Goal: Task Accomplishment & Management: Use online tool/utility

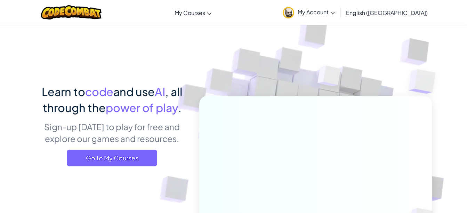
click at [215, 18] on link "My Courses" at bounding box center [193, 12] width 44 height 19
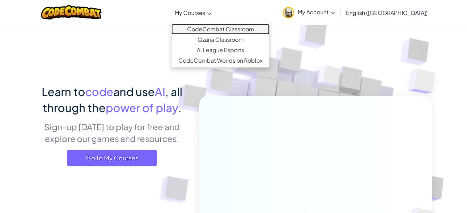
click at [241, 27] on link "CodeCombat Classroom" at bounding box center [221, 29] width 98 height 10
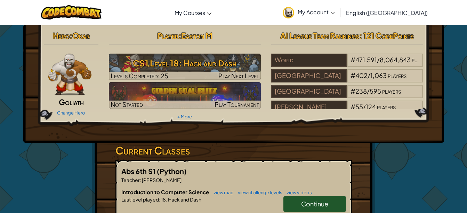
click at [230, 68] on h3 "CS1 Level 18: Hack and Dash" at bounding box center [185, 63] width 152 height 16
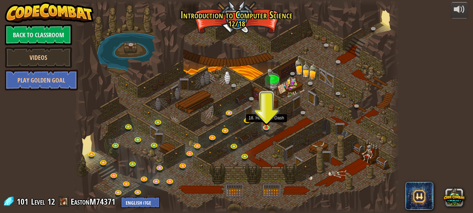
click at [268, 125] on img at bounding box center [266, 121] width 8 height 13
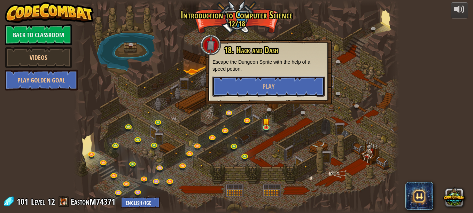
click at [286, 86] on button "Play" at bounding box center [268, 86] width 112 height 21
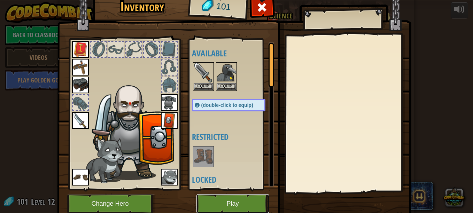
click at [226, 196] on button "Play" at bounding box center [232, 203] width 73 height 19
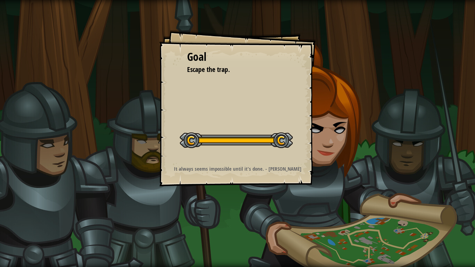
click at [0, 0] on button "Start Level" at bounding box center [0, 0] width 0 height 0
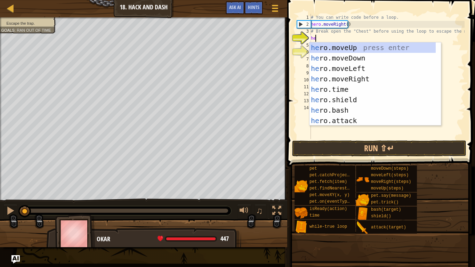
scroll to position [3, 0]
type textarea "her"
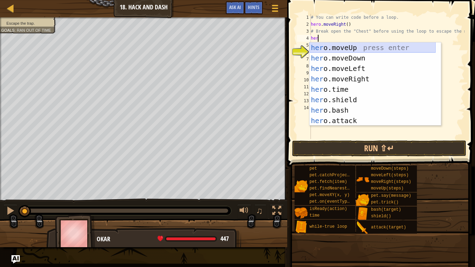
click at [338, 48] on div "her o.moveUp press enter her o.moveDown press enter her o.moveLeft press enter …" at bounding box center [373, 94] width 126 height 104
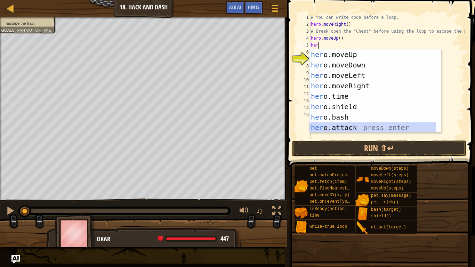
click at [347, 124] on div "her o.moveUp press enter her o.moveDown press enter her o.moveLeft press enter …" at bounding box center [373, 101] width 126 height 104
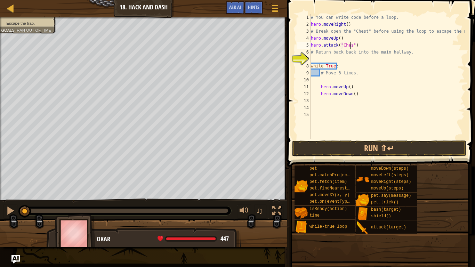
scroll to position [3, 3]
type textarea "hero.attack("Chest")"
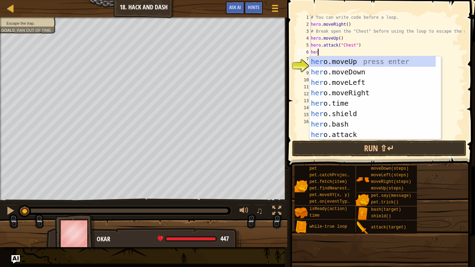
type textarea "her"
click at [345, 72] on div "her o.moveUp press enter her o.moveDown press enter her o.moveLeft press enter …" at bounding box center [373, 108] width 126 height 104
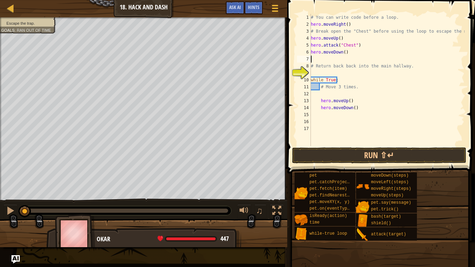
click at [359, 107] on div "# You can write code before a loop. hero . moveRight ( ) # Break open the "Ches…" at bounding box center [387, 87] width 155 height 146
type textarea "h"
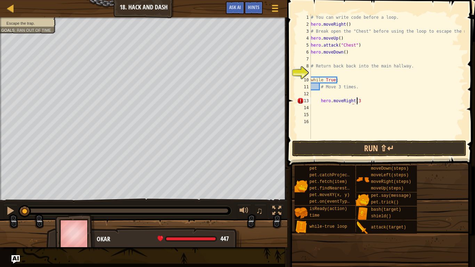
scroll to position [3, 3]
type textarea "hero.moveRight(3)"
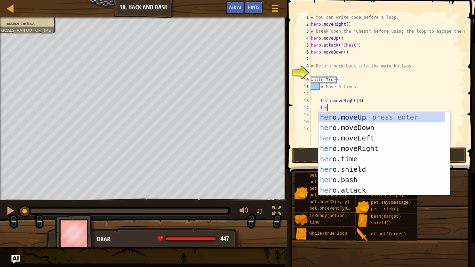
type textarea "hero"
click at [365, 131] on div "hero .moveUp press enter hero .moveDown press enter hero .moveLeft press enter …" at bounding box center [382, 164] width 126 height 104
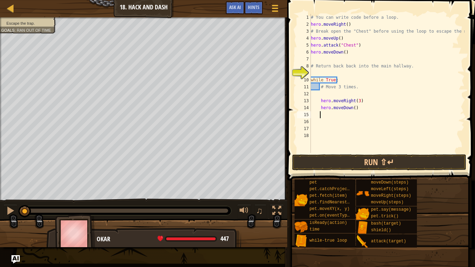
scroll to position [3, 0]
click at [353, 102] on div "# You can write code before a loop. hero . moveRight ( ) # Break open the "Ches…" at bounding box center [387, 90] width 155 height 153
type textarea "hero.moveDown(3)"
click at [435, 163] on button "Run ⇧↵" at bounding box center [379, 163] width 174 height 16
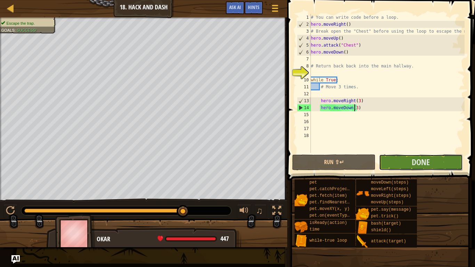
click at [437, 162] on button "Done" at bounding box center [421, 163] width 84 height 16
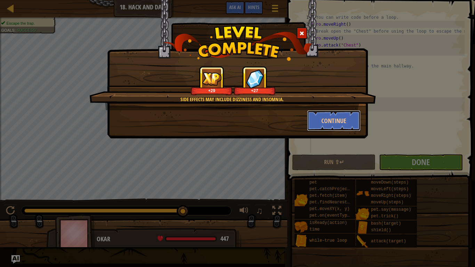
click at [340, 117] on button "Continue" at bounding box center [334, 120] width 54 height 21
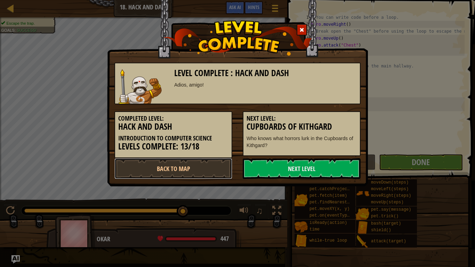
click at [204, 167] on link "Back to Map" at bounding box center [174, 168] width 118 height 21
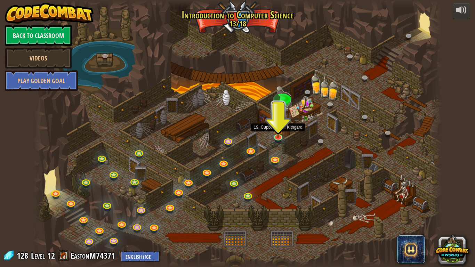
click at [277, 132] on img at bounding box center [278, 129] width 10 height 18
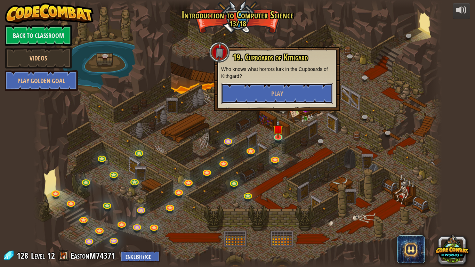
click at [295, 93] on button "Play" at bounding box center [277, 93] width 112 height 21
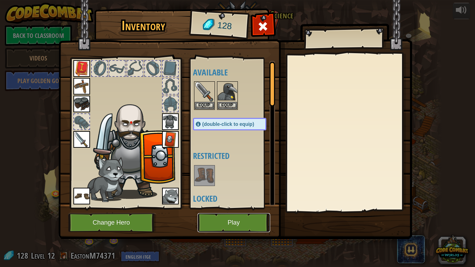
click at [237, 213] on button "Play" at bounding box center [234, 222] width 73 height 19
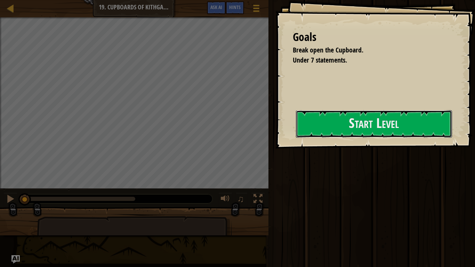
click at [339, 130] on button "Start Level" at bounding box center [374, 123] width 156 height 27
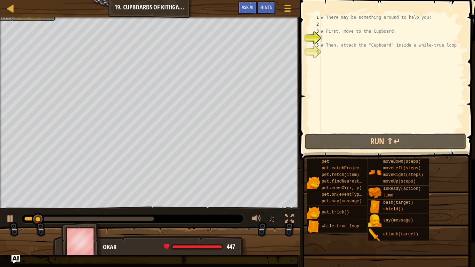
click at [382, 142] on button "Run ⇧↵" at bounding box center [386, 142] width 162 height 16
click at [332, 24] on div "# There may be something around to help you! # First, move to the Cupboard. # T…" at bounding box center [392, 80] width 145 height 132
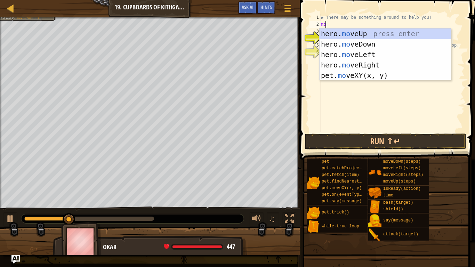
type textarea "move"
click at [360, 31] on div "hero. move Up press enter hero. move Down press enter hero. move Left press ent…" at bounding box center [386, 65] width 132 height 73
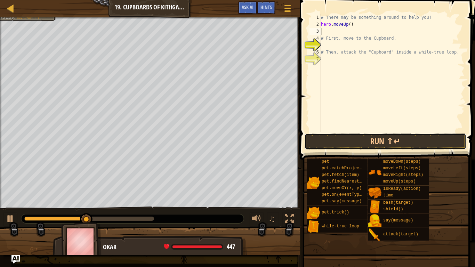
click at [394, 140] on button "Run ⇧↵" at bounding box center [386, 142] width 162 height 16
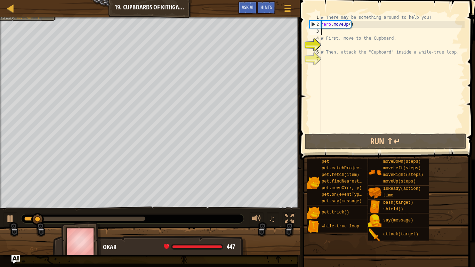
click at [334, 36] on div "# There may be something around to help you! hero . moveUp ( ) # First, move to…" at bounding box center [392, 80] width 145 height 132
type textarea "# First, move to the Cupboard."
click at [327, 36] on div "# There may be something around to help you! hero . moveUp ( ) # First, move to…" at bounding box center [392, 80] width 145 height 132
click at [323, 31] on div "# There may be something around to help you! hero . moveUp ( ) # First, move to…" at bounding box center [392, 80] width 145 height 132
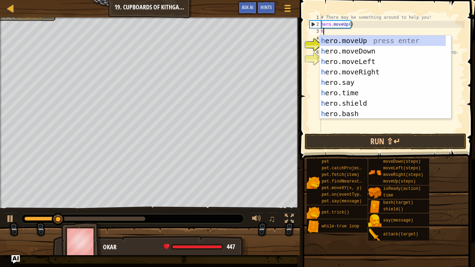
type textarea "her"
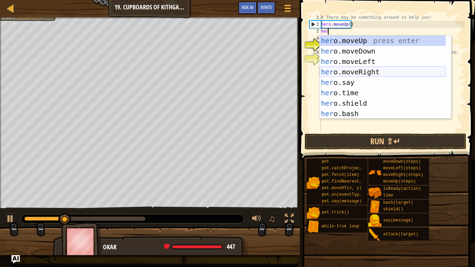
click at [371, 72] on div "her o.moveUp press enter her o.moveDown press enter her o.moveLeft press enter …" at bounding box center [383, 88] width 126 height 104
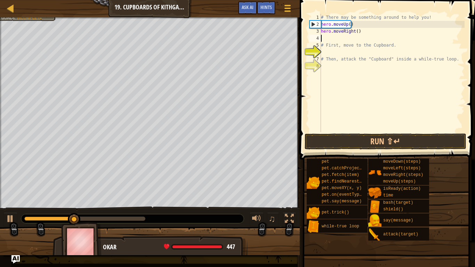
click at [356, 36] on div "# There may be something around to help you! hero . moveUp ( ) hero . moveRight…" at bounding box center [392, 80] width 145 height 132
click at [357, 32] on div "# There may be something around to help you! hero . moveUp ( ) hero . moveRight…" at bounding box center [392, 80] width 145 height 132
click at [357, 31] on div "# There may be something around to help you! hero . moveUp ( ) hero . moveRight…" at bounding box center [392, 80] width 145 height 132
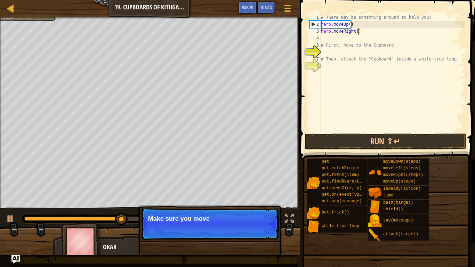
click at [355, 32] on div "# There may be something around to help you! hero . moveUp ( ) hero . moveRight…" at bounding box center [392, 80] width 145 height 132
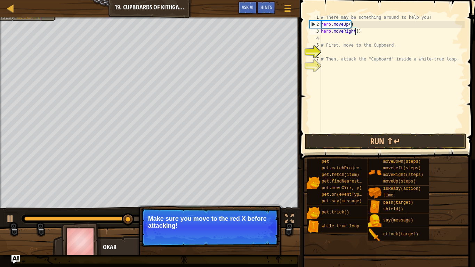
scroll to position [3, 3]
click at [392, 136] on button "Run ⇧↵" at bounding box center [386, 142] width 162 height 16
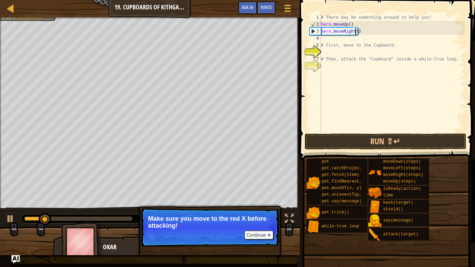
type textarea "hero.moveRight(2)"
click at [325, 40] on div "# There may be something around to help you! hero . moveUp ( ) hero . moveRight…" at bounding box center [392, 80] width 145 height 132
click at [386, 137] on button "Run ⇧↵" at bounding box center [386, 142] width 162 height 16
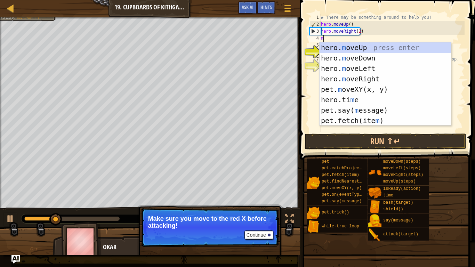
type textarea "mo"
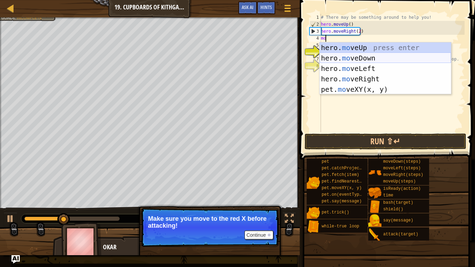
click at [373, 55] on div "hero. mo veUp press enter hero. mo veDown press enter hero. mo veLeft press ent…" at bounding box center [386, 78] width 132 height 73
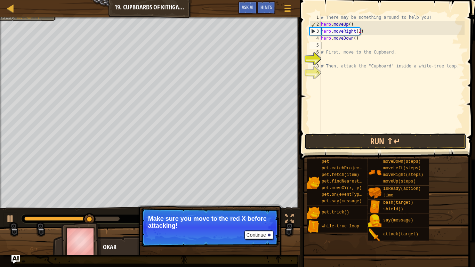
drag, startPoint x: 382, startPoint y: 142, endPoint x: 446, endPoint y: 141, distance: 63.7
click at [446, 141] on button "Run ⇧↵" at bounding box center [386, 142] width 162 height 16
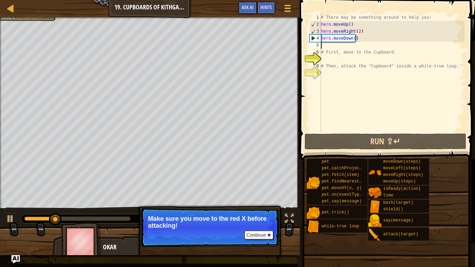
click at [355, 40] on div "# There may be something around to help you! hero . moveUp ( ) hero . moveRight…" at bounding box center [392, 80] width 145 height 132
click at [353, 40] on div "# There may be something around to help you! hero . moveUp ( ) hero . moveRight…" at bounding box center [392, 80] width 145 height 132
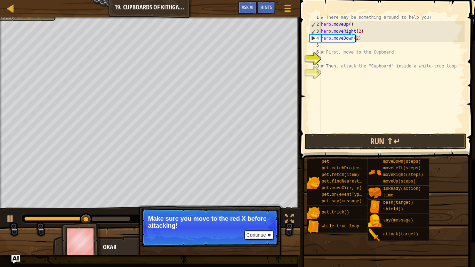
type textarea "hero.moveDown(2)"
click at [385, 143] on button "Run ⇧↵" at bounding box center [386, 142] width 162 height 16
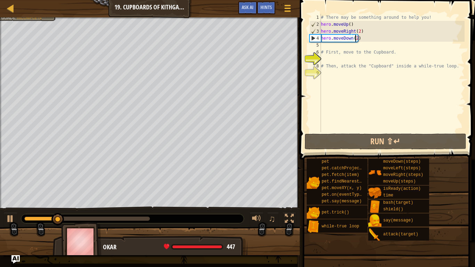
click at [329, 45] on div "# There may be something around to help you! hero . moveUp ( ) hero . moveRight…" at bounding box center [392, 80] width 145 height 132
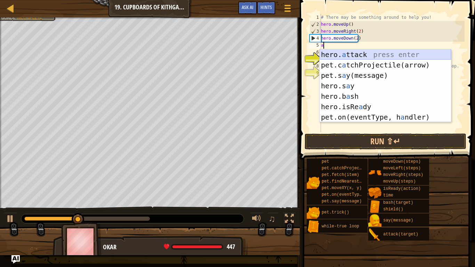
click at [371, 53] on div "hero. a ttack press enter pet.c a tchProjectile(arrow) press enter pet.s a y(me…" at bounding box center [386, 96] width 132 height 94
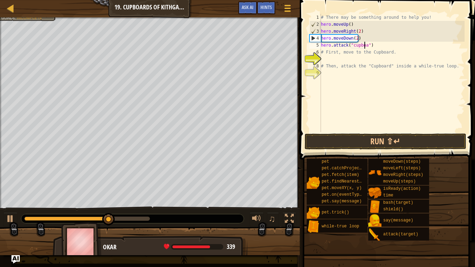
scroll to position [3, 4]
click at [409, 141] on button "Run ⇧↵" at bounding box center [386, 142] width 162 height 16
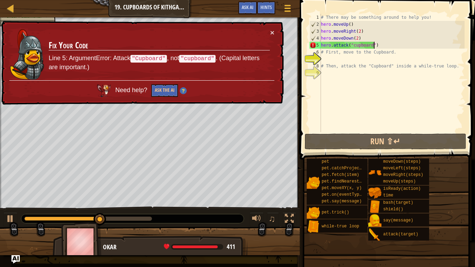
click at [380, 42] on div "# There may be something around to help you! hero . moveUp ( ) hero . moveRight…" at bounding box center [392, 80] width 145 height 132
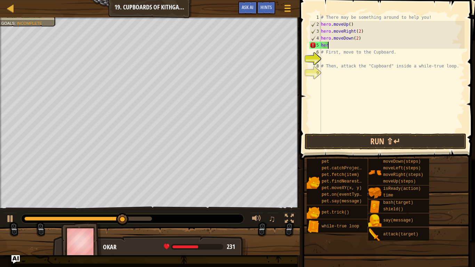
scroll to position [3, 0]
type textarea "h"
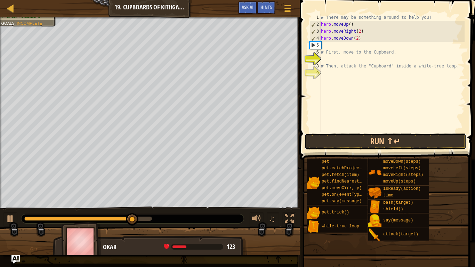
click at [388, 142] on button "Run ⇧↵" at bounding box center [386, 142] width 162 height 16
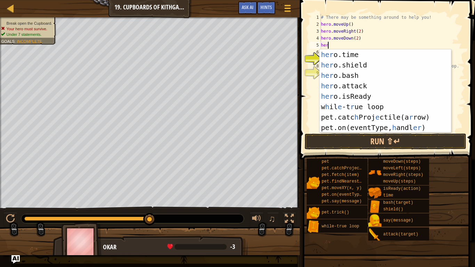
scroll to position [53, 0]
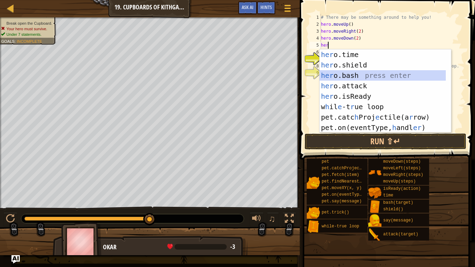
click at [380, 73] on div "her o.time press enter her o.shield press enter her o.bash press enter her o.at…" at bounding box center [383, 101] width 126 height 104
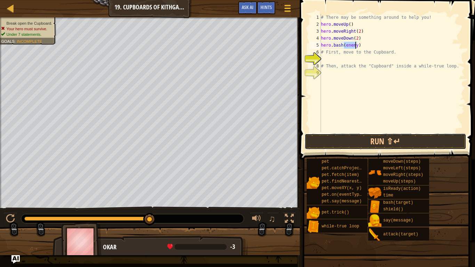
click at [400, 142] on button "Run ⇧↵" at bounding box center [386, 142] width 162 height 16
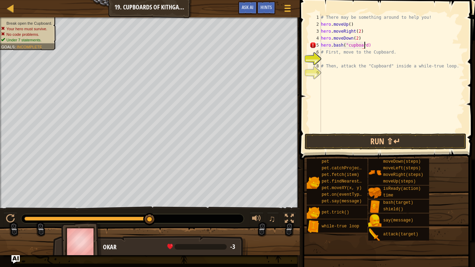
scroll to position [3, 3]
click at [395, 143] on button "Run ⇧↵" at bounding box center [386, 142] width 162 height 16
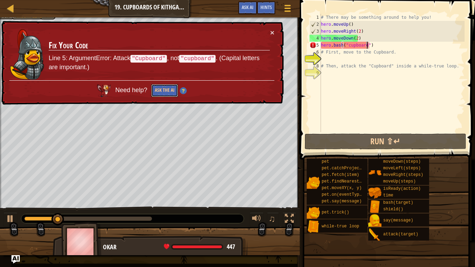
click at [168, 88] on button "Ask the AI" at bounding box center [164, 90] width 27 height 13
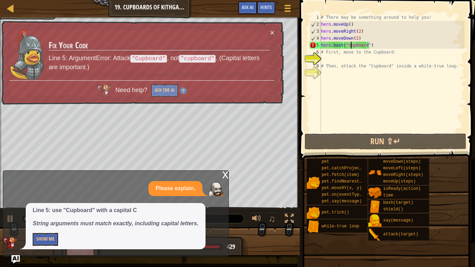
click at [351, 48] on div "# There may be something around to help you! hero . moveUp ( ) hero . moveRight…" at bounding box center [392, 80] width 145 height 132
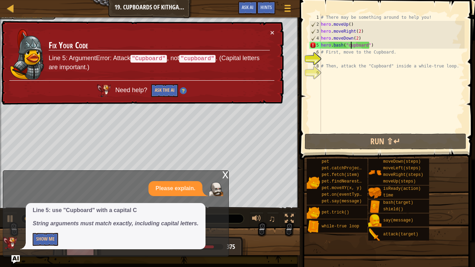
click at [352, 45] on div "# There may be something around to help you! hero . moveUp ( ) hero . moveRight…" at bounding box center [392, 80] width 145 height 132
click at [349, 46] on div "# There may be something around to help you! hero . moveUp ( ) hero . moveRight…" at bounding box center [392, 80] width 145 height 132
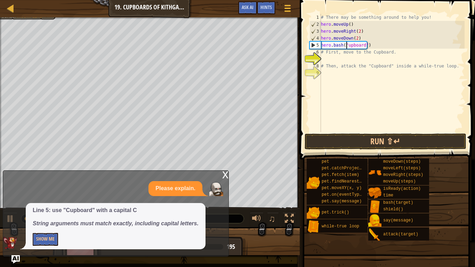
scroll to position [3, 2]
type textarea "hero.bash("Cupboard")"
click at [372, 137] on button "Run ⇧↵" at bounding box center [386, 142] width 162 height 16
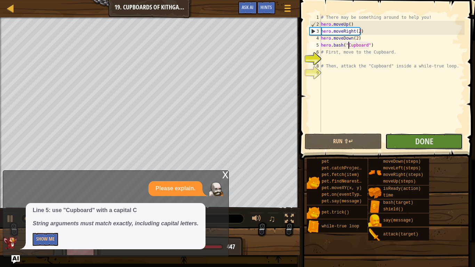
click at [421, 140] on span "Done" at bounding box center [425, 141] width 18 height 11
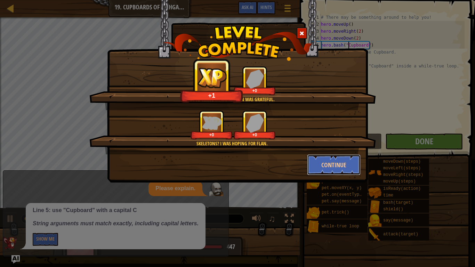
click at [332, 165] on button "Continue" at bounding box center [334, 165] width 54 height 21
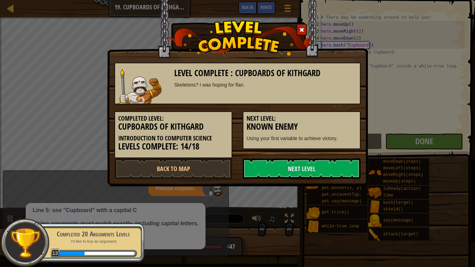
click at [317, 171] on link "Next Level" at bounding box center [302, 168] width 118 height 21
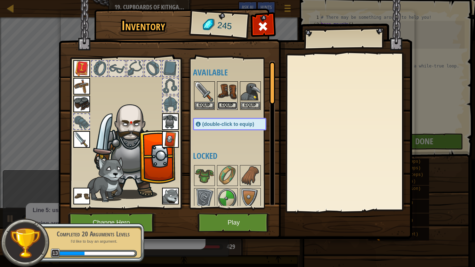
click at [229, 104] on button "Equip" at bounding box center [227, 105] width 19 height 7
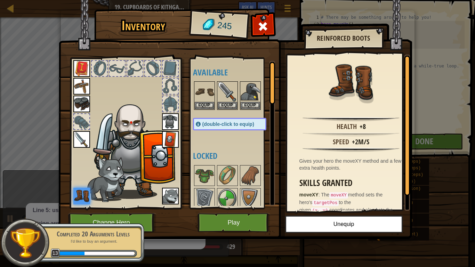
click at [237, 212] on img at bounding box center [235, 113] width 354 height 253
click at [230, 213] on button "Play" at bounding box center [234, 222] width 73 height 19
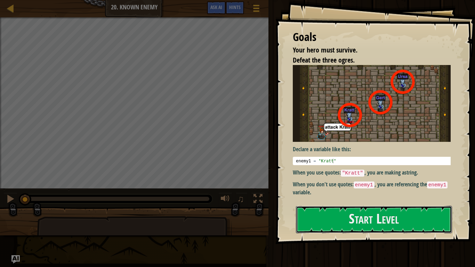
click at [364, 213] on button "Start Level" at bounding box center [374, 219] width 156 height 27
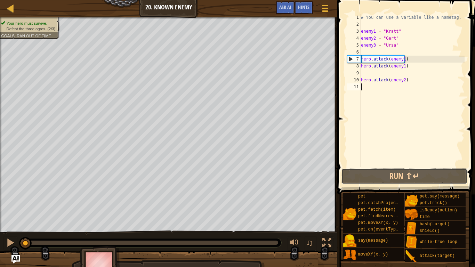
click at [403, 173] on button "Run ⇧↵" at bounding box center [405, 176] width 126 height 16
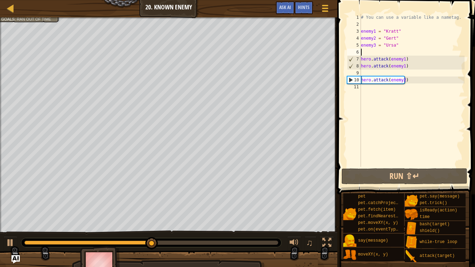
click at [370, 50] on div "# You can use a variable like a nametag. enemy1 = "[PERSON_NAME]" enemy2 = "[PE…" at bounding box center [412, 97] width 105 height 167
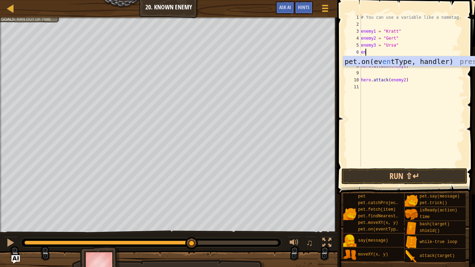
type textarea "e"
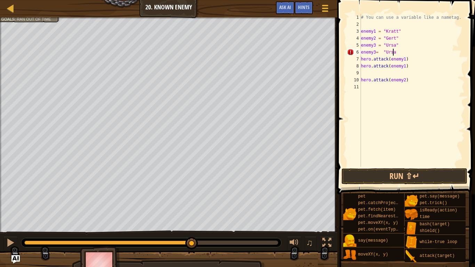
scroll to position [3, 2]
click at [397, 172] on button "Run ⇧↵" at bounding box center [405, 176] width 126 height 16
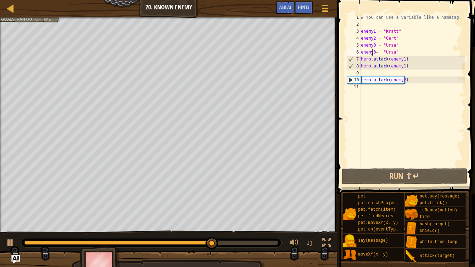
click at [373, 53] on div "# You can use a variable like a nametag. enemy1 = "[PERSON_NAME]" enemy2 = "[PE…" at bounding box center [412, 97] width 105 height 167
click at [376, 56] on div "# You can use a variable like a nametag. enemy1 = "[PERSON_NAME]" enemy2 = "[PE…" at bounding box center [412, 97] width 105 height 167
click at [374, 54] on div "# You can use a variable like a nametag. enemy1 = "[PERSON_NAME]" enemy2 = "[PE…" at bounding box center [412, 97] width 105 height 167
type textarea "enemy3= "Ursa""
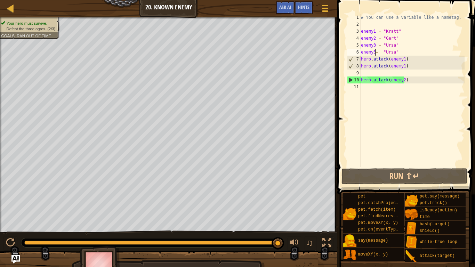
click at [365, 73] on div "# You can use a variable like a nametag. enemy1 = "[PERSON_NAME]" enemy2 = "[PE…" at bounding box center [412, 97] width 105 height 167
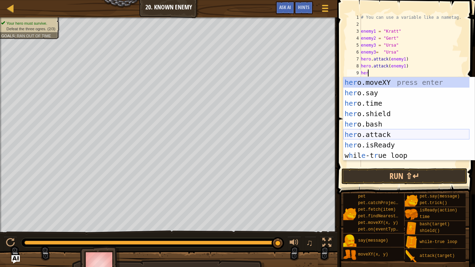
click at [396, 136] on div "her o.moveXY press enter her o.say press enter her o.time press enter her o.shi…" at bounding box center [407, 129] width 126 height 104
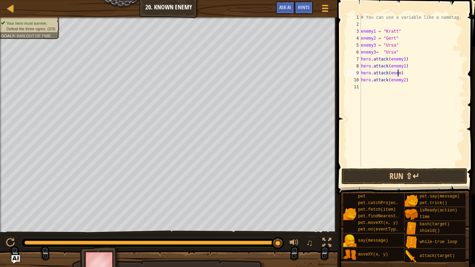
scroll to position [3, 3]
type textarea "hero.attack(enemy2)"
click at [367, 89] on div "# You can use a variable like a nametag. enemy1 = "[PERSON_NAME]" enemy2 = "[PE…" at bounding box center [412, 97] width 105 height 167
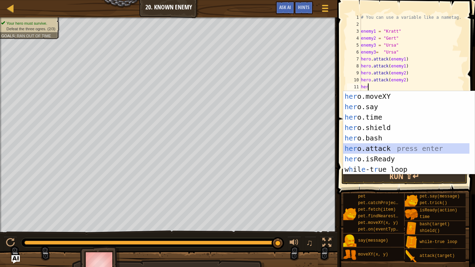
click at [388, 149] on div "her o.moveXY press enter her o.say press enter her o.time press enter her o.shi…" at bounding box center [407, 143] width 126 height 104
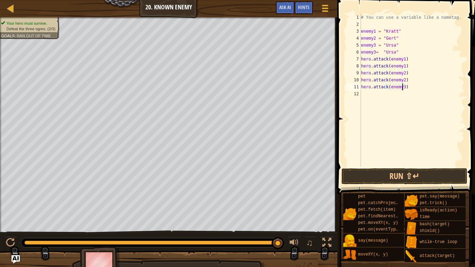
scroll to position [3, 3]
click at [398, 51] on div "# You can use a variable like a nametag. enemy1 = "[PERSON_NAME]" enemy2 = "[PE…" at bounding box center [412, 97] width 105 height 167
type textarea "e"
click at [364, 98] on div "# You can use a variable like a nametag. enemy1 = "[PERSON_NAME]" enemy2 = "[PE…" at bounding box center [412, 97] width 105 height 167
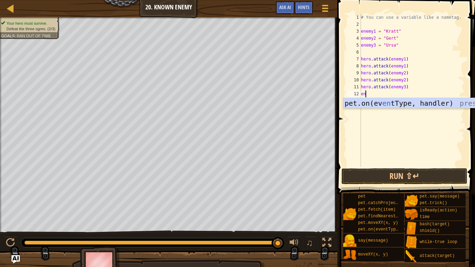
type textarea "e"
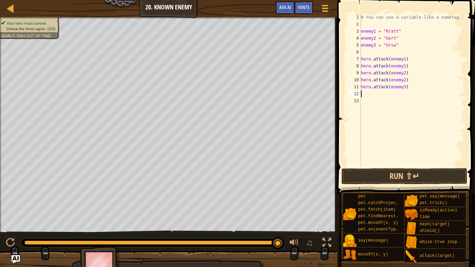
type textarea "e"
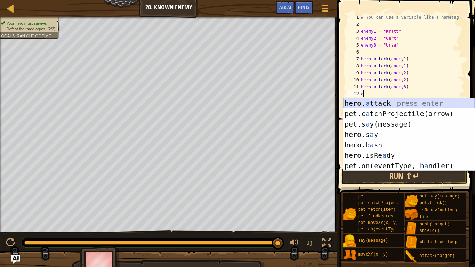
click at [391, 104] on div "hero. a ttack press enter pet.c a tchProjectile(arrow) press enter pet.s a y(me…" at bounding box center [410, 145] width 132 height 94
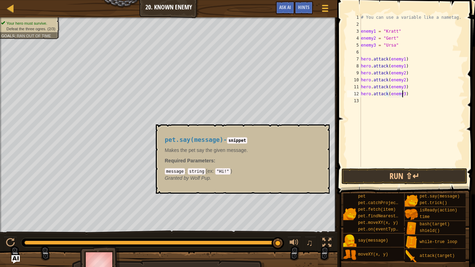
scroll to position [3, 3]
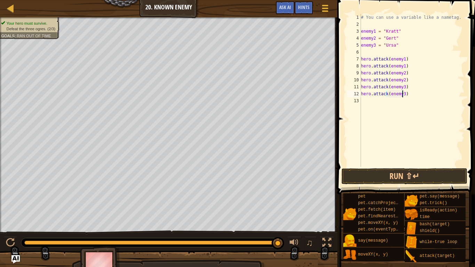
type textarea "hero.attack(enemy3)"
click at [423, 175] on button "Run ⇧↵" at bounding box center [405, 176] width 126 height 16
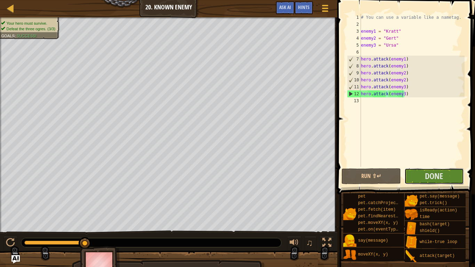
click at [429, 179] on span "Done" at bounding box center [434, 176] width 18 height 11
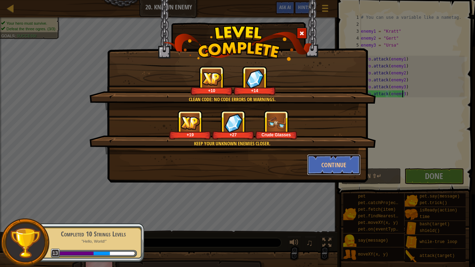
click at [346, 166] on button "Continue" at bounding box center [334, 165] width 54 height 21
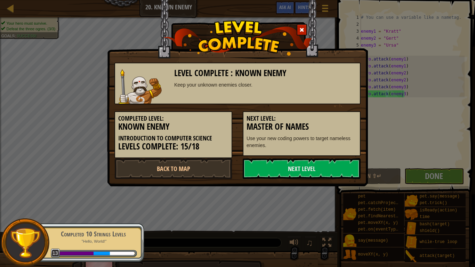
click at [313, 166] on link "Next Level" at bounding box center [302, 168] width 118 height 21
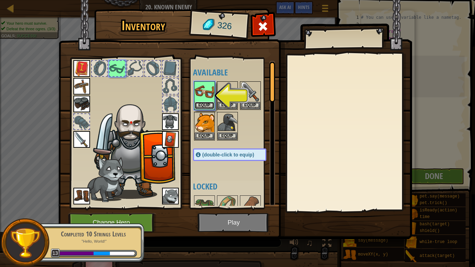
click at [206, 102] on button "Equip" at bounding box center [204, 105] width 19 height 7
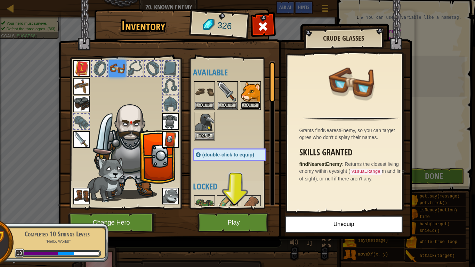
click at [251, 104] on button "Equip" at bounding box center [250, 105] width 19 height 7
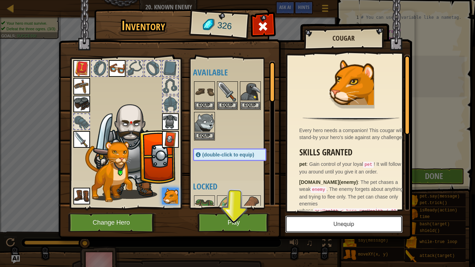
click at [333, 213] on button "Unequip" at bounding box center [344, 224] width 118 height 17
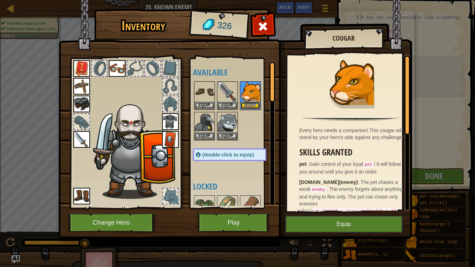
click at [251, 105] on button "Equip" at bounding box center [250, 105] width 19 height 7
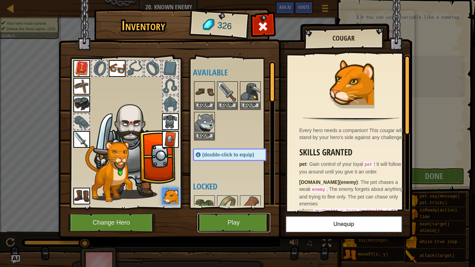
click at [244, 213] on button "Play" at bounding box center [234, 222] width 73 height 19
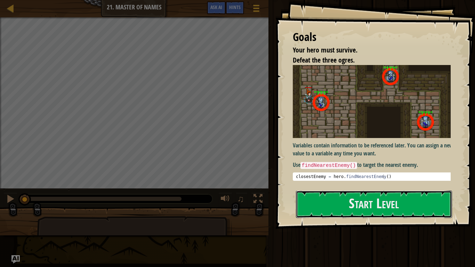
click at [355, 207] on button "Start Level" at bounding box center [374, 204] width 156 height 27
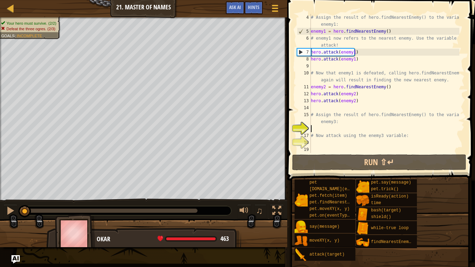
scroll to position [21, 0]
click at [315, 65] on div "# Assign the result of hero.findNearestEnemy() to the variable enemy1: enemy1 =…" at bounding box center [385, 94] width 150 height 160
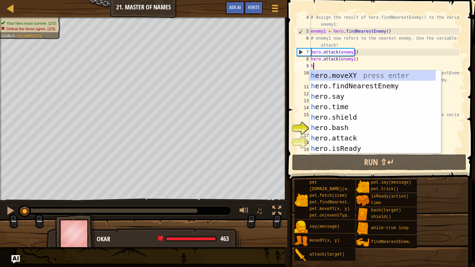
scroll to position [3, 0]
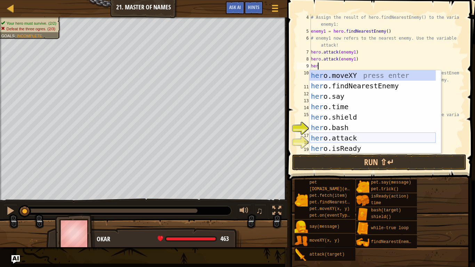
click at [358, 136] on div "her o.moveXY press enter her o.findNearestEnemy press enter her o.say press ent…" at bounding box center [373, 122] width 126 height 104
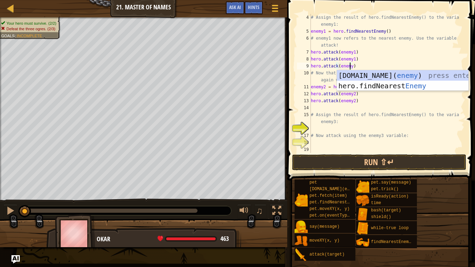
scroll to position [3, 3]
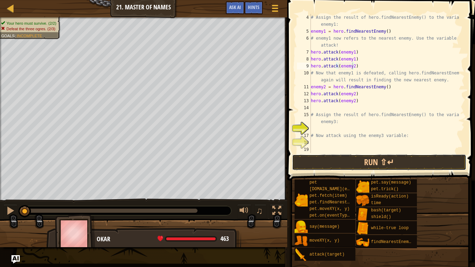
click at [373, 165] on button "Run ⇧↵" at bounding box center [379, 163] width 174 height 16
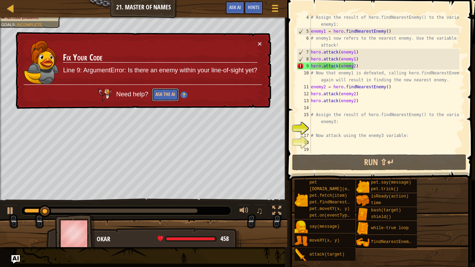
click at [166, 92] on button "Ask the AI" at bounding box center [165, 94] width 27 height 13
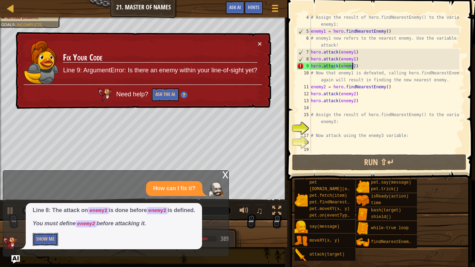
click at [46, 213] on button "Show Me" at bounding box center [45, 239] width 25 height 13
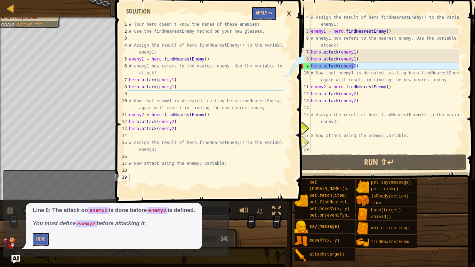
click at [290, 12] on div "×" at bounding box center [289, 14] width 12 height 16
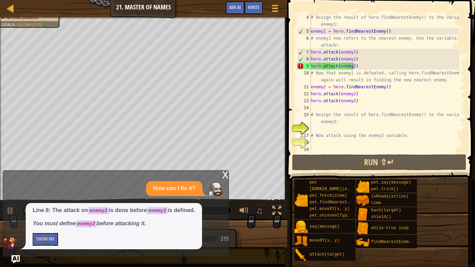
click at [356, 68] on div "# Assign the result of hero.findNearestEnemy() to the variable enemy1: enemy1 =…" at bounding box center [385, 94] width 150 height 160
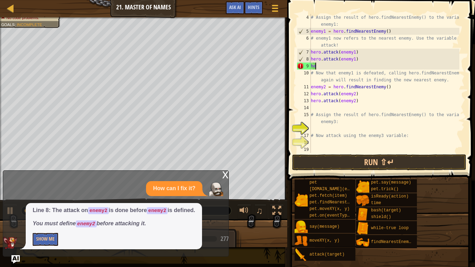
scroll to position [3, 0]
type textarea "h"
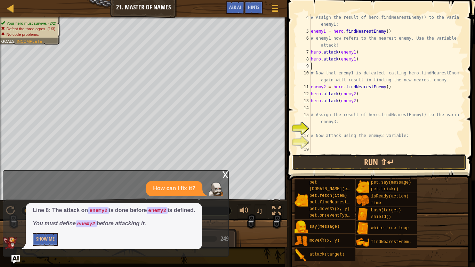
click at [356, 159] on button "Run ⇧↵" at bounding box center [379, 163] width 174 height 16
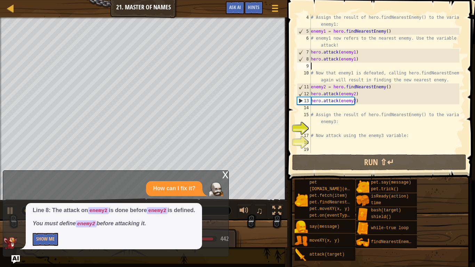
click at [338, 126] on div "# Assign the result of hero.findNearestEnemy() to the variable enemy1: enemy1 =…" at bounding box center [385, 94] width 150 height 160
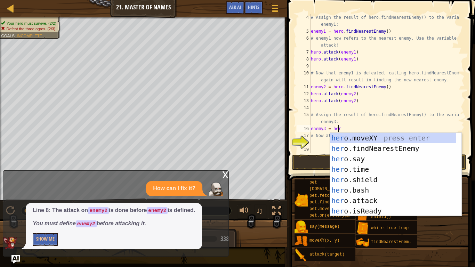
scroll to position [3, 2]
type textarea "enemy3 = [DOMAIN_NAME]"
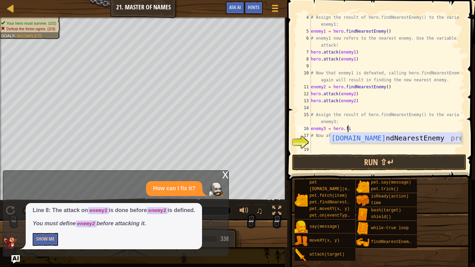
click at [392, 140] on div "[DOMAIN_NAME] ndNearestEnemy press enter" at bounding box center [396, 148] width 132 height 31
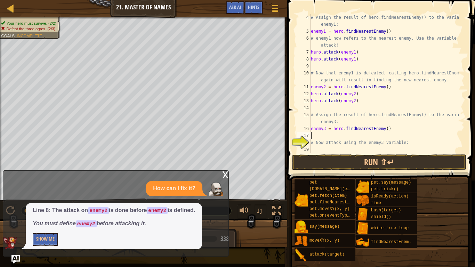
scroll to position [3, 0]
click at [394, 158] on button "Run ⇧↵" at bounding box center [379, 163] width 174 height 16
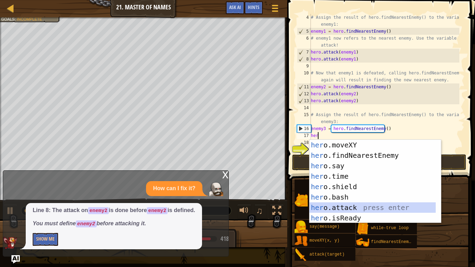
click at [367, 207] on div "her o.moveXY press enter her o.findNearestEnemy press enter her o.say press ent…" at bounding box center [373, 192] width 126 height 104
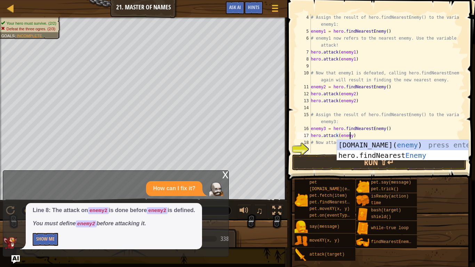
scroll to position [3, 3]
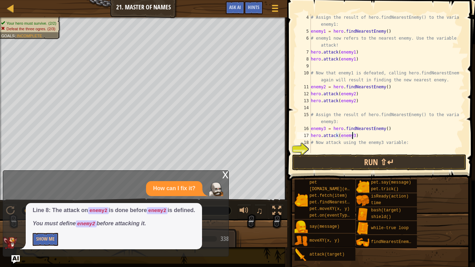
click at [401, 144] on div "# Assign the result of hero.findNearestEnemy() to the variable enemy1: enemy1 =…" at bounding box center [385, 94] width 150 height 160
type textarea "#"
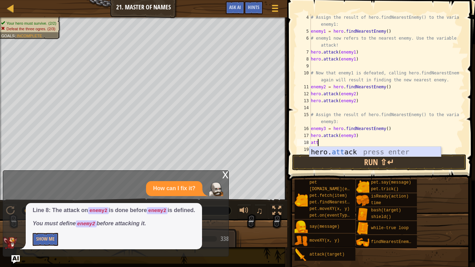
click at [402, 148] on div "hero. att ack press enter" at bounding box center [376, 162] width 132 height 31
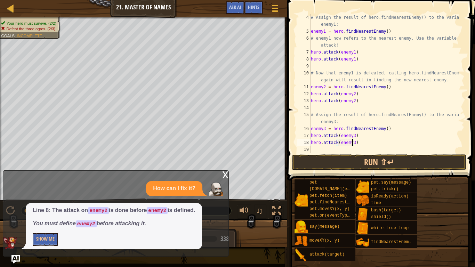
scroll to position [3, 3]
type textarea "hero.attack(enemy3)"
click at [377, 162] on button "Run ⇧↵" at bounding box center [379, 163] width 174 height 16
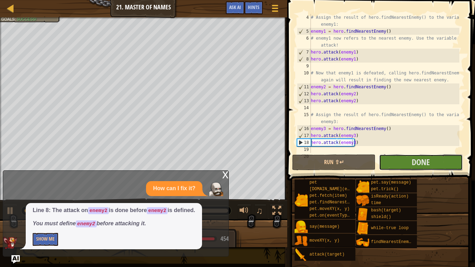
click at [413, 162] on span "Done" at bounding box center [421, 162] width 18 height 11
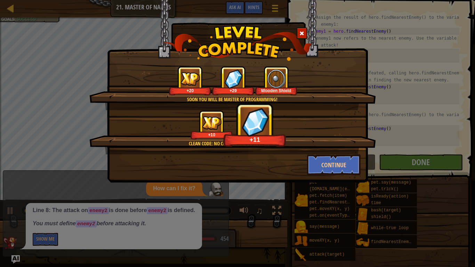
click at [341, 154] on div "Clean code: no code errors or warnings. +10 +11" at bounding box center [232, 132] width 287 height 44
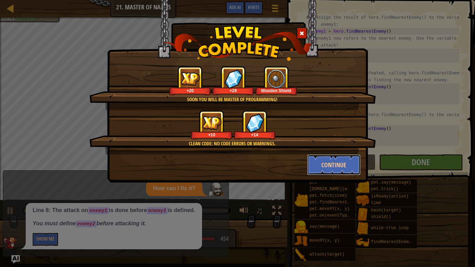
click at [343, 162] on button "Continue" at bounding box center [334, 165] width 54 height 21
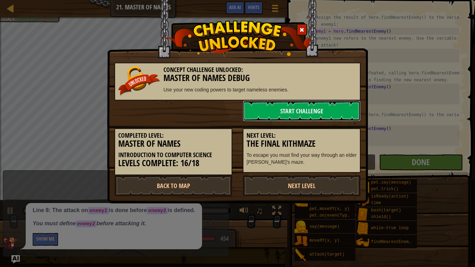
click at [317, 112] on link "Start Challenge" at bounding box center [302, 111] width 118 height 21
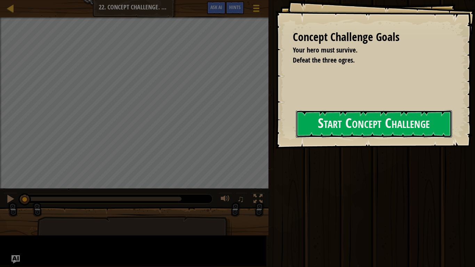
click at [276, 135] on div "Concept Challenge Goals Your hero must survive. Defeat the three ogres. Start C…" at bounding box center [376, 74] width 200 height 149
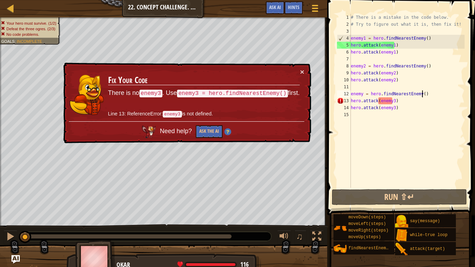
click at [423, 95] on div "# There is a mistake in the code below. # Try to figure out what it is, then fi…" at bounding box center [407, 108] width 115 height 188
click at [363, 93] on div "# There is a mistake in the code below. # Try to figure out what it is, then fi…" at bounding box center [407, 108] width 115 height 188
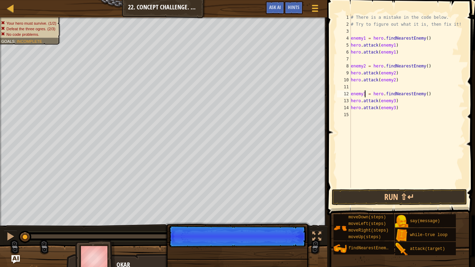
type textarea "enemy3 = hero.findNearestEnemy()"
click at [404, 198] on button "Run ⇧↵" at bounding box center [399, 197] width 135 height 16
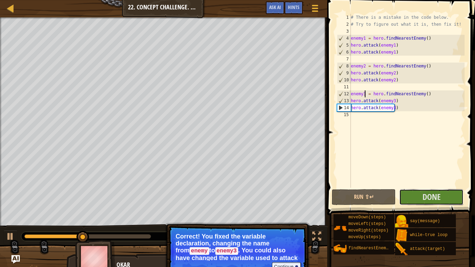
click at [434, 193] on span "Done" at bounding box center [432, 196] width 18 height 11
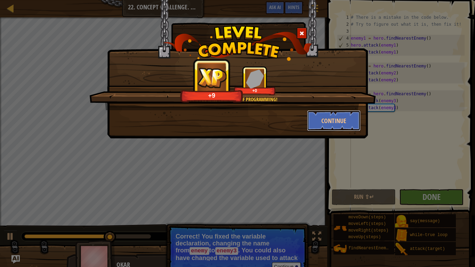
click at [334, 116] on button "Continue" at bounding box center [334, 120] width 54 height 21
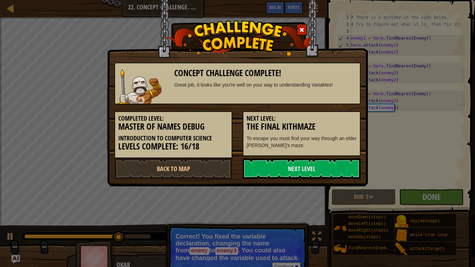
click at [317, 165] on link "Next Level" at bounding box center [302, 168] width 118 height 21
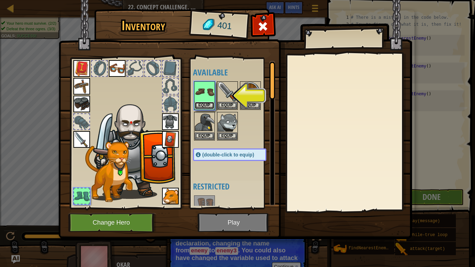
click at [203, 102] on button "Equip" at bounding box center [204, 105] width 19 height 7
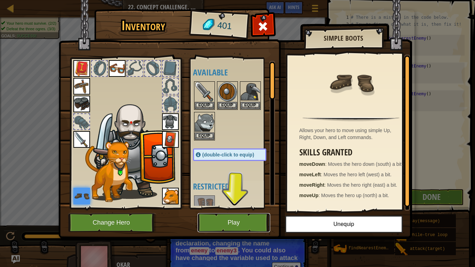
click at [231, 213] on button "Play" at bounding box center [234, 222] width 73 height 19
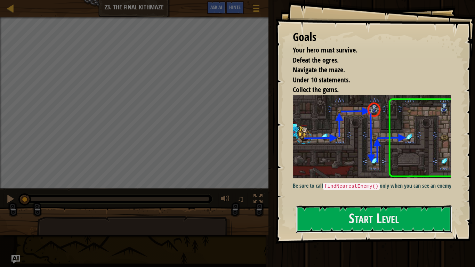
click at [402, 206] on button "Start Level" at bounding box center [374, 219] width 156 height 27
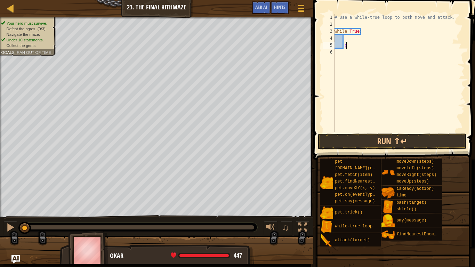
type textarea "p"
click at [350, 41] on div "# Use a while-true loop to both move and attack. while True :" at bounding box center [399, 80] width 132 height 132
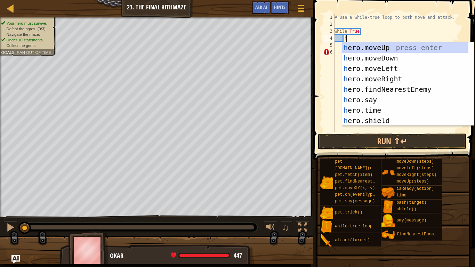
scroll to position [3, 1]
type textarea "her"
click at [398, 78] on div "her o.moveUp press enter her o.moveDown press enter her o.moveLeft press enter …" at bounding box center [406, 94] width 126 height 104
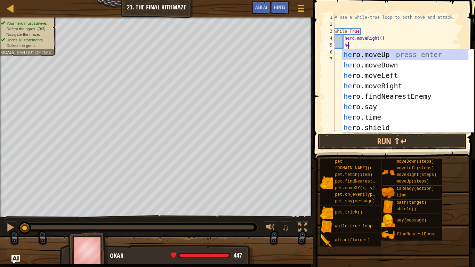
type textarea "her"
click at [395, 56] on div "her o.moveUp press enter her o.moveDown press enter her o.moveLeft press enter …" at bounding box center [406, 101] width 126 height 104
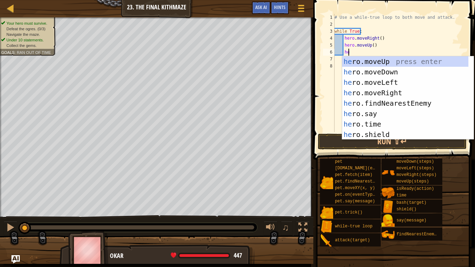
type textarea "her"
click at [402, 103] on div "her o.moveUp press enter her o.moveDown press enter her o.moveLeft press enter …" at bounding box center [406, 108] width 126 height 104
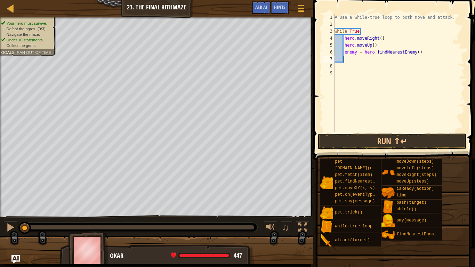
scroll to position [3, 0]
click at [355, 55] on div "# Use a while-true loop to both move and attack. while True : hero . moveRight …" at bounding box center [399, 80] width 132 height 132
type textarea "enemy1 = hero.findNearestEnemy()"
click at [352, 61] on div "# Use a while-true loop to both move and attack. while True : hero . moveRight …" at bounding box center [399, 80] width 132 height 132
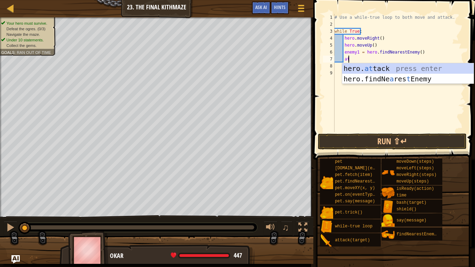
scroll to position [3, 1]
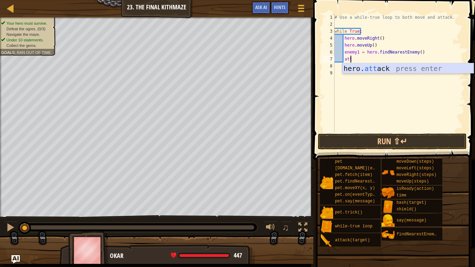
click at [380, 71] on div "hero. att ack press enter" at bounding box center [409, 78] width 132 height 31
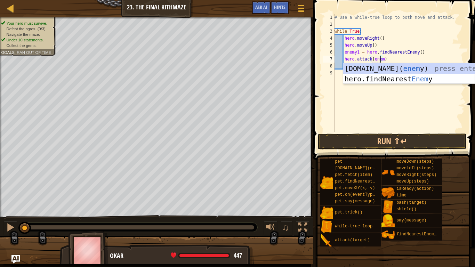
scroll to position [3, 4]
type textarea "hero.attack(enemy1)"
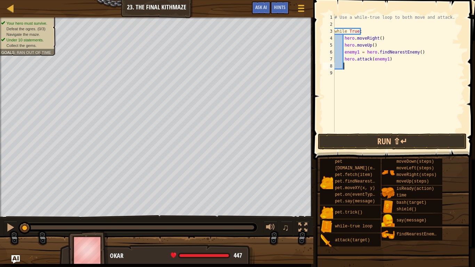
click at [353, 69] on div "# Use a while-true loop to both move and attack. while True : hero . moveRight …" at bounding box center [399, 80] width 132 height 132
type textarea "h"
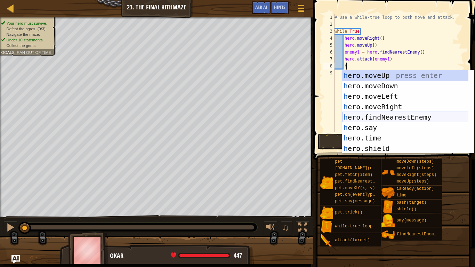
click at [416, 117] on div "h ero.moveUp press enter h ero.moveDown press enter h ero.moveLeft press enter …" at bounding box center [409, 122] width 132 height 104
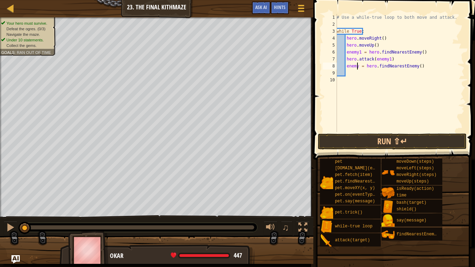
click at [357, 66] on div "# Use a while-true loop to both move and attack. while True : hero . moveRight …" at bounding box center [400, 80] width 129 height 132
type textarea "enemy2 = hero.findNearestEnemy()"
click at [352, 72] on div "# Use a while-true loop to both move and attack. while True : hero . moveRight …" at bounding box center [400, 80] width 129 height 132
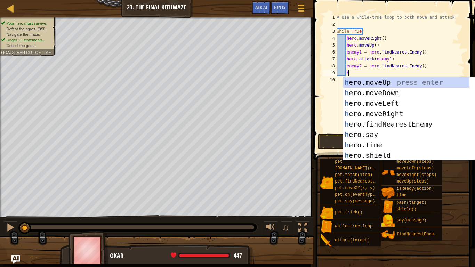
scroll to position [3, 1]
click at [420, 67] on div "# Use a while-true loop to both move and attack. while True : hero . moveRight …" at bounding box center [400, 80] width 129 height 132
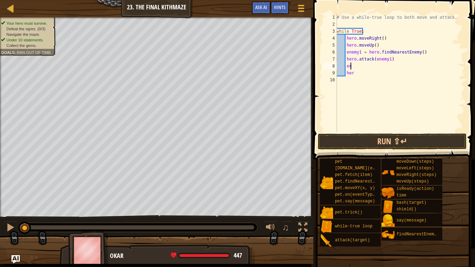
type textarea "e"
click at [356, 73] on div "# Use a while-true loop to both move and attack. while True : hero . moveRight …" at bounding box center [400, 80] width 129 height 132
type textarea "h"
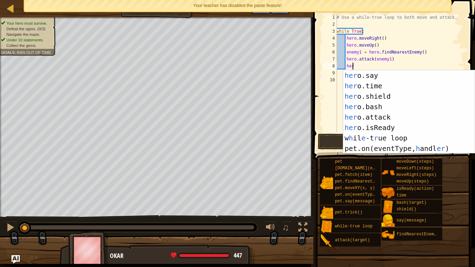
scroll to position [53, 0]
click at [390, 114] on div "her o.say press enter her o.time press enter her o.shield press enter her o.bas…" at bounding box center [407, 122] width 126 height 104
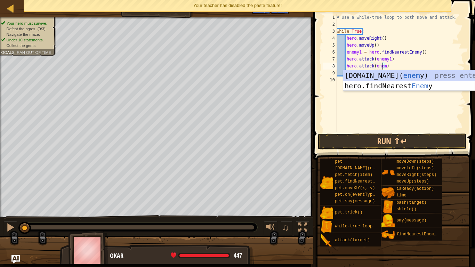
scroll to position [3, 4]
type textarea "hero.attack(enemy1)"
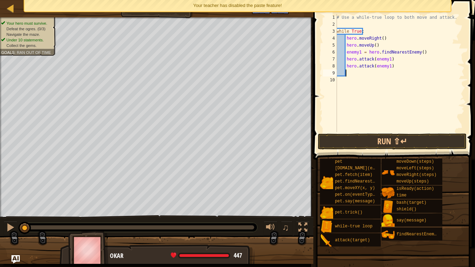
click at [355, 72] on div "# Use a while-true loop to both move and attack. while True : hero . moveRight …" at bounding box center [400, 80] width 129 height 132
type textarea "he"
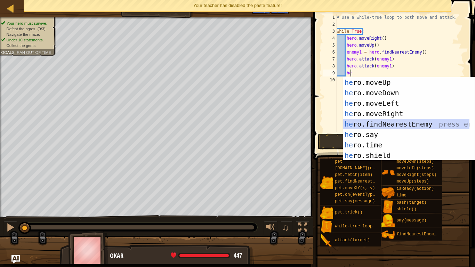
click at [402, 125] on div "he ro.moveUp press enter he ro.moveDown press enter he ro.moveLeft press enter …" at bounding box center [407, 129] width 126 height 104
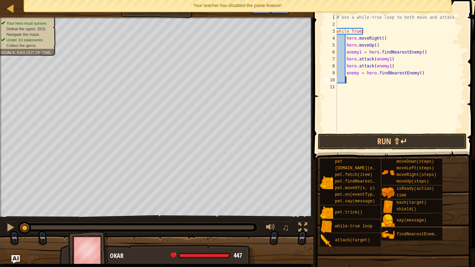
click at [360, 71] on div "# Use a while-true loop to both move and attack. while True : hero . moveRight …" at bounding box center [400, 80] width 129 height 132
type textarea "enemy = hero.findNearestEnemy()"
click at [359, 75] on div "# Use a while-true loop to both move and attack. while True : hero . moveRight …" at bounding box center [400, 80] width 129 height 132
click at [356, 77] on div "# Use a while-true loop to both move and attack. while True : hero . moveRight …" at bounding box center [400, 80] width 129 height 132
click at [360, 78] on div "# Use a while-true loop to both move and attack. while True : hero . moveRight …" at bounding box center [400, 80] width 129 height 132
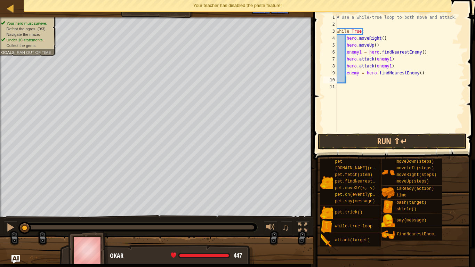
click at [356, 73] on div "# Use a while-true loop to both move and attack. while True : hero . moveRight …" at bounding box center [400, 80] width 129 height 132
click at [361, 74] on div "# Use a while-true loop to both move and attack. while True : hero . moveRight …" at bounding box center [400, 80] width 129 height 132
click at [356, 75] on div "# Use a while-true loop to both move and attack. while True : hero . moveRight …" at bounding box center [400, 80] width 129 height 132
click at [358, 72] on div "# Use a while-true loop to both move and attack. while True : hero . moveRight …" at bounding box center [400, 80] width 129 height 132
type textarea "enemy2 = hero.findNearestEnemy()"
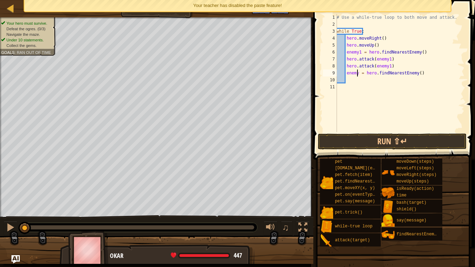
scroll to position [3, 2]
click at [348, 80] on div "# Use a while-true loop to both move and attack. while True : hero . moveRight …" at bounding box center [400, 80] width 129 height 132
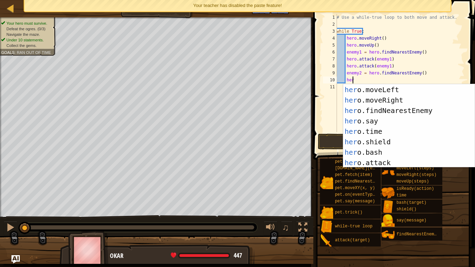
scroll to position [21, 0]
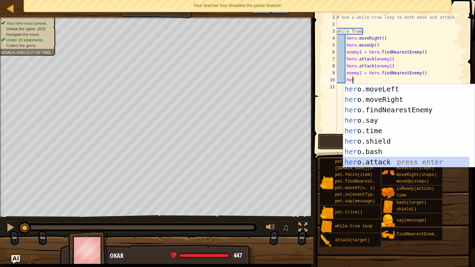
click at [375, 163] on div "her o.moveLeft press enter her o.moveRight press enter her o.findNearestEnemy p…" at bounding box center [407, 136] width 126 height 104
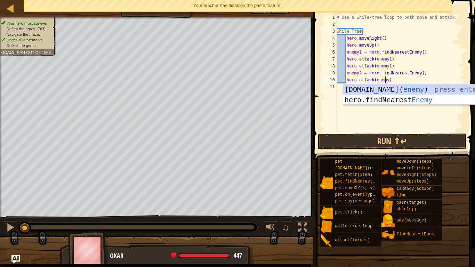
scroll to position [3, 4]
type textarea "hero.attack(enemy2)"
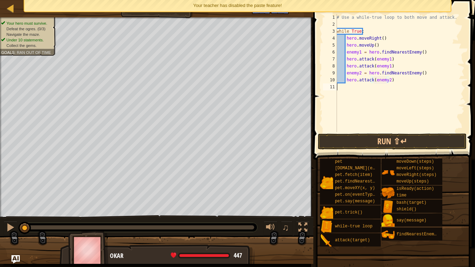
click at [349, 88] on div "# Use a while-true loop to both move and attack. while True : hero . moveRight …" at bounding box center [400, 80] width 129 height 132
click at [399, 134] on button "Run ⇧↵" at bounding box center [392, 142] width 149 height 16
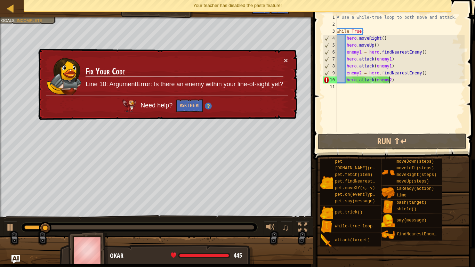
click at [391, 80] on div "# Use a while-true loop to both move and attack. while True : hero . moveRight …" at bounding box center [400, 80] width 129 height 132
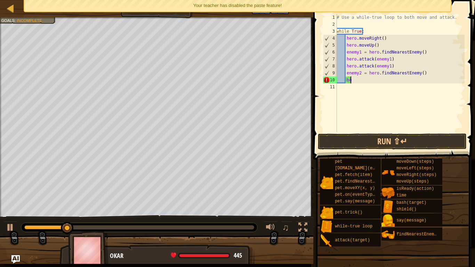
type textarea "h"
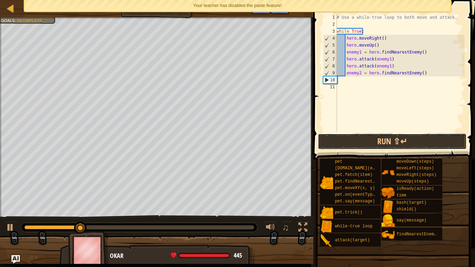
click at [426, 139] on button "Run ⇧↵" at bounding box center [392, 142] width 149 height 16
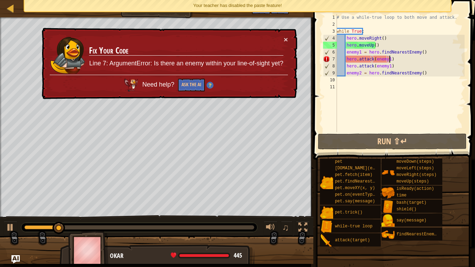
click at [392, 59] on div "# Use a while-true loop to both move and attack. while True : hero . moveRight …" at bounding box center [400, 80] width 129 height 132
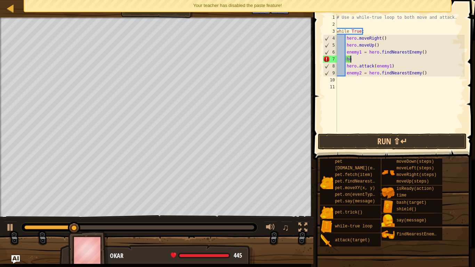
type textarea "h"
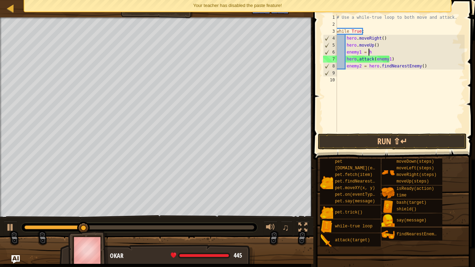
type textarea "e"
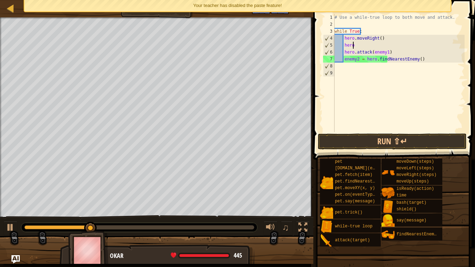
type textarea "h"
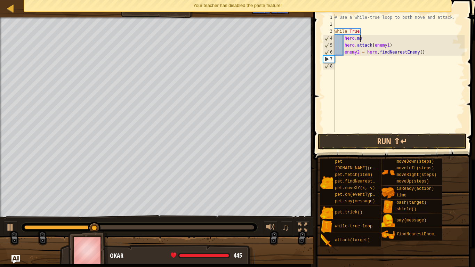
type textarea "h"
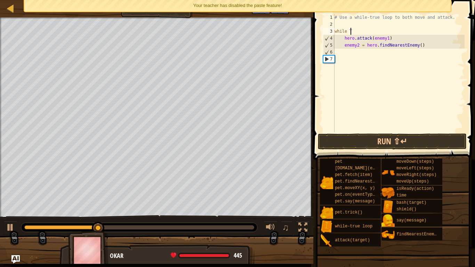
type textarea "w"
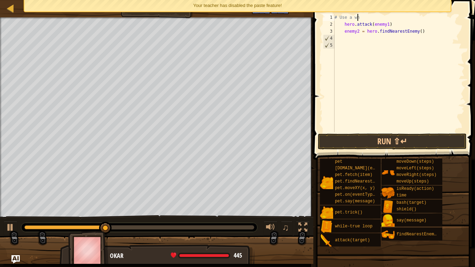
type textarea "#"
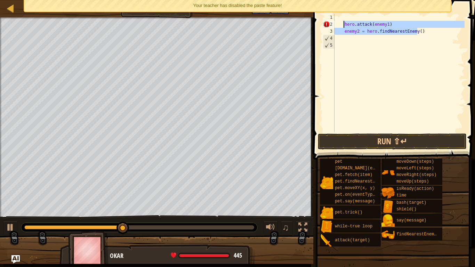
drag, startPoint x: 424, startPoint y: 30, endPoint x: 344, endPoint y: 24, distance: 80.3
click at [344, 24] on div "hero . attack ( enemy1 ) enemy2 = hero . findNearestEnemy ( )" at bounding box center [399, 80] width 132 height 132
type textarea "hero.attack(enemy1) enemy2 = hero.findNearestEnemy()"
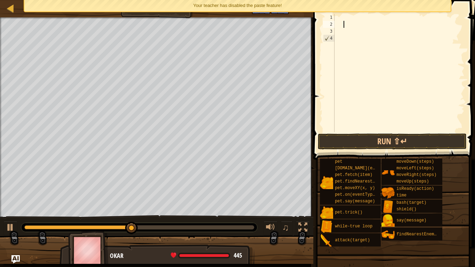
click at [336, 19] on div at bounding box center [399, 80] width 132 height 132
click at [352, 141] on button "Run ⇧↵" at bounding box center [392, 142] width 149 height 16
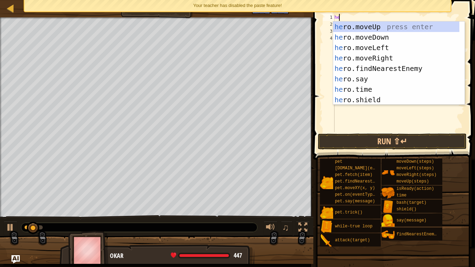
type textarea "her"
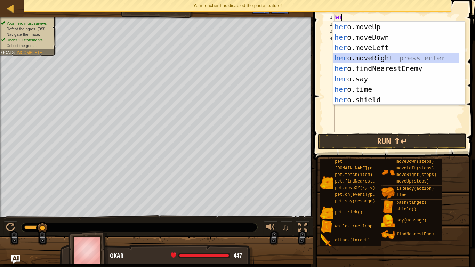
click at [396, 57] on div "her o.moveUp press enter her o.moveDown press enter her o.moveLeft press enter …" at bounding box center [396, 74] width 126 height 104
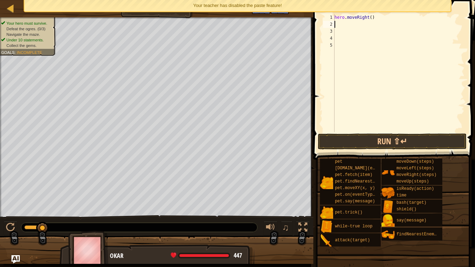
type textarea "h"
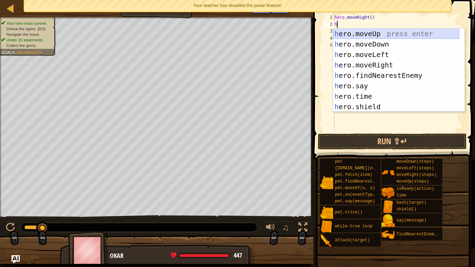
click at [389, 34] on div "h ero.moveUp press enter h ero.moveDown press enter h ero.moveLeft press enter …" at bounding box center [396, 81] width 126 height 104
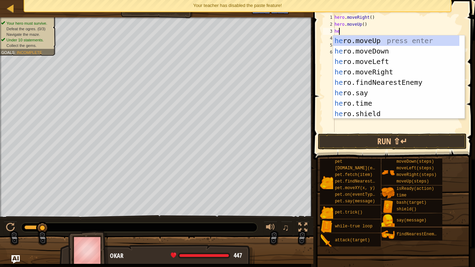
type textarea "her"
click at [388, 71] on div "her o.moveUp press enter her o.moveDown press enter her o.moveLeft press enter …" at bounding box center [396, 88] width 126 height 104
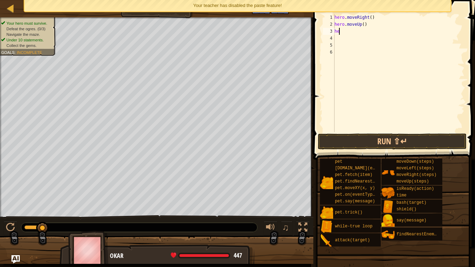
type textarea "h"
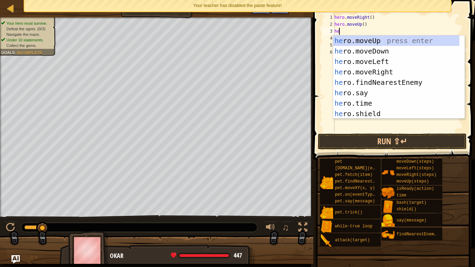
type textarea "her"
click at [395, 82] on div "her o.moveUp press enter her o.moveDown press enter her o.moveLeft press enter …" at bounding box center [396, 88] width 126 height 104
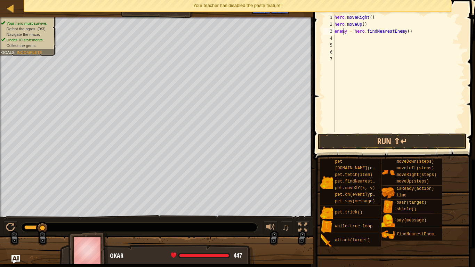
click at [345, 33] on div "hero . moveRight ( ) hero . moveUp ( ) enemy = hero . findNearestEnemy ( )" at bounding box center [399, 80] width 132 height 132
type textarea "enemy = hero.findNearestEnemy()"
click at [347, 36] on div "hero . moveRight ( ) hero . moveUp ( ) enemy = hero . findNearestEnemy ( )" at bounding box center [399, 80] width 132 height 132
click at [348, 29] on div "hero . moveRight ( ) hero . moveUp ( ) enemy = hero . findNearestEnemy ( )" at bounding box center [399, 80] width 132 height 132
click at [347, 33] on div "hero . moveRight ( ) hero . moveUp ( ) enemy = hero . findNearestEnemy ( )" at bounding box center [399, 80] width 132 height 132
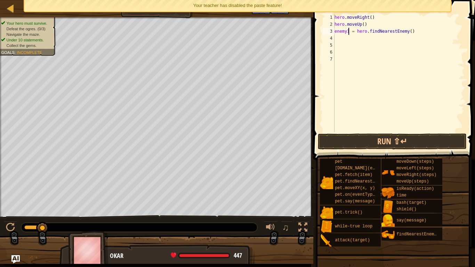
scroll to position [3, 1]
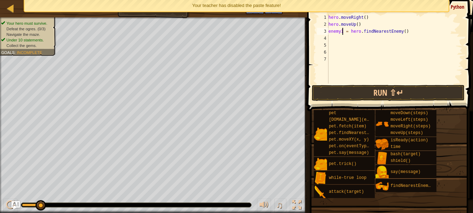
type textarea "enemy1 = hero.findNearestEnemy()"
click at [299, 204] on div at bounding box center [296, 204] width 9 height 9
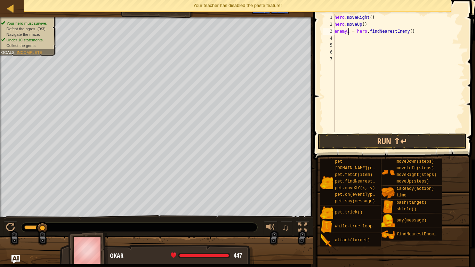
click at [337, 39] on div "hero . moveRight ( ) hero . moveUp ( ) enemy1 = hero . findNearestEnemy ( )" at bounding box center [399, 80] width 132 height 132
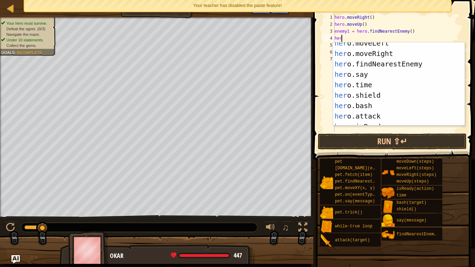
scroll to position [26, 0]
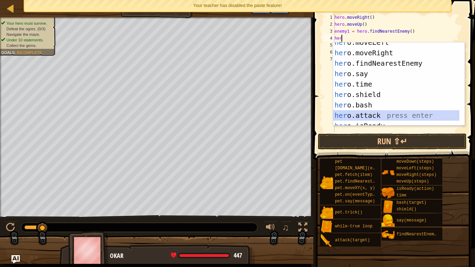
click at [368, 116] on div "her o.moveLeft press enter her o.moveRight press enter her o.findNearestEnemy p…" at bounding box center [396, 89] width 126 height 104
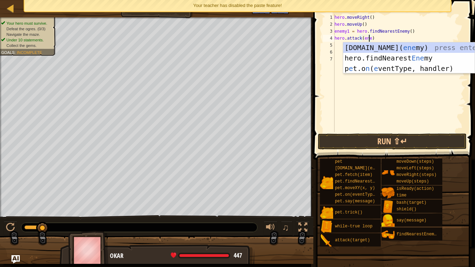
scroll to position [3, 3]
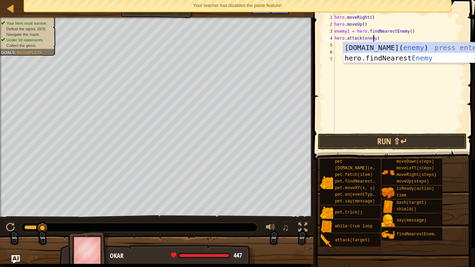
type textarea "hero.attack(enemy1)"
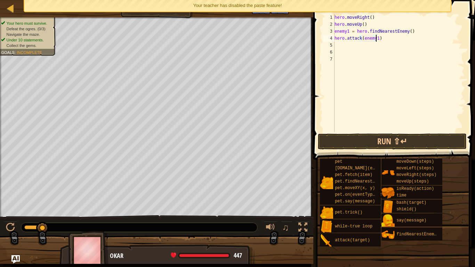
scroll to position [3, 3]
click at [338, 46] on div "hero . moveRight ( ) hero . moveUp ( ) enemy1 = hero . findNearestEnemy ( ) her…" at bounding box center [399, 80] width 132 height 132
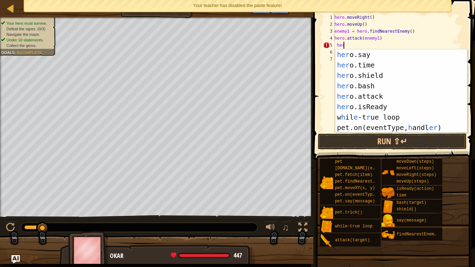
scroll to position [53, 0]
click at [376, 97] on div "her o.say press enter her o.time press enter her o.shield press enter her o.bas…" at bounding box center [399, 101] width 126 height 104
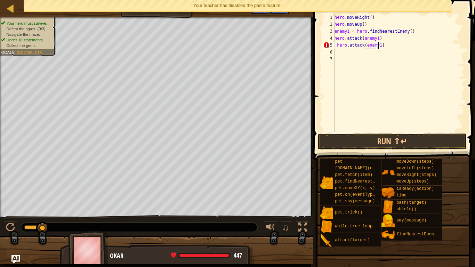
scroll to position [3, 3]
click at [387, 146] on button "Run ⇧↵" at bounding box center [392, 142] width 149 height 16
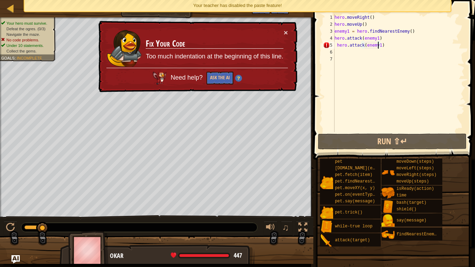
click at [386, 45] on div "hero . moveRight ( ) hero . moveUp ( ) enemy1 = hero . findNearestEnemy ( ) her…" at bounding box center [399, 80] width 132 height 132
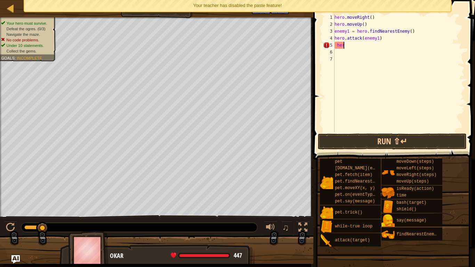
scroll to position [3, 0]
type textarea "h"
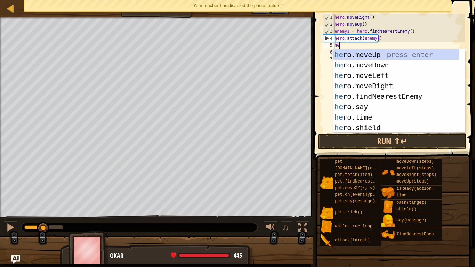
type textarea "her"
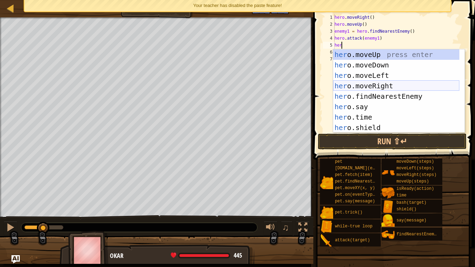
click at [392, 85] on div "her o.moveUp press enter her o.moveDown press enter her o.moveLeft press enter …" at bounding box center [396, 101] width 126 height 104
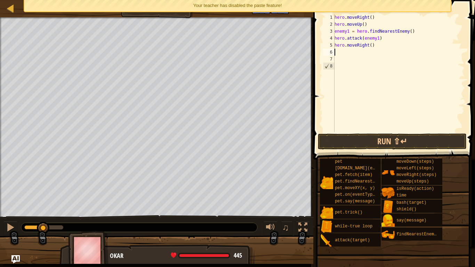
scroll to position [3, 0]
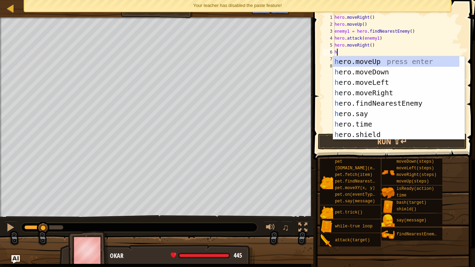
type textarea "her"
click at [380, 73] on div "her o.moveUp press enter her o.moveDown press enter her o.moveLeft press enter …" at bounding box center [396, 108] width 126 height 104
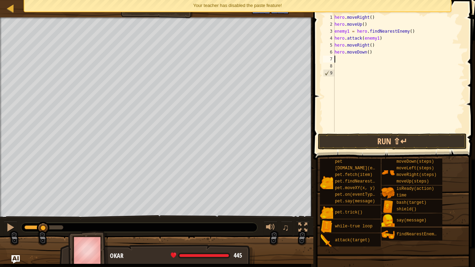
scroll to position [3, 0]
click at [367, 52] on div "hero . moveRight ( ) hero . moveUp ( ) enemy1 = hero . findNearestEnemy ( ) her…" at bounding box center [399, 80] width 132 height 132
type textarea "hero.moveDown(2)"
click at [345, 57] on div "hero . moveRight ( ) hero . moveUp ( ) enemy1 = hero . findNearestEnemy ( ) her…" at bounding box center [399, 80] width 132 height 132
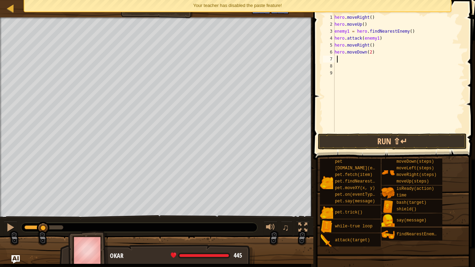
scroll to position [3, 0]
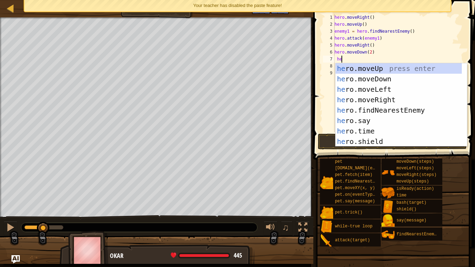
type textarea "her"
click at [384, 69] on div "her o.moveUp press enter her o.moveDown press enter her o.moveLeft press enter …" at bounding box center [399, 115] width 126 height 104
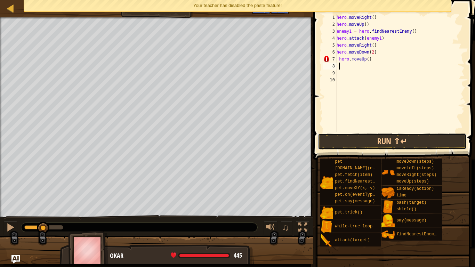
click at [395, 143] on button "Run ⇧↵" at bounding box center [392, 142] width 149 height 16
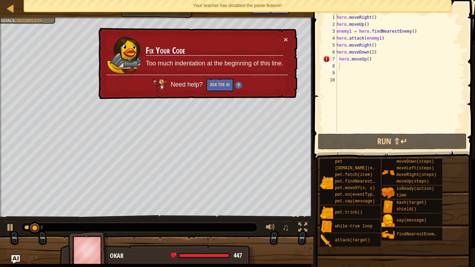
click at [283, 40] on td "Fix Your Code Too much indentation at the beginning of this line." at bounding box center [215, 55] width 138 height 39
click at [217, 90] on button "Ask the AI" at bounding box center [220, 85] width 27 height 13
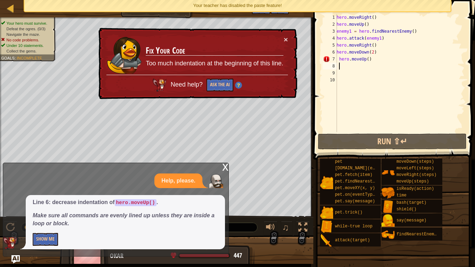
click at [337, 14] on span at bounding box center [395, 70] width 167 height 180
click at [373, 18] on div "hero . moveRight ( ) hero . moveUp ( ) enemy1 = hero . findNearestEnemy ( ) her…" at bounding box center [400, 80] width 129 height 132
type textarea "hero.moveRight()"
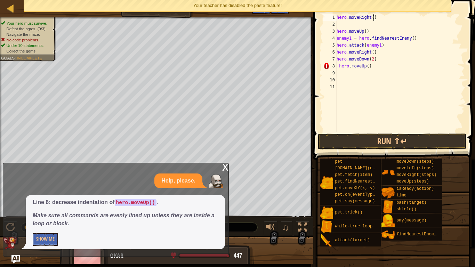
click at [375, 16] on div "hero . moveRight ( ) hero . moveUp ( ) enemy1 = hero . findNearestEnemy ( ) her…" at bounding box center [400, 80] width 129 height 132
type textarea "h"
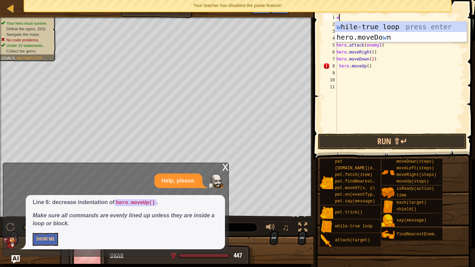
type textarea "wh"
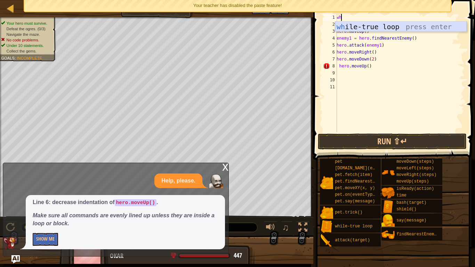
click at [396, 26] on div "wh ile-true loop press enter" at bounding box center [402, 37] width 132 height 31
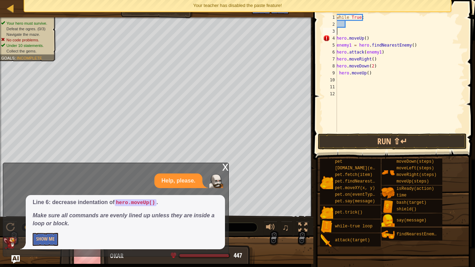
click at [345, 33] on div "while True : hero . moveUp ( ) enemy1 = hero . findNearestEnemy ( ) hero . atta…" at bounding box center [400, 80] width 129 height 132
click at [338, 72] on div "while True : hero . moveUp ( ) enemy1 = hero . findNearestEnemy ( ) hero . atta…" at bounding box center [400, 80] width 129 height 132
type textarea "\"
type textarea "hero.moveUp()"
click at [347, 26] on div "while True : hero . moveUp ( ) enemy1 = hero . findNearestEnemy ( ) hero . atta…" at bounding box center [400, 80] width 129 height 132
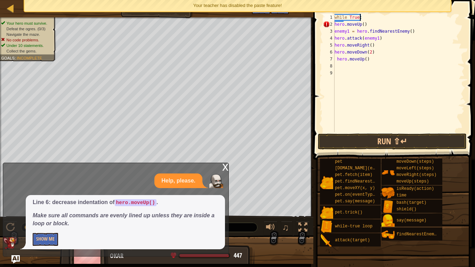
click at [342, 22] on div "while True : hero . moveUp ( ) enemy1 = hero . findNearestEnemy ( ) hero . atta…" at bounding box center [399, 80] width 132 height 132
type textarea "hero.moveUp()"
click at [367, 25] on div "while True : hero . moveUp ( ) enemy1 = hero . findNearestEnemy ( ) hero . atta…" at bounding box center [399, 80] width 132 height 132
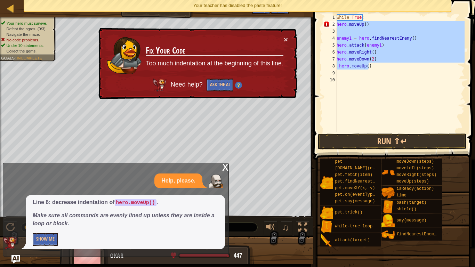
drag, startPoint x: 368, startPoint y: 65, endPoint x: 337, endPoint y: 23, distance: 52.8
click at [337, 23] on div "1 2 3 4 5 6 7 8 9 10 while True : hero . moveUp ( ) enemy1 = hero . findNearest…" at bounding box center [393, 73] width 143 height 118
type textarea "hero.moveUp()"
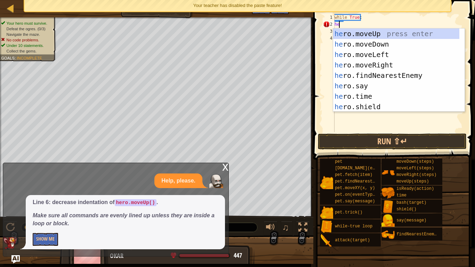
type textarea "h"
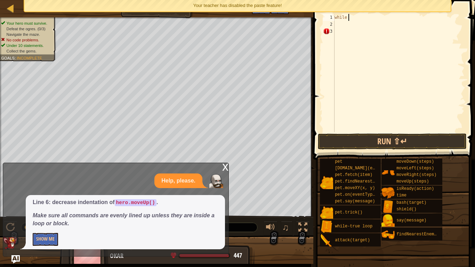
type textarea "w"
type textarea "wh"
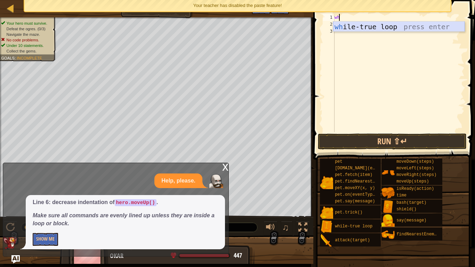
click at [370, 28] on div "wh ile-true loop press enter" at bounding box center [399, 37] width 132 height 31
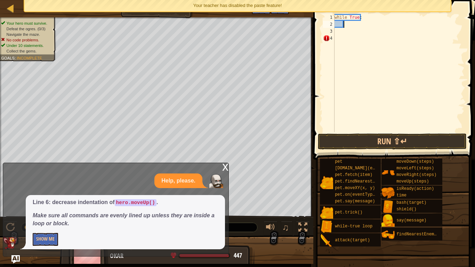
scroll to position [3, 1]
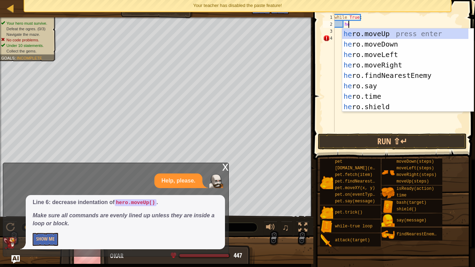
type textarea "her"
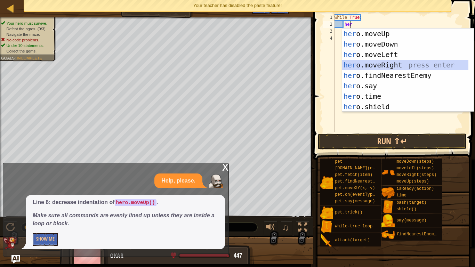
click at [402, 65] on div "her o.moveUp press enter her o.moveDown press enter her o.moveLeft press enter …" at bounding box center [406, 81] width 126 height 104
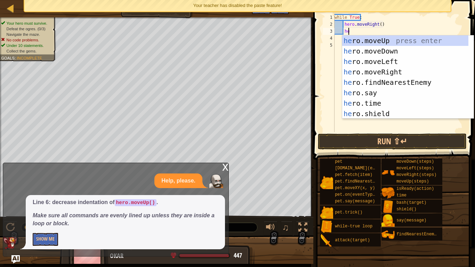
type textarea "her"
click at [371, 38] on div "her o.moveUp press enter her o.moveDown press enter her o.moveLeft press enter …" at bounding box center [406, 88] width 126 height 104
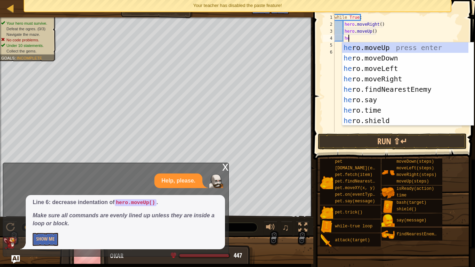
type textarea "her"
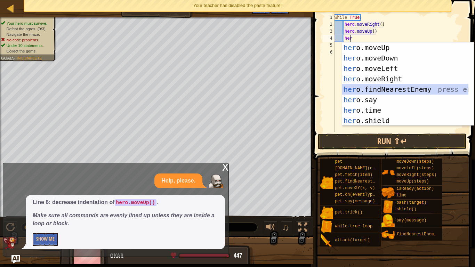
click at [399, 91] on div "her o.moveUp press enter her o.moveDown press enter her o.moveLeft press enter …" at bounding box center [406, 94] width 126 height 104
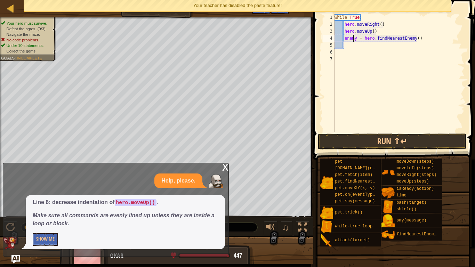
click at [354, 40] on div "while True : hero . moveRight ( ) hero . moveUp ( ) enemy = hero . findNearestE…" at bounding box center [399, 80] width 132 height 132
click at [355, 40] on div "while True : hero . moveRight ( ) hero . moveUp ( ) enemy = hero . findNearestE…" at bounding box center [399, 80] width 132 height 132
type textarea "enemy1 = hero.findNearestEnemy()"
click at [348, 46] on div "while True : hero . moveRight ( ) hero . moveUp ( ) enemy1 = hero . findNearest…" at bounding box center [399, 80] width 132 height 132
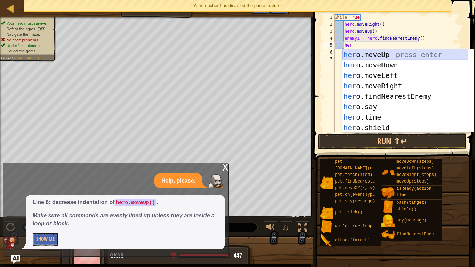
scroll to position [3, 1]
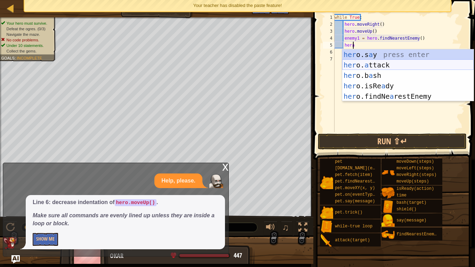
click at [382, 62] on div "her o.s a y press enter her o. a ttack press enter her o.b a sh press enter her…" at bounding box center [409, 85] width 132 height 73
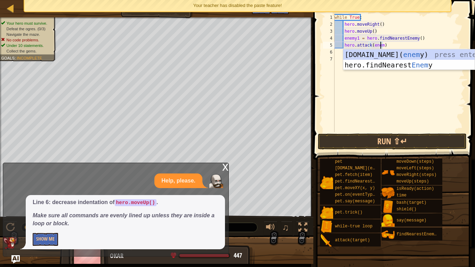
scroll to position [3, 4]
type textarea "hero.attack(enemy1)"
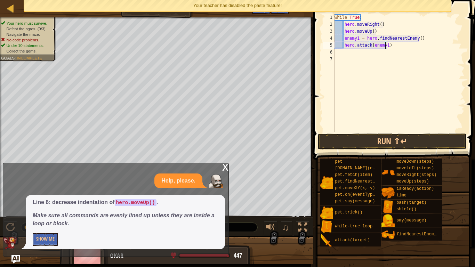
click at [342, 54] on div "while True : hero . moveRight ( ) hero . moveUp ( ) enemy1 = hero . findNearest…" at bounding box center [399, 80] width 132 height 132
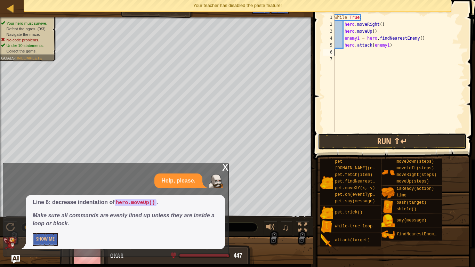
click at [410, 140] on button "Run ⇧↵" at bounding box center [392, 142] width 149 height 16
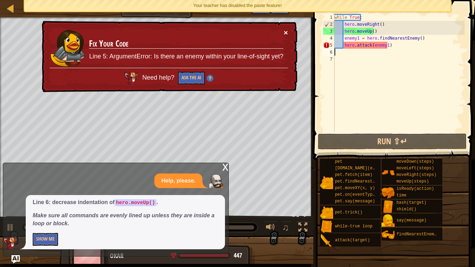
click at [285, 34] on button "×" at bounding box center [286, 32] width 4 height 7
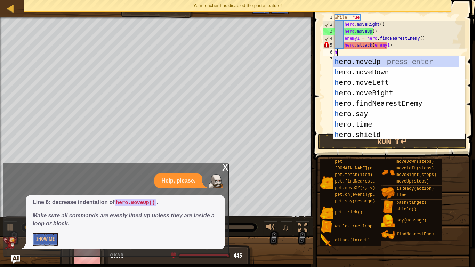
type textarea "her"
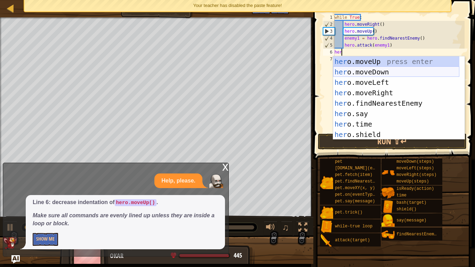
click at [380, 74] on div "her o.moveUp press enter her o.moveDown press enter her o.moveLeft press enter …" at bounding box center [396, 108] width 126 height 104
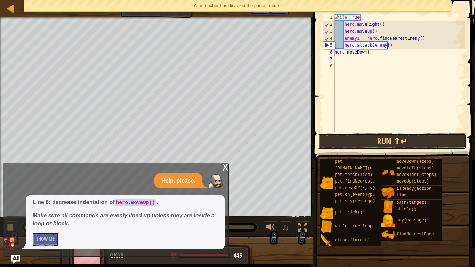
click at [398, 138] on button "Run ⇧↵" at bounding box center [392, 142] width 149 height 16
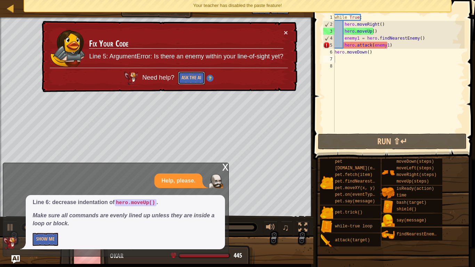
click at [199, 77] on button "Ask the AI" at bounding box center [191, 78] width 27 height 13
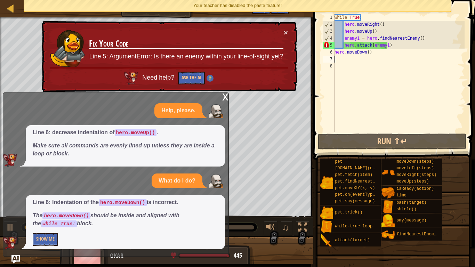
click at [368, 53] on div "while True : hero . moveRight ( ) hero . moveUp ( ) enemy1 = hero . findNearest…" at bounding box center [399, 80] width 132 height 132
click at [370, 52] on div "while True : hero . moveRight ( ) hero . moveUp ( ) enemy1 = hero . findNearest…" at bounding box center [399, 80] width 132 height 132
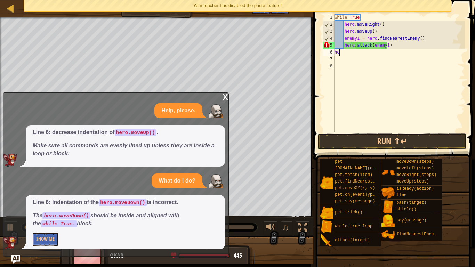
type textarea "h"
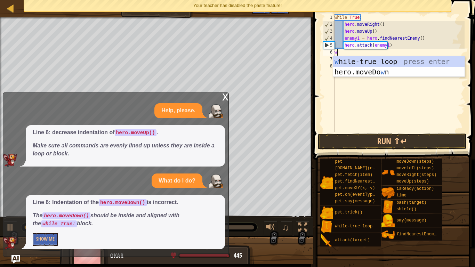
type textarea "wh"
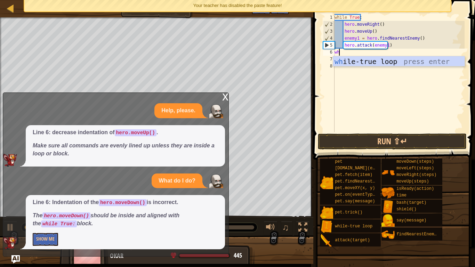
click at [377, 68] on div "while True : hero . moveRight ( ) hero . moveUp ( ) enemy1 = hero . findNearest…" at bounding box center [399, 80] width 132 height 132
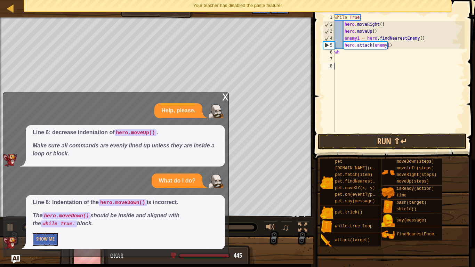
click at [344, 54] on div "while True : hero . moveRight ( ) hero . moveUp ( ) enemy1 = hero . findNearest…" at bounding box center [399, 80] width 132 height 132
type textarea "whi"
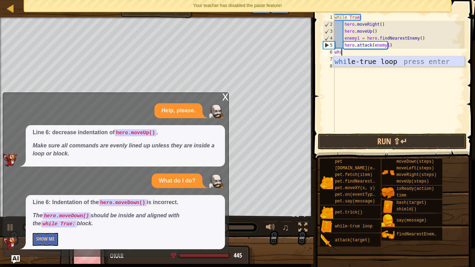
click at [354, 60] on div "whi le-true loop press enter" at bounding box center [399, 71] width 132 height 31
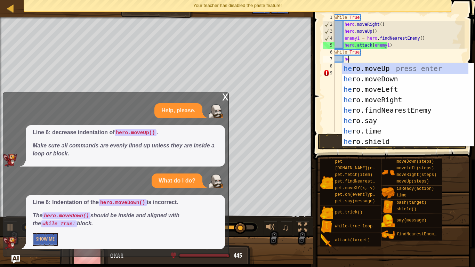
scroll to position [3, 1]
type textarea "her"
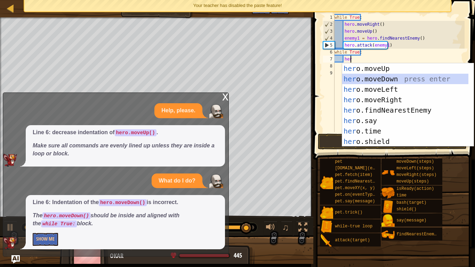
click at [389, 80] on div "her o.moveUp press enter her o.moveDown press enter her o.moveLeft press enter …" at bounding box center [406, 115] width 126 height 104
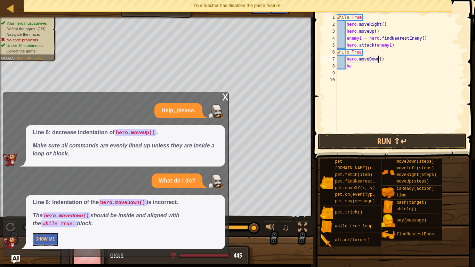
click at [379, 58] on div "while True : hero . moveRight ( ) hero . moveUp ( ) enemy1 = hero . findNearest…" at bounding box center [400, 80] width 129 height 132
click at [355, 67] on div "while True : hero . moveRight ( ) hero . moveUp ( ) enemy1 = hero . findNearest…" at bounding box center [400, 80] width 129 height 132
type textarea "her"
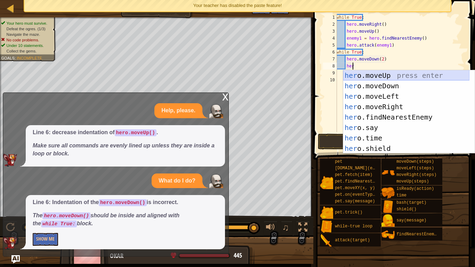
click at [390, 77] on div "her o.moveUp press enter her o.moveDown press enter her o.moveLeft press enter …" at bounding box center [407, 122] width 126 height 104
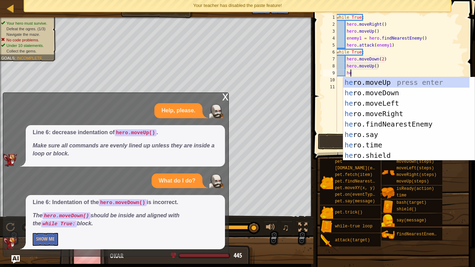
type textarea "her"
click at [391, 115] on div "her o.moveUp press enter her o.moveDown press enter her o.moveLeft press enter …" at bounding box center [407, 129] width 126 height 104
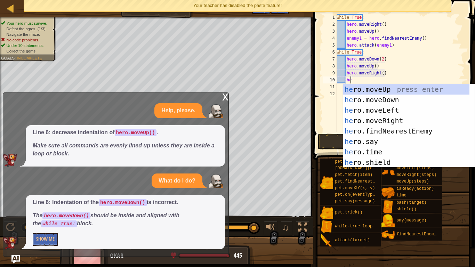
type textarea "her"
click at [383, 91] on div "her o.moveUp press enter her o.moveDown press enter her o.moveLeft press enter …" at bounding box center [407, 136] width 126 height 104
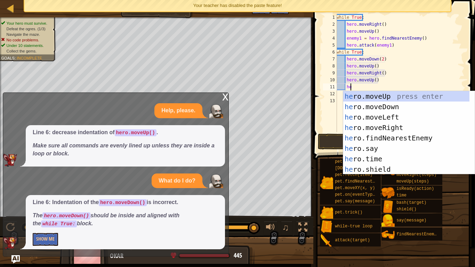
type textarea "her"
click at [396, 136] on div "her o.moveUp press enter her o.moveDown press enter her o.moveLeft press enter …" at bounding box center [407, 143] width 126 height 104
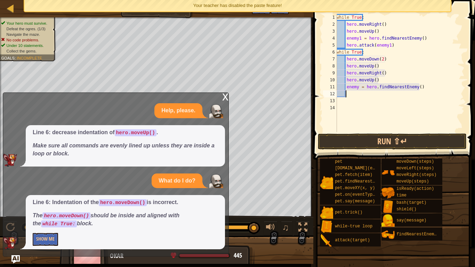
scroll to position [3, 0]
click at [357, 89] on div "while True : hero . moveRight ( ) hero . moveUp ( ) enemy1 = hero . findNearest…" at bounding box center [400, 80] width 129 height 132
type textarea "enemy2 = hero.findNearestEnemy()"
click at [348, 92] on div "while True : hero . moveRight ( ) hero . moveUp ( ) enemy1 = hero . findNearest…" at bounding box center [400, 80] width 129 height 132
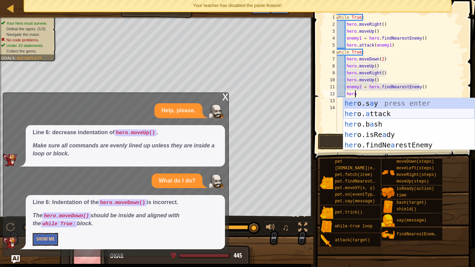
scroll to position [3, 1]
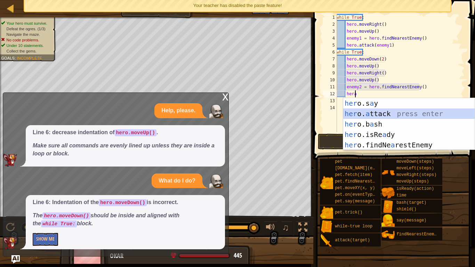
click at [396, 114] on div "her o.s a y press enter her o. a ttack press enter her o.b a sh press enter her…" at bounding box center [410, 134] width 132 height 73
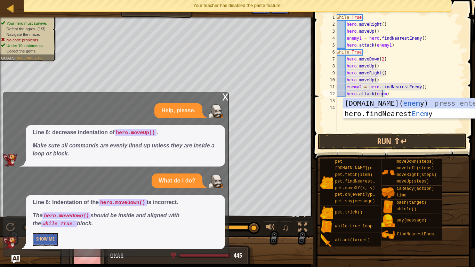
scroll to position [3, 4]
click at [395, 147] on button "Run ⇧↵" at bounding box center [392, 142] width 149 height 16
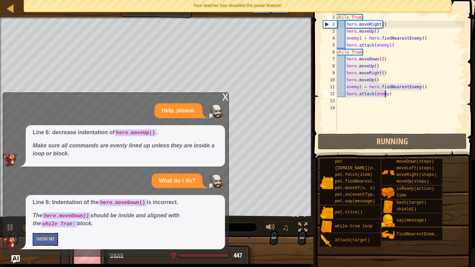
click at [225, 98] on div "x" at bounding box center [225, 96] width 6 height 7
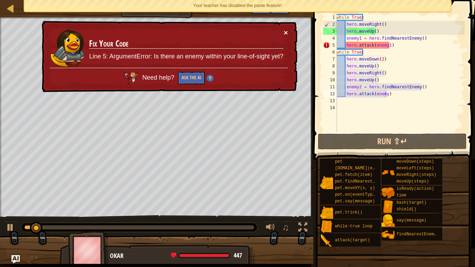
click at [286, 33] on button "×" at bounding box center [286, 32] width 4 height 7
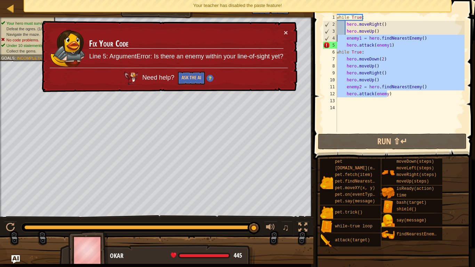
drag, startPoint x: 423, startPoint y: 93, endPoint x: 330, endPoint y: 37, distance: 108.2
click at [330, 37] on div "hero.attack(enemy) 1 2 3 4 5 6 7 8 9 10 11 12 13 14 while True : hero . moveRig…" at bounding box center [393, 73] width 143 height 118
type textarea "enemy1 = hero.findNearestEnemy() hero.attack(enemy1)"
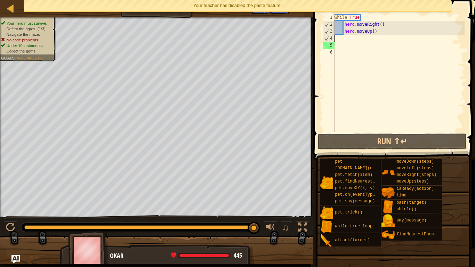
scroll to position [3, 0]
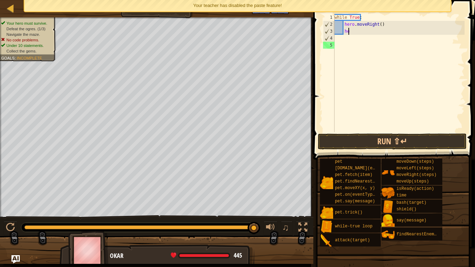
type textarea "h"
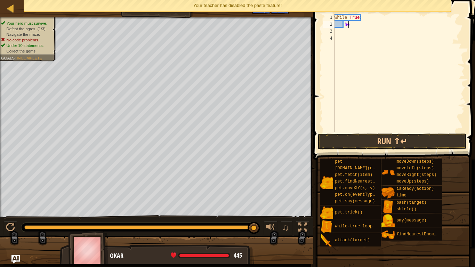
type textarea "h"
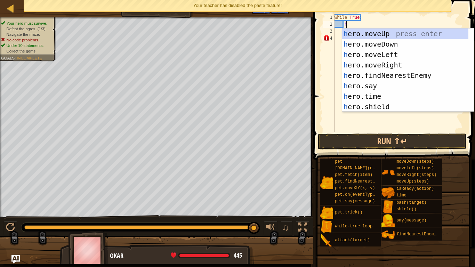
scroll to position [3, 1]
type textarea "her"
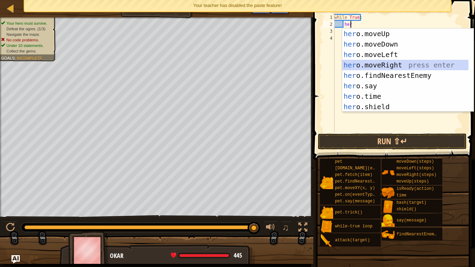
click at [398, 66] on div "her o.moveUp press enter her o.moveDown press enter her o.moveLeft press enter …" at bounding box center [406, 81] width 126 height 104
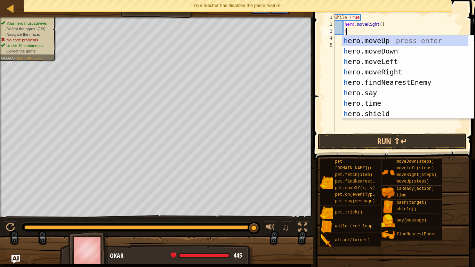
type textarea "her"
click at [392, 42] on div "her o.moveUp press enter her o.moveDown press enter her o.moveLeft press enter …" at bounding box center [406, 88] width 126 height 104
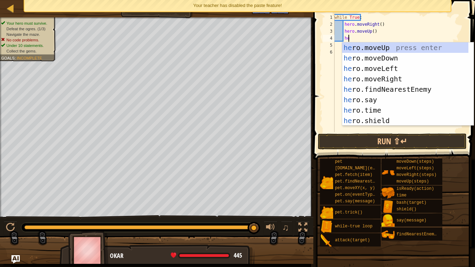
type textarea "her"
click at [395, 82] on div "her o.moveUp press enter her o.moveDown press enter her o.moveLeft press enter …" at bounding box center [406, 94] width 126 height 104
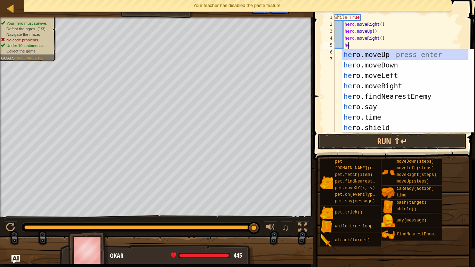
type textarea "her"
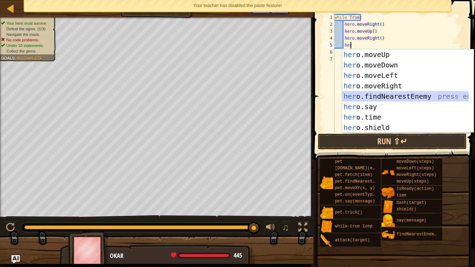
click at [402, 96] on div "her o.moveUp press enter her o.moveDown press enter her o.moveLeft press enter …" at bounding box center [406, 101] width 126 height 104
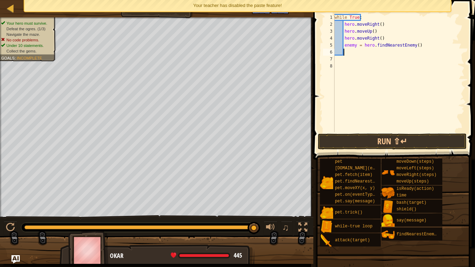
click at [355, 47] on div "while True : hero . moveRight ( ) hero . moveUp ( ) hero . moveRight ( ) enemy …" at bounding box center [399, 80] width 132 height 132
type textarea "enemy1 = hero.findNearestEnemy()"
click at [351, 49] on div "while True : hero . moveRight ( ) hero . moveUp ( ) hero . moveRight ( ) enemy1…" at bounding box center [399, 80] width 132 height 132
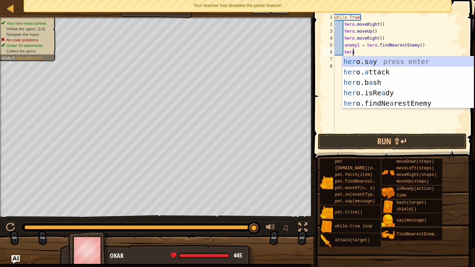
scroll to position [3, 1]
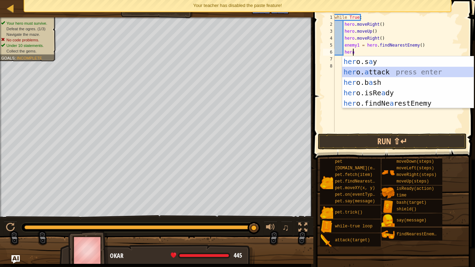
click at [383, 72] on div "her o.s a y press enter her o. a ttack press enter her o.b a sh press enter her…" at bounding box center [409, 92] width 132 height 73
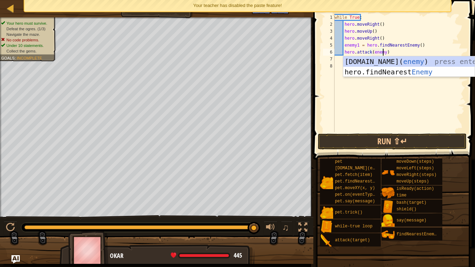
scroll to position [3, 4]
type textarea "hero.attack(enemy1)"
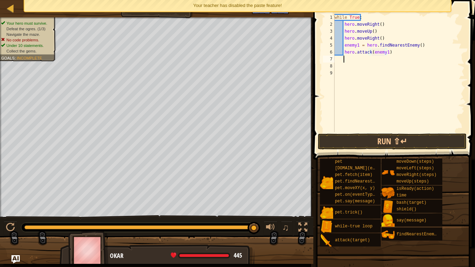
scroll to position [3, 0]
click at [405, 144] on button "Run ⇧↵" at bounding box center [392, 142] width 149 height 16
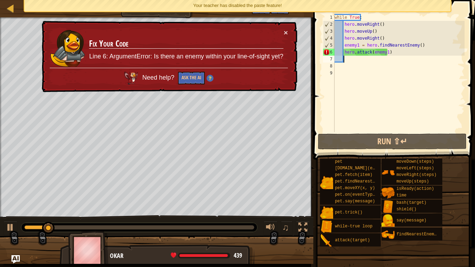
click at [283, 31] on td "Fix Your Code Line 6: ArgumentError: Is there an enemy within your line-of-sigh…" at bounding box center [186, 48] width 195 height 39
click at [288, 32] on button "×" at bounding box center [286, 34] width 5 height 7
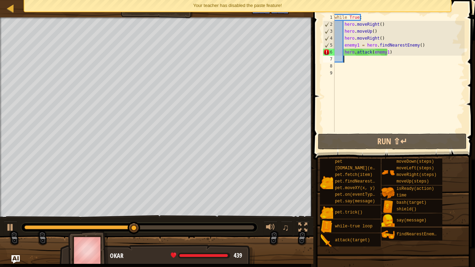
scroll to position [3, 0]
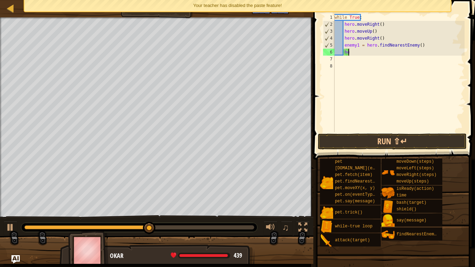
type textarea "h"
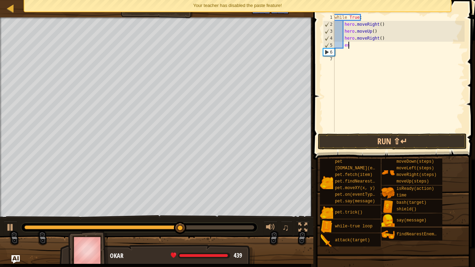
type textarea "e"
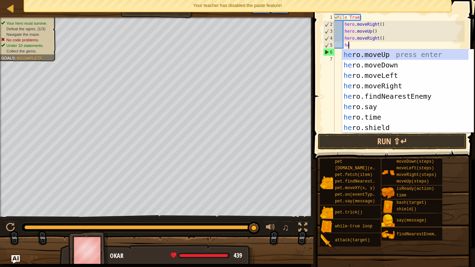
scroll to position [3, 1]
type textarea "her"
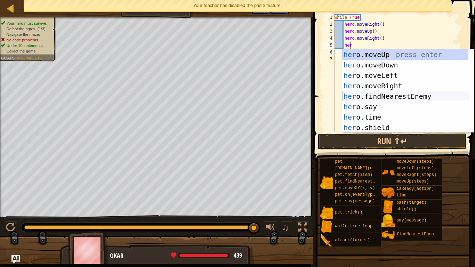
click at [394, 97] on div "her o.moveUp press enter her o.moveDown press enter her o.moveLeft press enter …" at bounding box center [406, 101] width 126 height 104
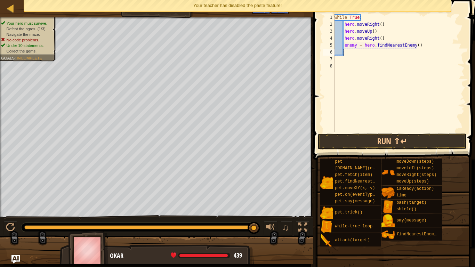
scroll to position [3, 0]
click at [355, 45] on div "while True : hero . moveRight ( ) hero . moveUp ( ) hero . moveRight ( ) enemy …" at bounding box center [399, 80] width 132 height 132
type textarea "enemy1 = hero.findNearestEnemy()"
click at [348, 52] on div "while True : hero . moveRight ( ) hero . moveUp ( ) hero . moveRight ( ) enemy1…" at bounding box center [399, 80] width 132 height 132
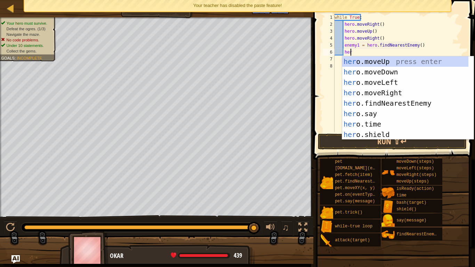
scroll to position [3, 1]
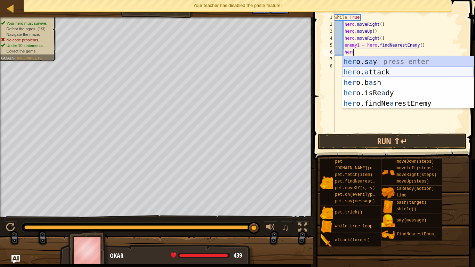
click at [381, 71] on div "her o.s a y press enter her o. a ttack press enter her o.b a sh press enter her…" at bounding box center [409, 92] width 132 height 73
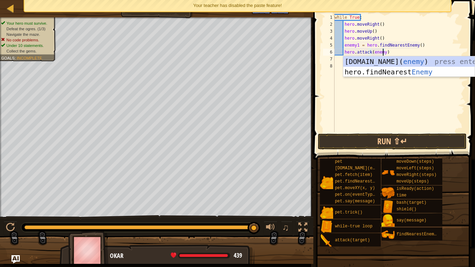
scroll to position [3, 4]
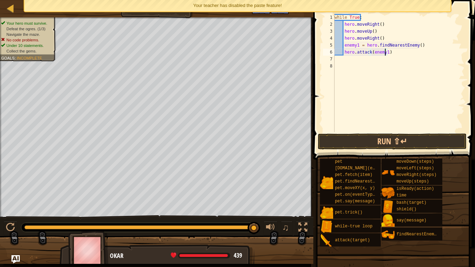
type textarea "hero.attack(enemy1)"
click at [404, 136] on button "Run ⇧↵" at bounding box center [392, 142] width 149 height 16
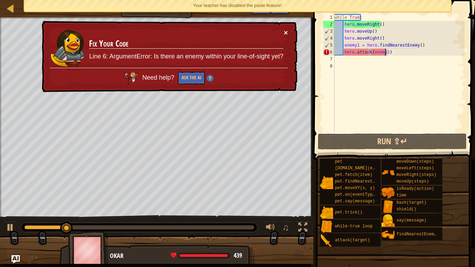
click at [286, 30] on div "× Fix Your Code Line 6: ArgumentError: Is there an enemy within your line-of-si…" at bounding box center [168, 57] width 257 height 72
click at [286, 34] on button "×" at bounding box center [286, 32] width 4 height 7
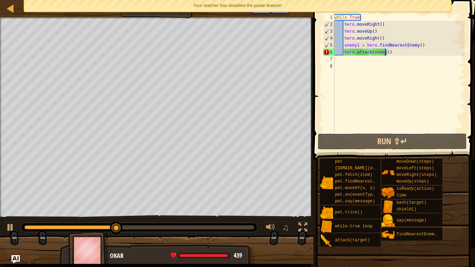
click at [341, 61] on div "while True : hero . moveRight ( ) hero . moveUp ( ) hero . moveRight ( ) enemy1…" at bounding box center [399, 80] width 132 height 132
click at [396, 52] on div "while True : hero . moveRight ( ) hero . moveUp ( ) hero . moveRight ( ) enemy1…" at bounding box center [399, 80] width 132 height 132
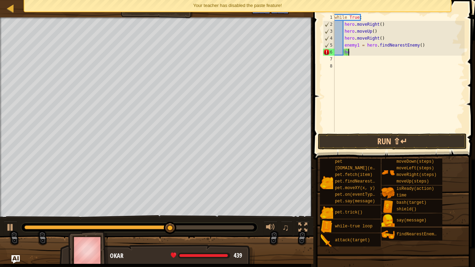
type textarea "h"
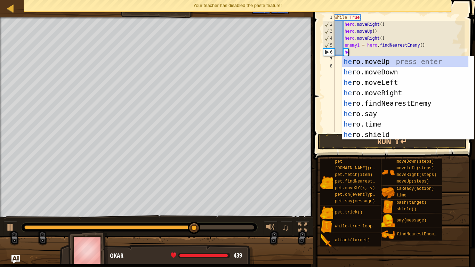
scroll to position [3, 1]
type textarea "her"
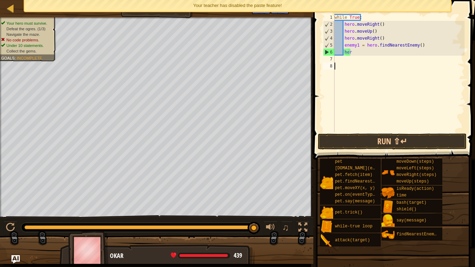
scroll to position [3, 0]
click at [363, 77] on div "while True : hero . moveRight ( ) hero . moveUp ( ) hero . moveRight ( ) enemy1…" at bounding box center [399, 80] width 132 height 132
click at [356, 57] on div "while True : hero . moveRight ( ) hero . moveUp ( ) hero . moveRight ( ) enemy1…" at bounding box center [399, 80] width 132 height 132
click at [10, 213] on div at bounding box center [10, 227] width 9 height 9
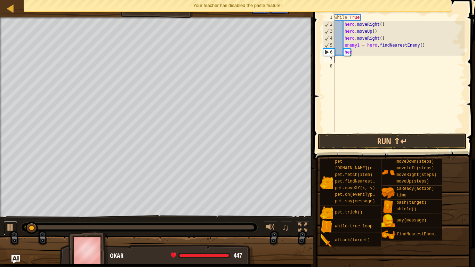
click at [8, 213] on div at bounding box center [10, 227] width 9 height 9
click at [357, 52] on div "while True : hero . moveRight ( ) hero . moveUp ( ) hero . moveRight ( ) enemy1…" at bounding box center [399, 80] width 132 height 132
type textarea "h"
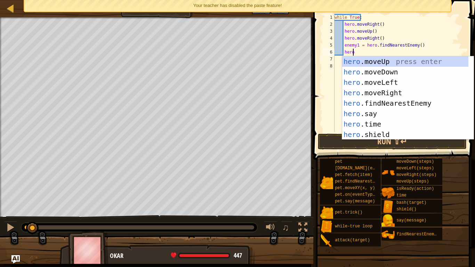
scroll to position [3, 1]
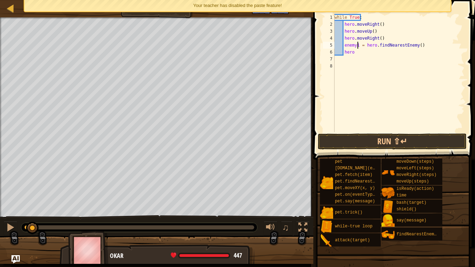
click at [359, 45] on div "while True : hero . moveRight ( ) hero . moveUp ( ) hero . moveRight ( ) enemy1…" at bounding box center [399, 80] width 132 height 132
type textarea "enemy = hero.findNearestEnemy()"
click at [357, 56] on div "while True : hero . moveRight ( ) hero . moveUp ( ) hero . moveRight ( ) enemy …" at bounding box center [399, 80] width 132 height 132
click at [354, 53] on div "while True : hero . moveRight ( ) hero . moveUp ( ) hero . moveRight ( ) enemy …" at bounding box center [399, 80] width 132 height 132
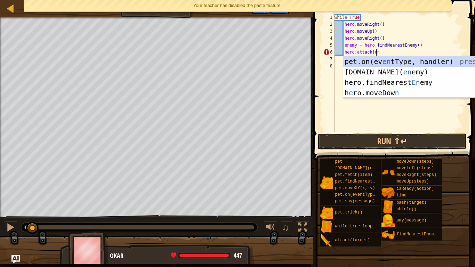
scroll to position [3, 3]
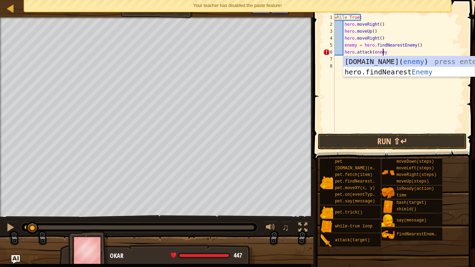
type textarea "hero.attack(enemy)"
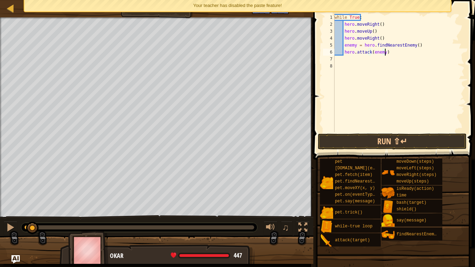
click at [391, 53] on div "while True : hero . moveRight ( ) hero . moveUp ( ) hero . moveRight ( ) enemy …" at bounding box center [399, 80] width 132 height 132
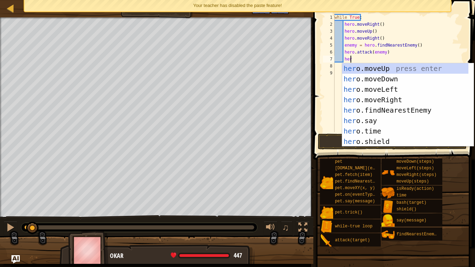
type textarea "her"
click at [392, 76] on div "her o.moveUp press enter her o.moveDown press enter her o.moveLeft press enter …" at bounding box center [406, 115] width 126 height 104
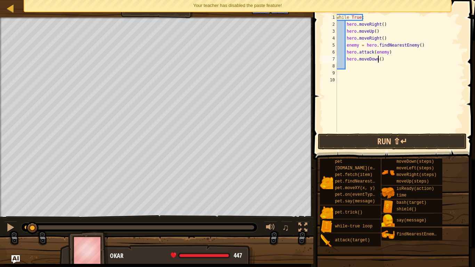
click at [379, 59] on div "while True : hero . moveRight ( ) hero . moveUp ( ) hero . moveRight ( ) enemy …" at bounding box center [400, 80] width 129 height 132
type textarea "hero.moveDown(2)"
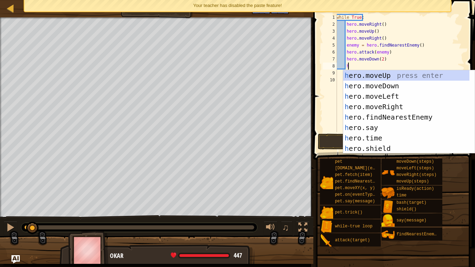
scroll to position [3, 1]
type textarea "her"
click at [387, 77] on div "her o.moveUp press enter her o.moveDown press enter her o.moveLeft press enter …" at bounding box center [407, 122] width 126 height 104
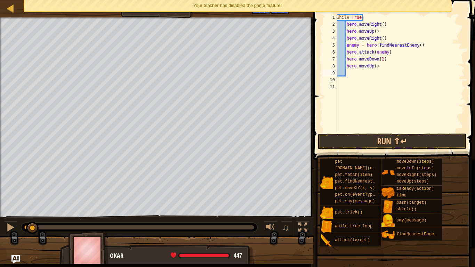
scroll to position [3, 0]
click at [394, 139] on button "Run ⇧↵" at bounding box center [392, 142] width 149 height 16
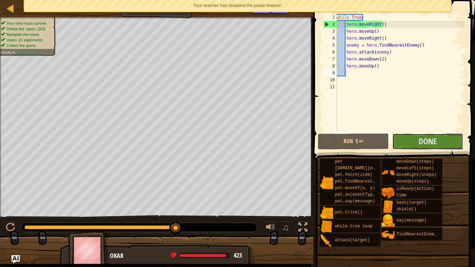
click at [430, 140] on span "Done" at bounding box center [428, 141] width 18 height 11
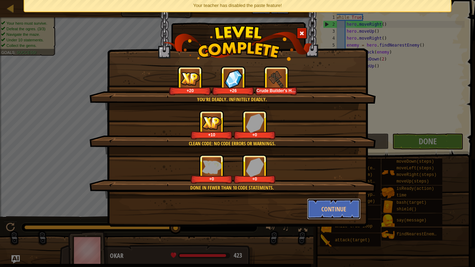
click at [335, 210] on button "Continue" at bounding box center [334, 209] width 54 height 21
click at [333, 210] on div "You're deadly. Infinitely deadly. +20 +26 Crude Builder's Hammer Clean code: no…" at bounding box center [237, 133] width 475 height 267
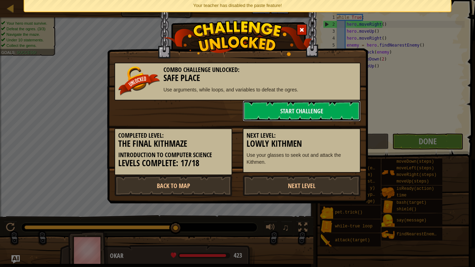
click at [337, 112] on link "Start Challenge" at bounding box center [302, 111] width 118 height 21
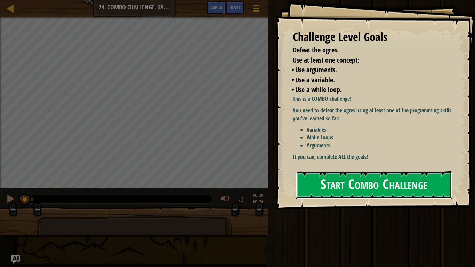
click at [380, 187] on button "Start Combo Challenge" at bounding box center [374, 185] width 156 height 27
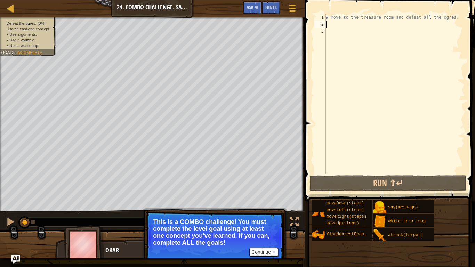
click at [337, 24] on div "# Move to the treasure room and defeat all the ogres." at bounding box center [395, 101] width 140 height 174
type textarea "u"
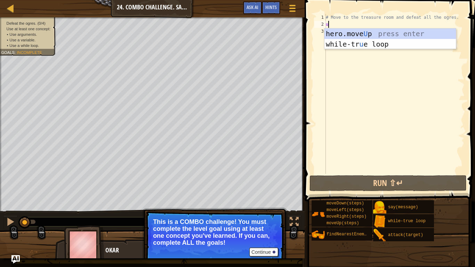
type textarea "u"
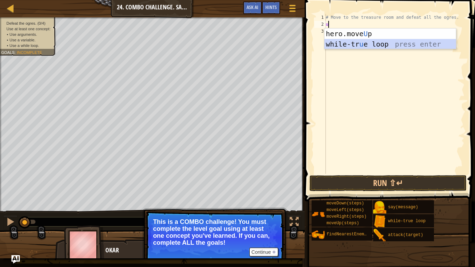
click at [390, 48] on div "hero.move U p press enter while-tr u e loop press enter" at bounding box center [391, 50] width 132 height 42
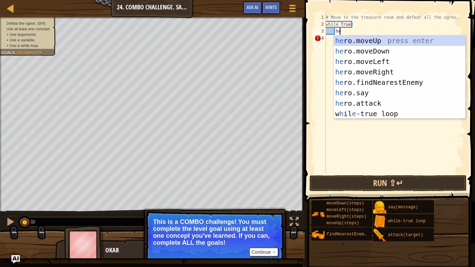
type textarea "her"
click at [385, 41] on div "her o.moveUp press enter her o.moveDown press enter her o.moveLeft press enter …" at bounding box center [400, 88] width 132 height 104
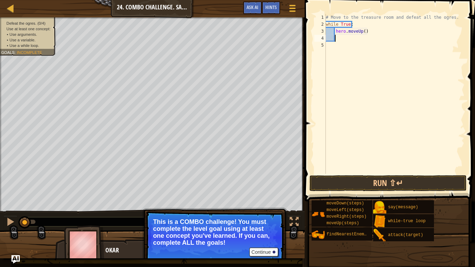
click at [363, 32] on div "# Move to the treasure room and defeat all the ogres. while True : hero . moveU…" at bounding box center [395, 101] width 140 height 174
type textarea "hero.moveUp(4)"
click at [346, 38] on div "# Move to the treasure room and defeat all the ogres. while True : hero . moveU…" at bounding box center [395, 101] width 140 height 174
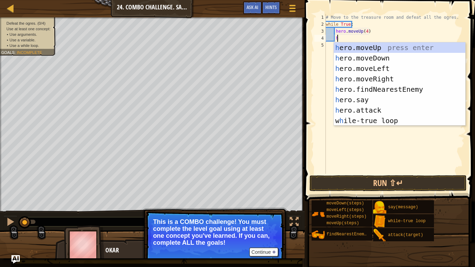
type textarea "her"
click at [392, 79] on div "her o.moveUp press enter her o.moveDown press enter her o.moveLeft press enter …" at bounding box center [400, 94] width 132 height 104
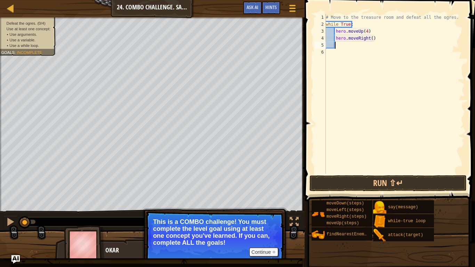
scroll to position [3, 0]
click at [370, 39] on div "# Move to the treasure room and defeat all the ogres. while True : hero . moveU…" at bounding box center [395, 101] width 140 height 174
type textarea "hero.moveRight(4)"
click at [339, 45] on div "# Move to the treasure room and defeat all the ogres. while True : hero . moveU…" at bounding box center [395, 101] width 140 height 174
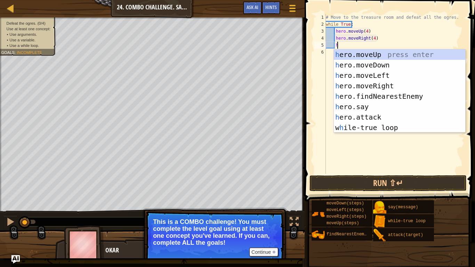
type textarea "her"
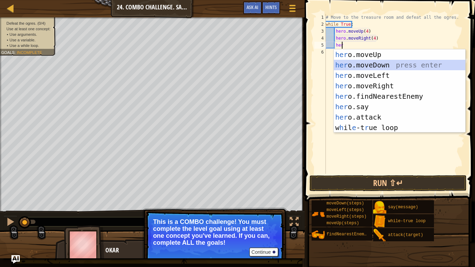
click at [389, 64] on div "her o.moveUp press enter her o.moveDown press enter her o.moveLeft press enter …" at bounding box center [400, 101] width 132 height 104
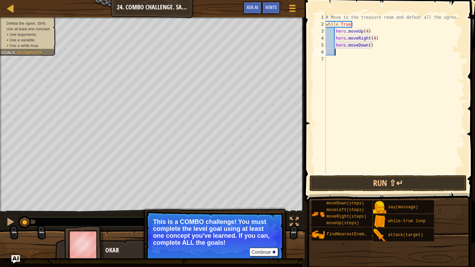
click at [369, 47] on div "# Move to the treasure room and defeat all the ogres. while True : hero . moveU…" at bounding box center [395, 101] width 140 height 174
click at [368, 45] on div "# Move to the treasure room and defeat all the ogres. while True : hero . moveU…" at bounding box center [395, 101] width 140 height 174
type textarea "hero.moveDown(4)"
click at [345, 55] on div "# Move to the treasure room and defeat all the ogres. while True : hero . moveU…" at bounding box center [395, 101] width 140 height 174
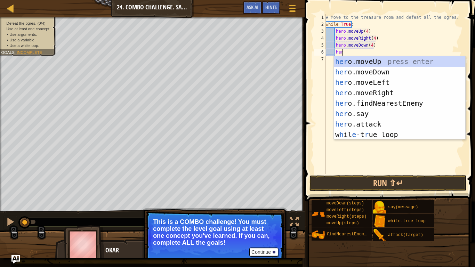
scroll to position [3, 1]
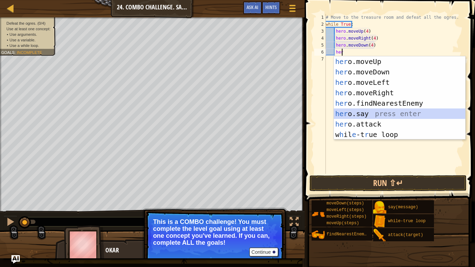
click at [389, 113] on div "her o.moveUp press enter her o.moveDown press enter her o.moveLeft press enter …" at bounding box center [400, 108] width 132 height 104
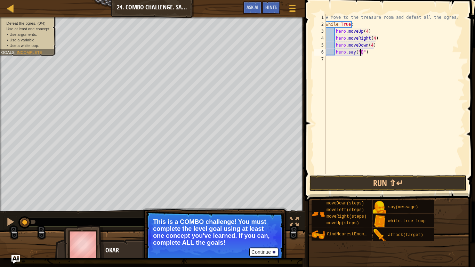
scroll to position [3, 3]
type textarea "hero.say("Bye")"
click at [343, 60] on div "# Move to the treasure room and defeat all the ogres. while True : hero . moveU…" at bounding box center [395, 101] width 140 height 174
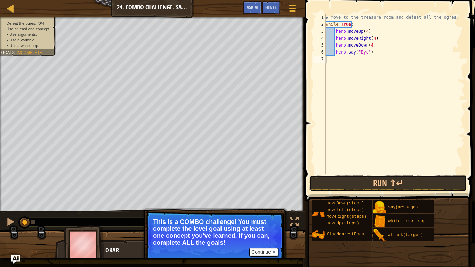
click at [399, 182] on button "Run ⇧↵" at bounding box center [388, 183] width 157 height 16
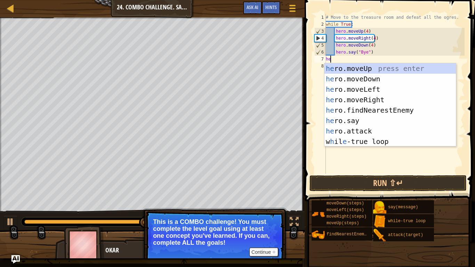
type textarea "her"
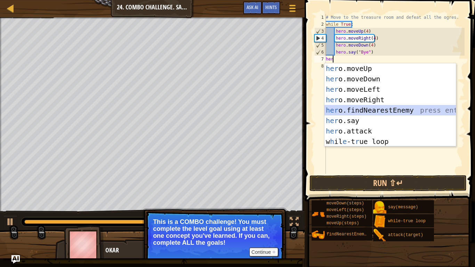
click at [409, 111] on div "her o.moveUp press enter her o.moveDown press enter her o.moveLeft press enter …" at bounding box center [391, 115] width 132 height 104
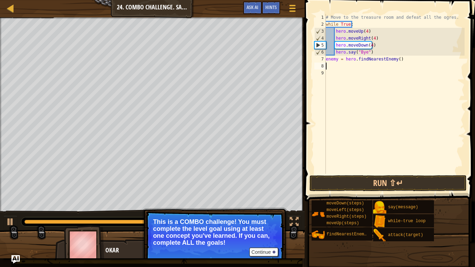
click at [400, 61] on div "# Move to the treasure room and defeat all the ogres. while True : hero . moveU…" at bounding box center [395, 101] width 140 height 174
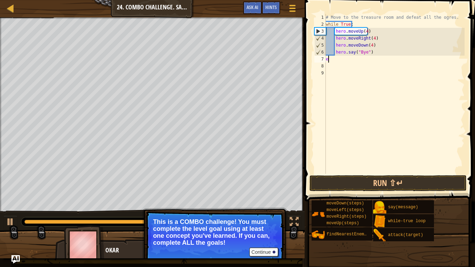
type textarea "e"
click at [372, 53] on div "# Move to the treasure room and defeat all the ogres. while True : hero . moveU…" at bounding box center [395, 101] width 140 height 174
type textarea "h"
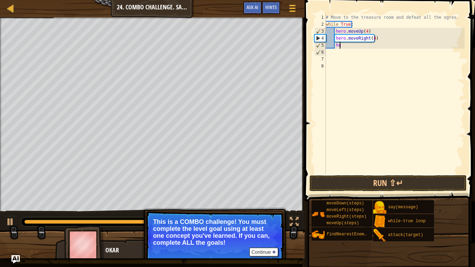
type textarea "h"
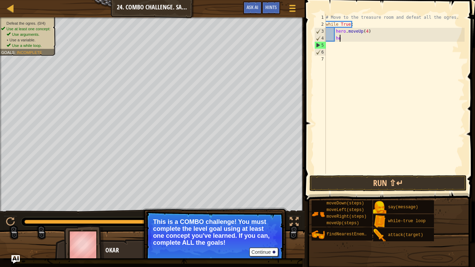
type textarea "h"
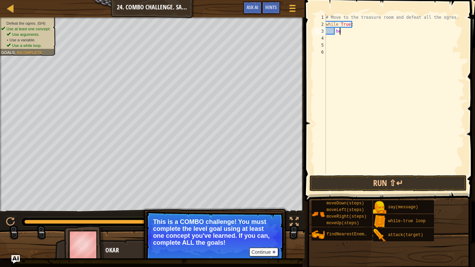
type textarea "h"
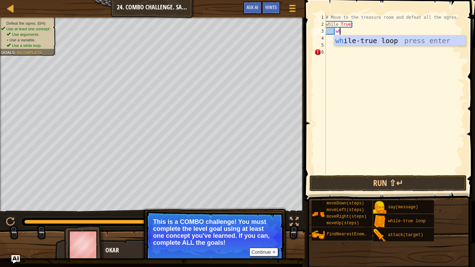
type textarea "whi"
click at [369, 39] on div "whi le-true loop press enter" at bounding box center [400, 51] width 132 height 31
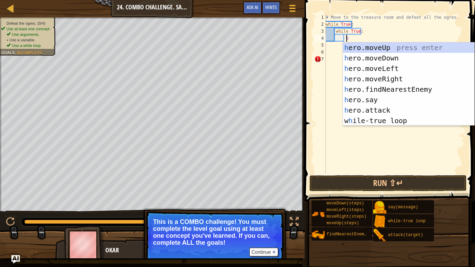
scroll to position [3, 2]
type textarea "her"
click at [380, 47] on div "her o.moveUp press enter her o.moveDown press enter her o.moveLeft press enter …" at bounding box center [409, 94] width 132 height 104
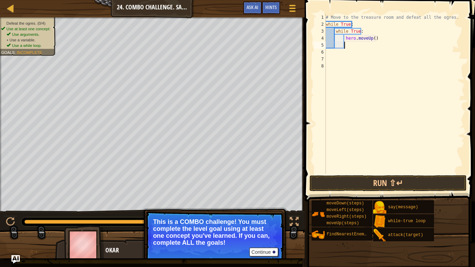
scroll to position [3, 1]
click at [373, 38] on div "# Move to the treasure room and defeat all the ogres. while True : while True :…" at bounding box center [395, 101] width 140 height 174
type textarea "hero.moveUp(4)"
click at [353, 44] on div "# Move to the treasure room and defeat all the ogres. while True : while True :…" at bounding box center [395, 101] width 140 height 174
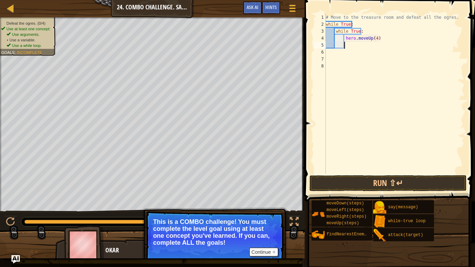
scroll to position [3, 1]
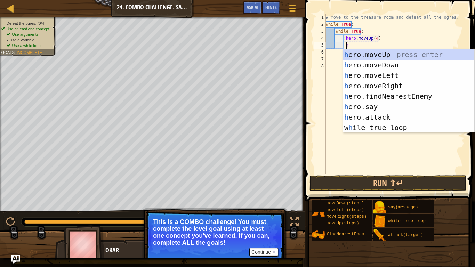
type textarea "hr"
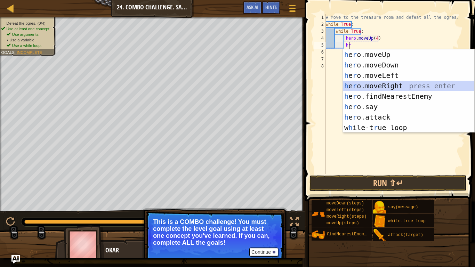
click at [401, 85] on div "h e r o.moveUp press enter h e r o.moveDown press enter h e r o.moveLeft press …" at bounding box center [409, 101] width 132 height 104
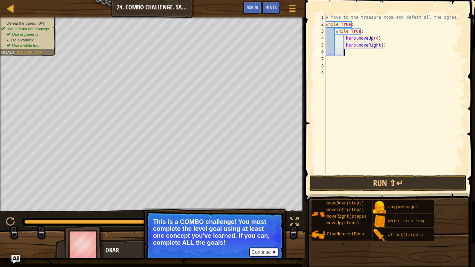
click at [378, 47] on div "# Move to the treasure room and defeat all the ogres. while True : while True :…" at bounding box center [395, 101] width 140 height 174
type textarea "hero.moveRight(4)"
click at [348, 52] on div "# Move to the treasure room and defeat all the ogres. while True : while True :…" at bounding box center [395, 101] width 140 height 174
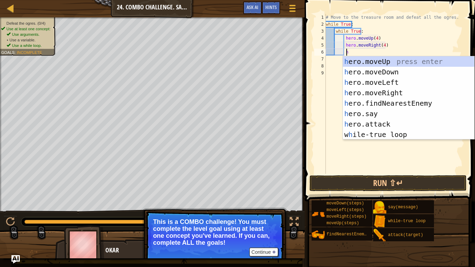
scroll to position [3, 2]
type textarea "her"
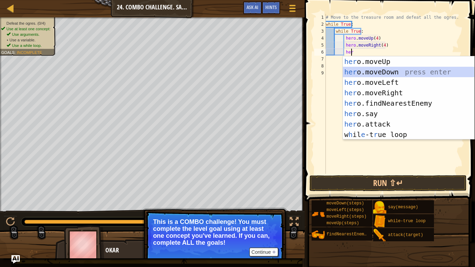
click at [401, 72] on div "her o.moveUp press enter her o.moveDown press enter her o.moveLeft press enter …" at bounding box center [409, 108] width 132 height 104
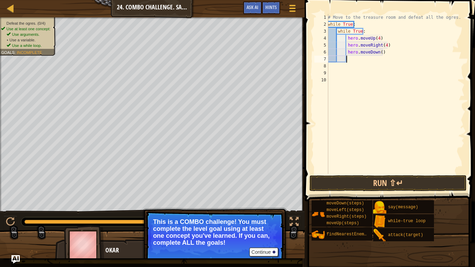
scroll to position [3, 1]
click at [378, 53] on div "# Move to the treasure room and defeat all the ogres. while True : while True :…" at bounding box center [396, 101] width 138 height 174
type textarea "hero.moveDown(4)"
click at [353, 61] on div "# Move to the treasure room and defeat all the ogres. while True : while True :…" at bounding box center [396, 101] width 138 height 174
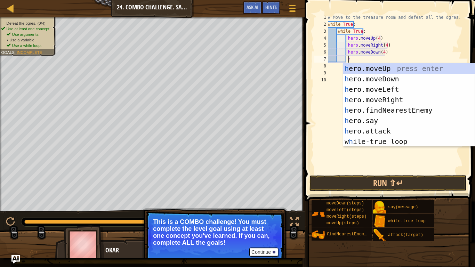
scroll to position [3, 2]
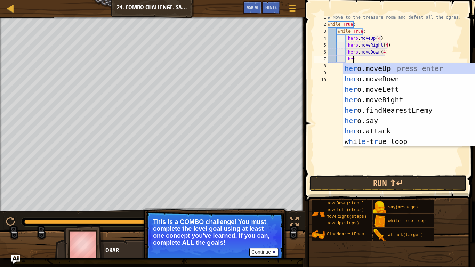
click at [400, 185] on button "Run ⇧↵" at bounding box center [388, 183] width 157 height 16
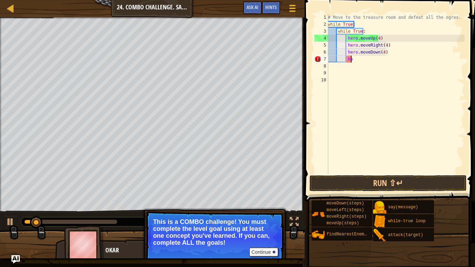
type textarea "h"
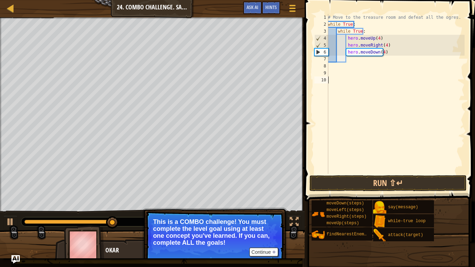
click at [382, 0] on body "Map Introduction to Computer Science 24. Combo Challenge. Safe Place Game Menu …" at bounding box center [237, 0] width 475 height 0
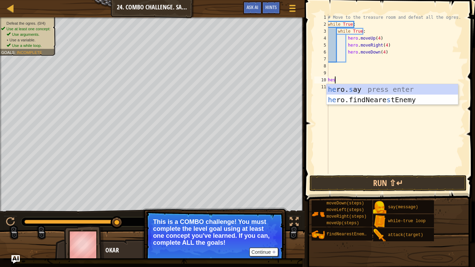
scroll to position [3, 0]
click at [374, 89] on div "he ro. s ay press enter he ro.findNeare s tEnemy press enter" at bounding box center [393, 105] width 132 height 42
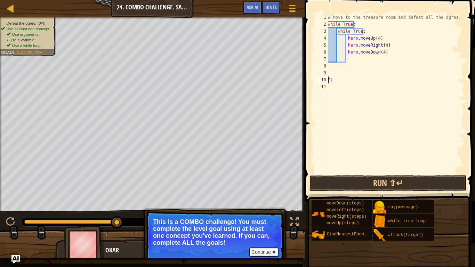
scroll to position [3, 0]
click at [333, 81] on div "# Move to the treasure room and defeat all the ogres. while True : while True :…" at bounding box center [396, 101] width 138 height 174
type textarea """
click at [354, 59] on div "# Move to the treasure room and defeat all the ogres. while True : while True :…" at bounding box center [396, 101] width 138 height 174
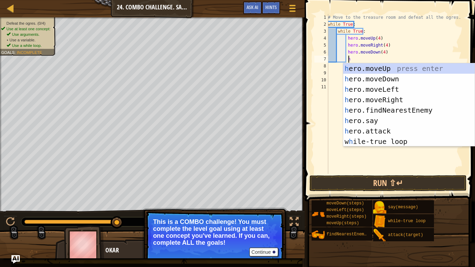
scroll to position [3, 2]
click at [382, 121] on div "her o.moveUp press enter her o.moveDown press enter her o.moveLeft press enter …" at bounding box center [410, 115] width 132 height 104
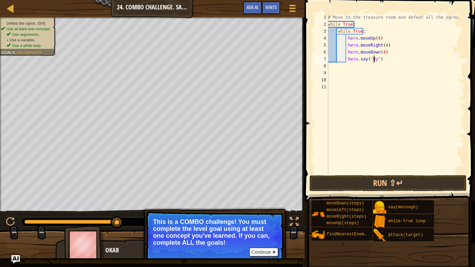
type textarea "hero.say("Bye")"
click at [333, 69] on div "# Move to the treasure room and defeat all the ogres. while True : while True :…" at bounding box center [396, 101] width 138 height 174
click at [382, 57] on div "# Move to the treasure room and defeat all the ogres. while True : while True :…" at bounding box center [396, 101] width 138 height 174
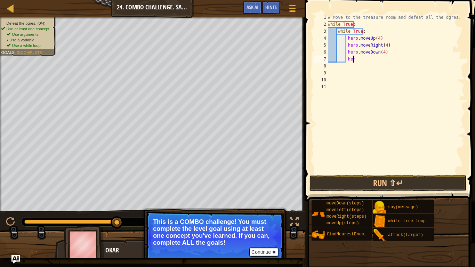
type textarea "h"
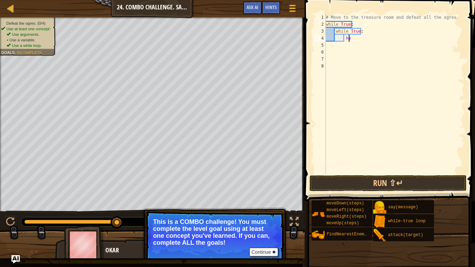
type textarea "h"
type textarea "e"
type textarea "wh"
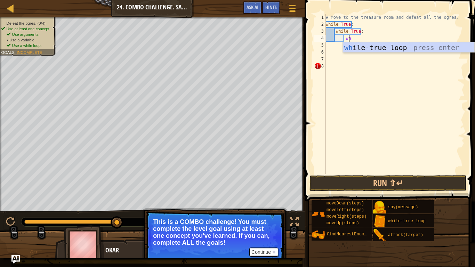
scroll to position [3, 2]
click at [386, 45] on div "wh ile-true loop press enter" at bounding box center [409, 57] width 132 height 31
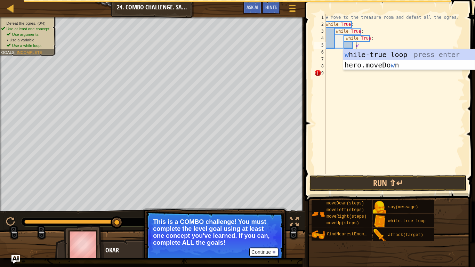
type textarea "wh"
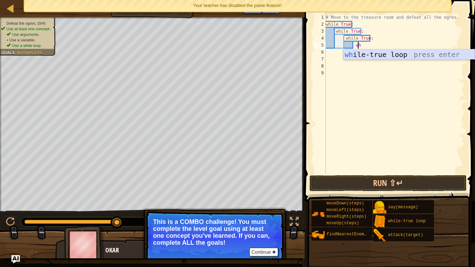
click at [385, 55] on div "wh ile-true loop press enter" at bounding box center [410, 64] width 132 height 31
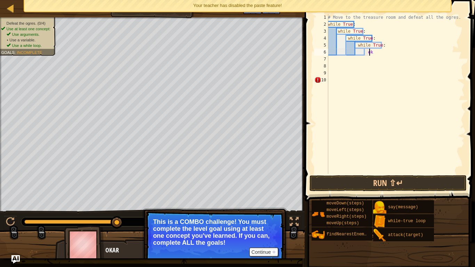
type textarea "e"
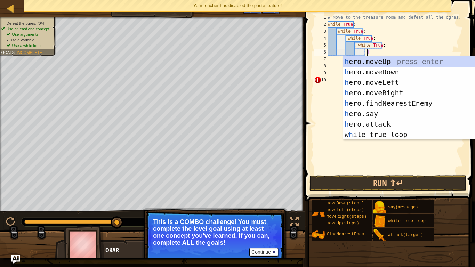
scroll to position [3, 3]
type textarea "her"
click at [398, 64] on div "her o.moveUp press enter her o.moveDown press enter her o.moveLeft press enter …" at bounding box center [410, 108] width 132 height 104
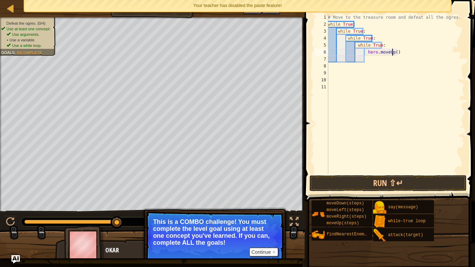
click at [393, 52] on div "# Move to the treasure room and defeat all the ogres. while True : while True :…" at bounding box center [396, 101] width 138 height 174
type textarea "hero.moveUp(4)"
click at [413, 186] on button "Run ⇧↵" at bounding box center [388, 183] width 157 height 16
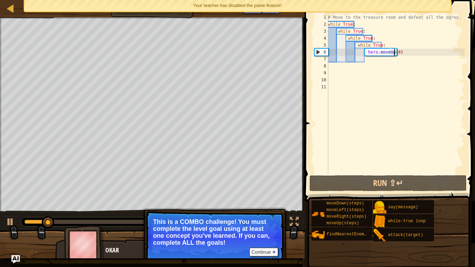
click at [370, 60] on div "# Move to the treasure room and defeat all the ogres. while True : while True :…" at bounding box center [396, 101] width 138 height 174
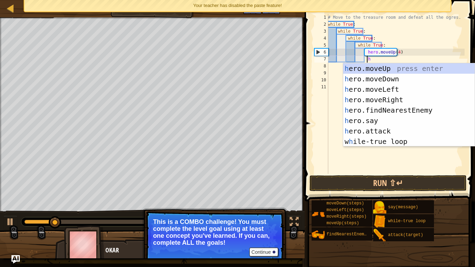
scroll to position [3, 3]
type textarea "her"
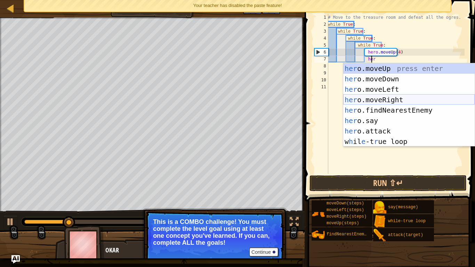
click at [421, 99] on div "her o.moveUp press enter her o.moveDown press enter her o.moveLeft press enter …" at bounding box center [410, 115] width 132 height 104
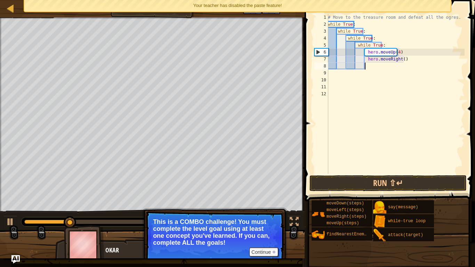
scroll to position [3, 3]
click at [401, 60] on div "# Move to the treasure room and defeat all the ogres. while True : while True :…" at bounding box center [396, 101] width 138 height 174
type textarea "hero.moveRight()"
click at [399, 60] on div "# Move to the treasure room and defeat all the ogres. while True : while True :…" at bounding box center [396, 101] width 138 height 174
type textarea "hero.moveRight(4)"
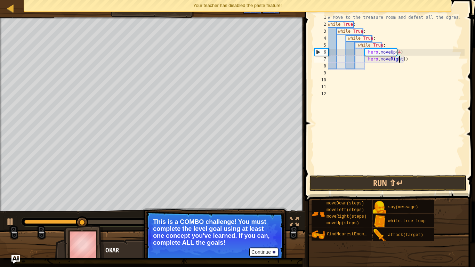
scroll to position [3, 6]
click at [375, 64] on div "# Move to the treasure room and defeat all the ogres. while True : while True :…" at bounding box center [396, 101] width 138 height 174
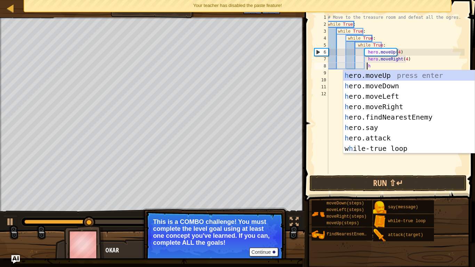
scroll to position [3, 3]
type textarea "her"
click at [389, 85] on div "her o.moveUp press enter her o.moveDown press enter her o.moveLeft press enter …" at bounding box center [410, 122] width 132 height 104
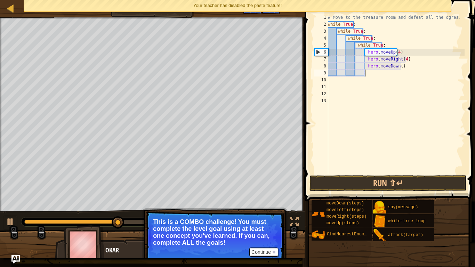
scroll to position [3, 3]
click at [398, 69] on div "# Move to the treasure room and defeat all the ogres. while True : while True :…" at bounding box center [396, 101] width 138 height 174
type textarea "hero.moveDown(4)"
click at [378, 74] on div "# Move to the treasure room and defeat all the ogres. while True : while True :…" at bounding box center [396, 101] width 138 height 174
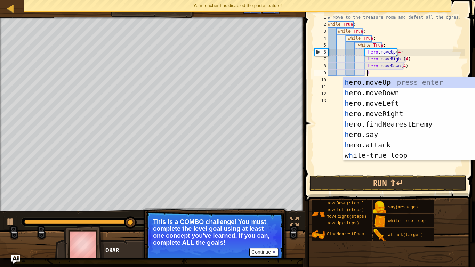
scroll to position [3, 3]
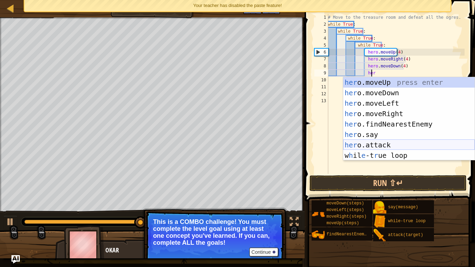
click at [394, 146] on div "her o.moveUp press enter her o.moveDown press enter her o.moveLeft press enter …" at bounding box center [410, 129] width 132 height 104
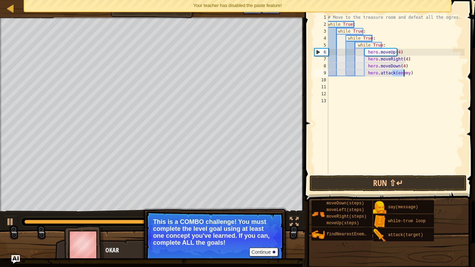
click at [413, 74] on div "# Move to the treasure room and defeat all the ogres. while True : while True :…" at bounding box center [396, 101] width 138 height 174
type textarea "hero.f"
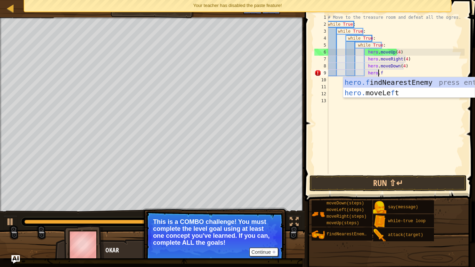
scroll to position [3, 4]
drag, startPoint x: 402, startPoint y: 80, endPoint x: 435, endPoint y: 55, distance: 41.5
click at [435, 55] on div "# Move to the treasure room and defeat all the ogres. while True : while True :…" at bounding box center [396, 101] width 138 height 174
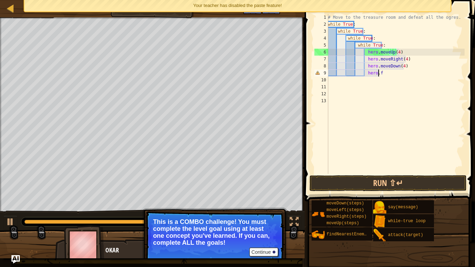
click at [383, 72] on div "# Move to the treasure room and defeat all the ogres. while True : while True :…" at bounding box center [396, 101] width 138 height 174
type textarea "[DOMAIN_NAME]"
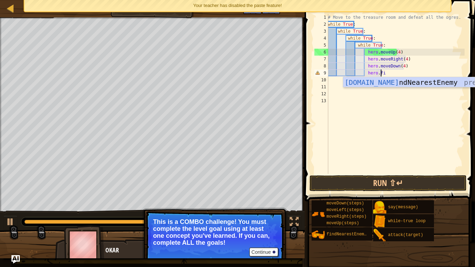
scroll to position [3, 4]
click at [395, 81] on div "[DOMAIN_NAME] ndNearestEnemy press enter" at bounding box center [410, 92] width 132 height 31
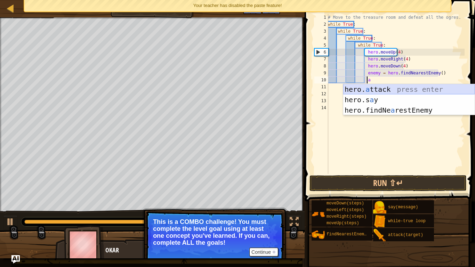
click at [385, 89] on div "hero. a ttack press enter hero.s a y press enter hero.findNe a restEnemy press …" at bounding box center [410, 110] width 132 height 52
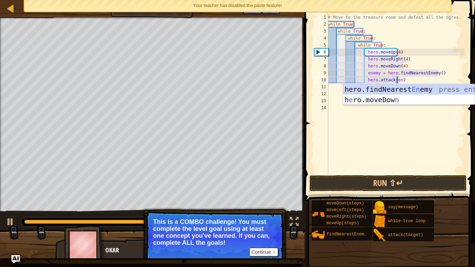
scroll to position [3, 6]
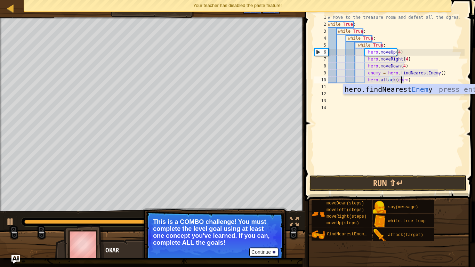
type textarea "hero.attack(enemy)"
click at [409, 125] on div "# Move to the treasure room and defeat all the ogres. while True : while True :…" at bounding box center [396, 101] width 138 height 174
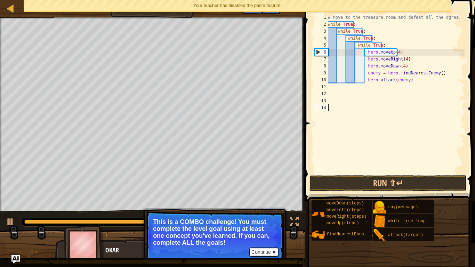
scroll to position [3, 0]
click at [436, 183] on button "Run ⇧↵" at bounding box center [388, 183] width 157 height 16
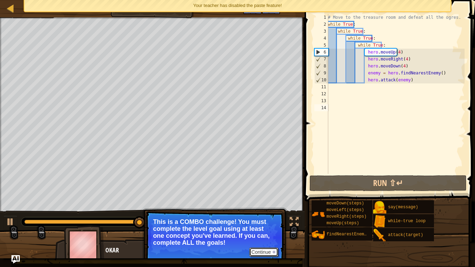
click at [262, 253] on button "Continue" at bounding box center [264, 252] width 29 height 9
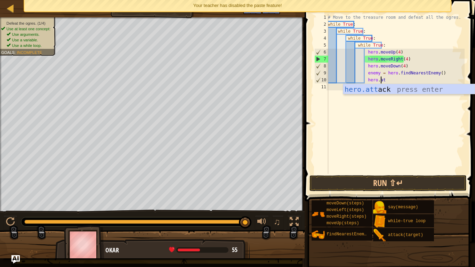
type textarea "h"
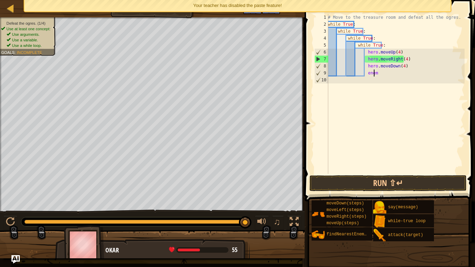
type textarea "e"
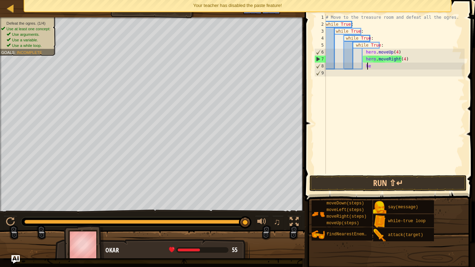
type textarea "h"
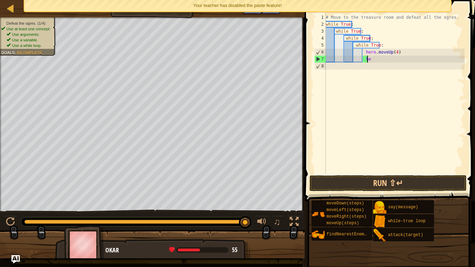
type textarea "h"
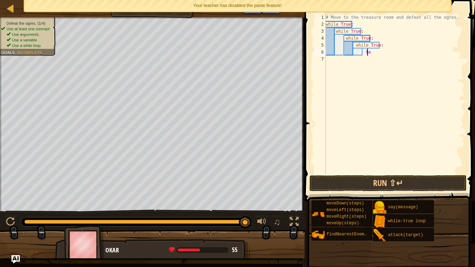
type textarea "h"
type textarea "wh"
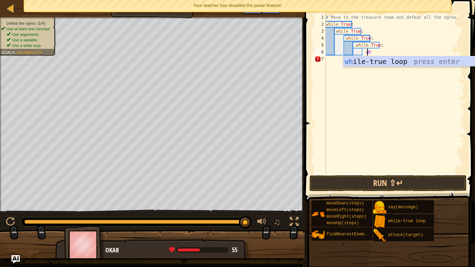
scroll to position [3, 3]
click at [389, 61] on div "wh ile-true loop press enter" at bounding box center [410, 71] width 132 height 31
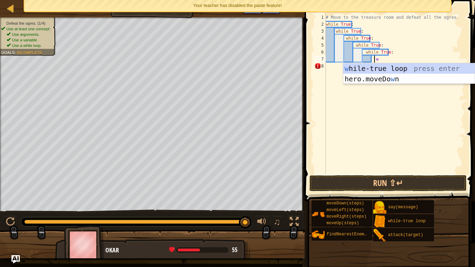
scroll to position [3, 4]
type textarea "wh"
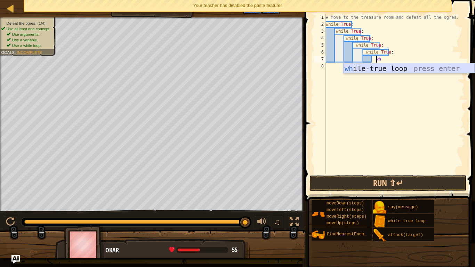
click at [391, 71] on div "wh ile-true loop press enter" at bounding box center [410, 78] width 132 height 31
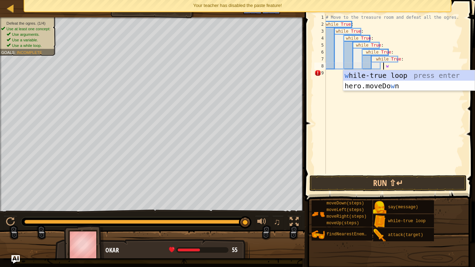
scroll to position [3, 5]
type textarea "wh"
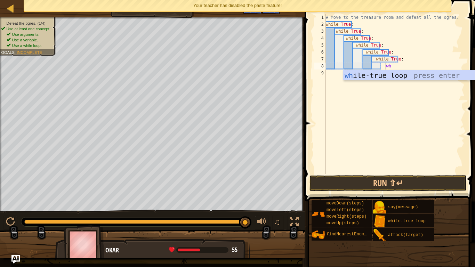
click at [392, 75] on div "wh ile-true loop press enter" at bounding box center [410, 85] width 132 height 31
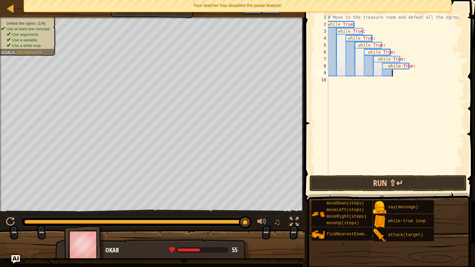
click at [392, 75] on div "# Move to the treasure room and defeat all the ogres. while True : while True :…" at bounding box center [396, 101] width 138 height 174
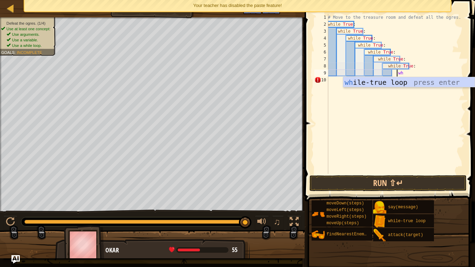
type textarea "wh"
click at [396, 84] on div "wh ile-true loop press enter" at bounding box center [410, 92] width 132 height 31
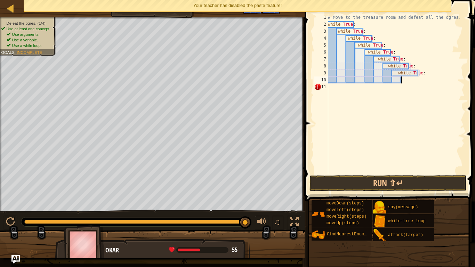
type textarea "wh"
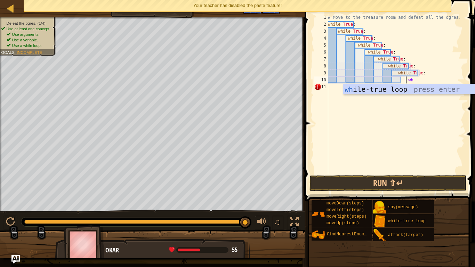
scroll to position [3, 6]
click at [398, 91] on div "wh ile-true loop press enter" at bounding box center [410, 99] width 132 height 31
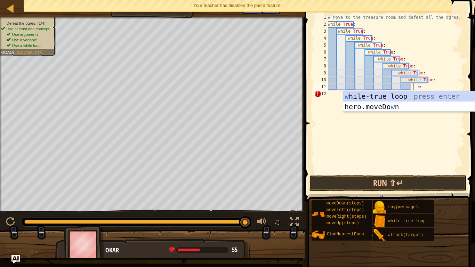
type textarea "wh"
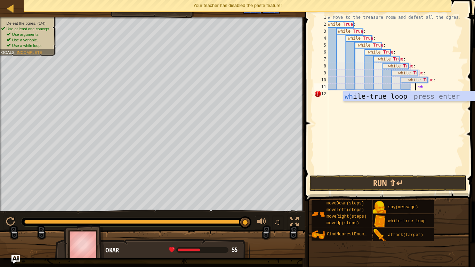
scroll to position [3, 7]
click at [399, 96] on div "wh ile-true loop press enter" at bounding box center [410, 106] width 132 height 31
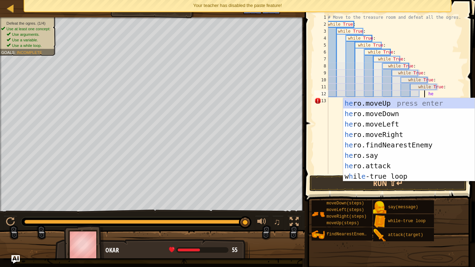
type textarea "her"
click at [404, 103] on div "her o.moveUp press enter her o.moveDown press enter her o.moveLeft press enter …" at bounding box center [410, 150] width 132 height 104
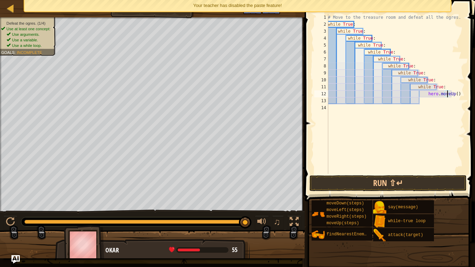
click at [448, 94] on div "# Move to the treasure room and defeat all the ogres. while True : while True :…" at bounding box center [396, 101] width 138 height 174
type textarea "hero.moveUp(4)"
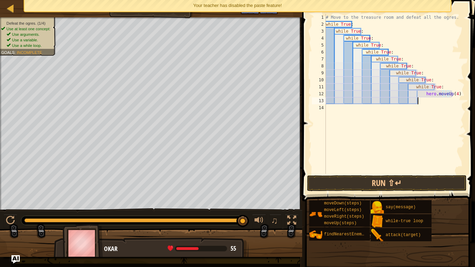
click at [430, 102] on div "# Move to the treasure room and defeat all the ogres. while True : while True :…" at bounding box center [395, 101] width 140 height 174
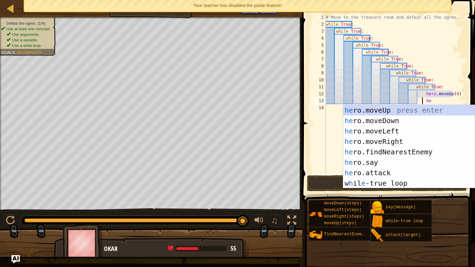
scroll to position [3, 8]
type textarea "her"
click at [406, 110] on div "her o.moveUp press enter her o.moveDown press enter her o.moveLeft press enter …" at bounding box center [410, 157] width 132 height 104
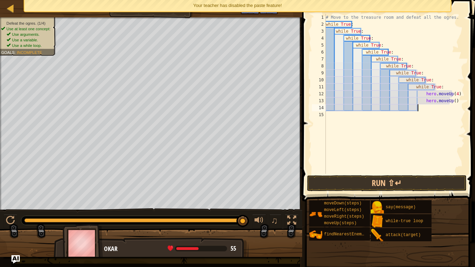
scroll to position [3, 7]
click at [450, 101] on div "# Move to the treasure room and defeat all the ogres. while True : while True :…" at bounding box center [395, 101] width 140 height 174
type textarea "hero.movr"
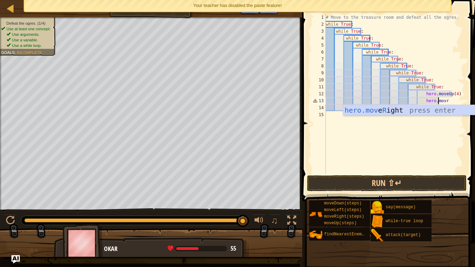
scroll to position [3, 9]
click at [436, 109] on div "hero.mov e R ight press enter" at bounding box center [410, 120] width 132 height 31
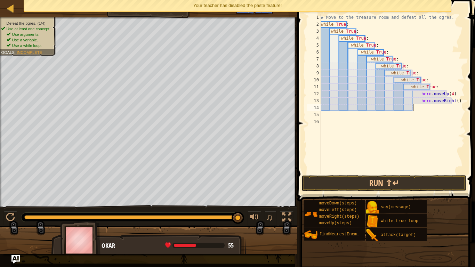
click at [453, 102] on div "# Move to the treasure room and defeat all the ogres. while True : while True :…" at bounding box center [392, 101] width 145 height 174
click at [449, 100] on div "# Move to the treasure room and defeat all the ogres. while True : while True :…" at bounding box center [392, 101] width 145 height 174
click at [448, 101] on div "# Move to the treasure room and defeat all the ogres. while True : while True :…" at bounding box center [392, 101] width 145 height 174
click at [443, 93] on div "# Move to the treasure room and defeat all the ogres. while True : while True :…" at bounding box center [392, 101] width 145 height 174
click at [448, 102] on div "# Move to the treasure room and defeat all the ogres. while True : while True :…" at bounding box center [392, 101] width 145 height 174
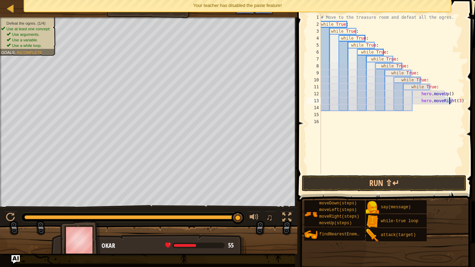
scroll to position [3, 10]
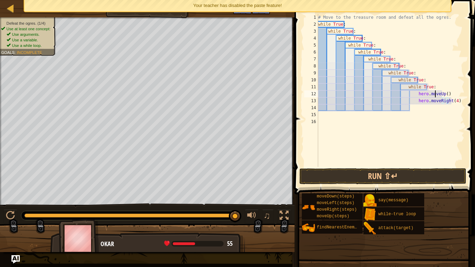
click at [436, 94] on div "# Move to the treasure room and defeat all the ogres. while True : while True :…" at bounding box center [391, 97] width 148 height 167
click at [438, 94] on div "# Move to the treasure room and defeat all the ogres. while True : while True :…" at bounding box center [391, 97] width 148 height 167
type textarea "hero.moveUp(4)"
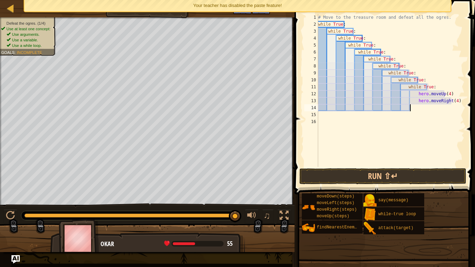
click at [421, 107] on div "# Move to the treasure room and defeat all the ogres. while True : while True :…" at bounding box center [391, 97] width 148 height 167
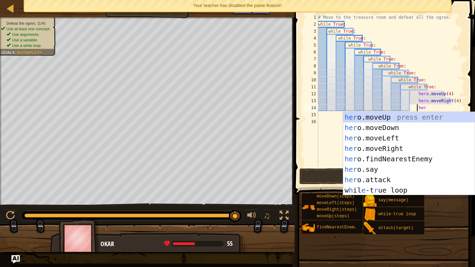
scroll to position [3, 8]
type textarea "hero"
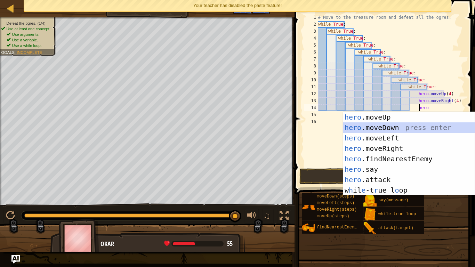
click at [419, 126] on div "hero .moveUp press enter hero .moveDown press enter hero .moveLeft press enter …" at bounding box center [410, 164] width 132 height 104
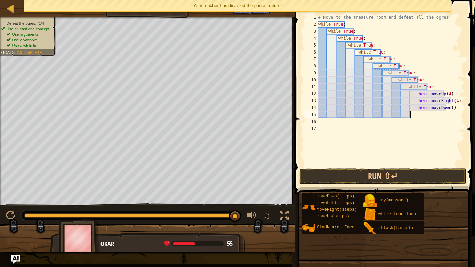
scroll to position [3, 7]
click at [443, 109] on div "# Move to the treasure room and defeat all the ogres. while True : while True :…" at bounding box center [391, 97] width 148 height 167
type textarea "hero.moveDown(4)"
click at [425, 116] on div "# Move to the treasure room and defeat all the ogres. while True : while True :…" at bounding box center [391, 97] width 148 height 167
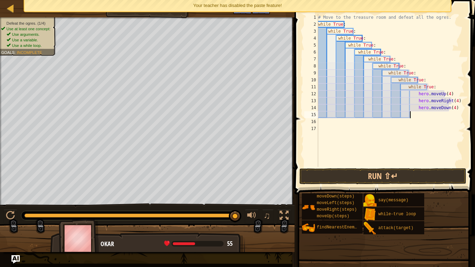
scroll to position [3, 7]
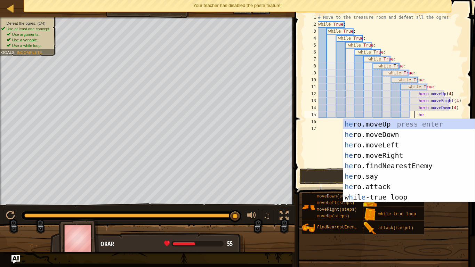
type textarea "her"
click at [409, 124] on div "her o.moveUp press enter her o.moveDown press enter her o.moveLeft press enter …" at bounding box center [410, 171] width 132 height 104
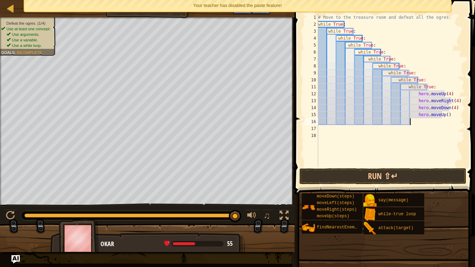
scroll to position [3, 7]
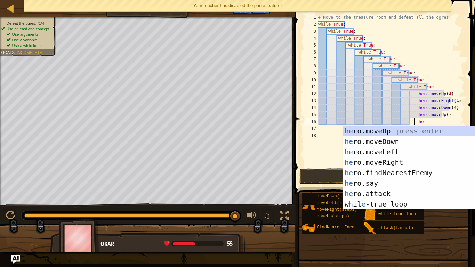
type textarea "her"
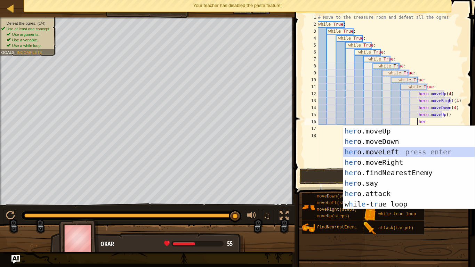
click at [395, 152] on div "her o.moveUp press enter her o.moveDown press enter her o.moveLeft press enter …" at bounding box center [410, 178] width 132 height 104
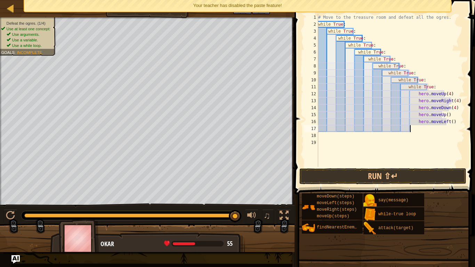
scroll to position [3, 7]
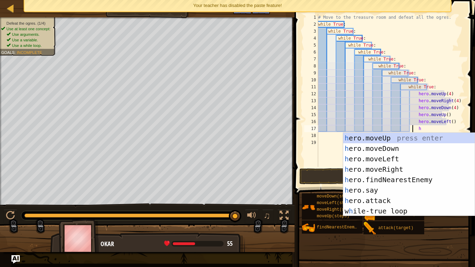
type textarea "her"
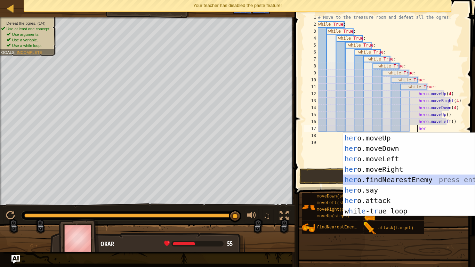
click at [426, 181] on div "her o.moveUp press enter her o.moveDown press enter her o.moveLeft press enter …" at bounding box center [410, 185] width 132 height 104
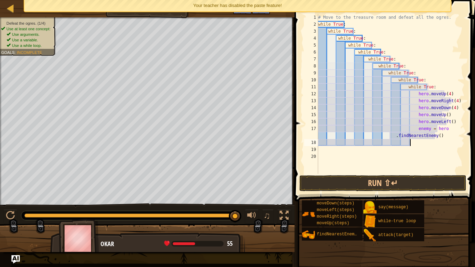
scroll to position [3, 7]
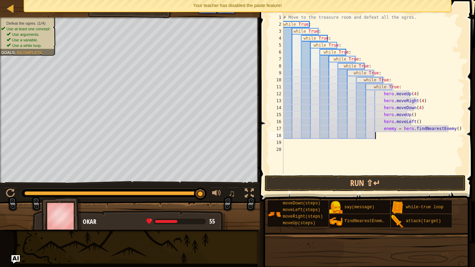
type textarea "her"
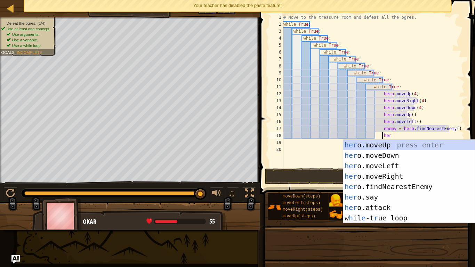
scroll to position [3, 8]
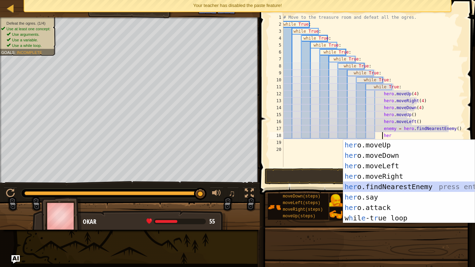
click at [409, 184] on div "her o.moveUp press enter her o.moveDown press enter her o.moveLeft press enter …" at bounding box center [410, 192] width 132 height 104
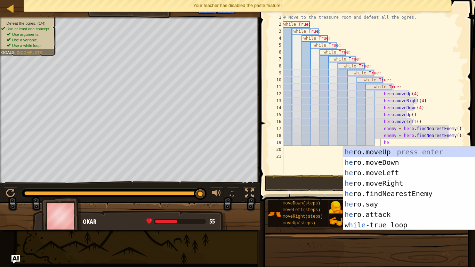
type textarea "her"
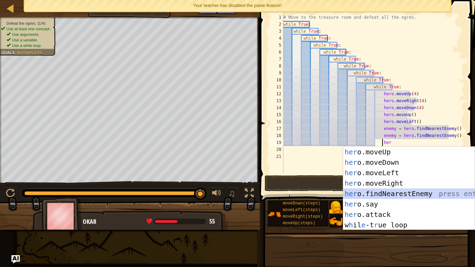
click at [412, 195] on div "her o.moveUp press enter her o.moveDown press enter her o.moveLeft press enter …" at bounding box center [410, 199] width 132 height 104
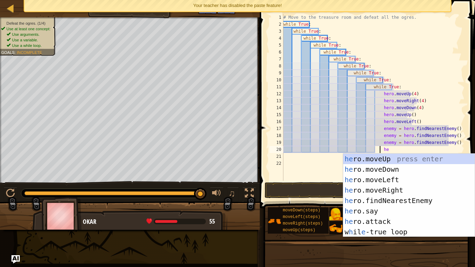
type textarea "her"
click at [408, 200] on div "her o.moveUp press enter her o.moveDown press enter her o.moveLeft press enter …" at bounding box center [410, 206] width 132 height 104
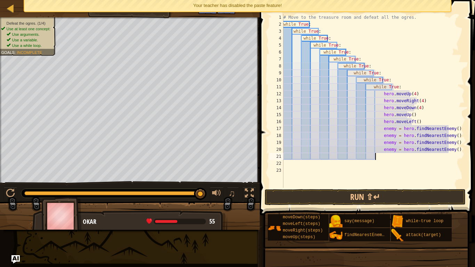
scroll to position [3, 7]
click at [388, 150] on div "# Move to the treasure room and defeat all the ogres. while True : while True :…" at bounding box center [373, 108] width 183 height 188
click at [386, 150] on div "# Move to the treasure room and defeat all the ogres. while True : while True :…" at bounding box center [373, 108] width 183 height 188
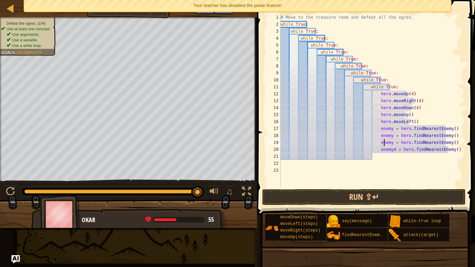
click at [384, 143] on div "# Move to the treasure room and defeat all the ogres. while True : while True :…" at bounding box center [373, 108] width 186 height 188
click at [384, 136] on div "# Move to the treasure room and defeat all the ogres. while True : while True :…" at bounding box center [373, 108] width 186 height 188
click at [383, 129] on div "# Move to the treasure room and defeat all the ogres. while True : while True :…" at bounding box center [373, 108] width 186 height 188
type textarea "enemy1 = hero.findNearestEnemy()"
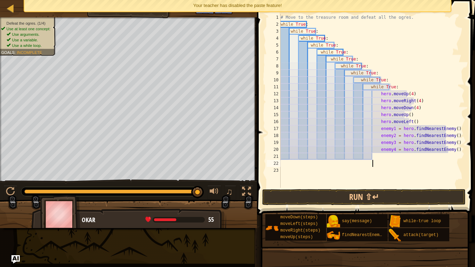
click at [377, 160] on div "# Move to the treasure room and defeat all the ogres. while True : while True :…" at bounding box center [373, 108] width 186 height 188
click at [380, 155] on div "# Move to the treasure room and defeat all the ogres. while True : while True :…" at bounding box center [373, 108] width 186 height 188
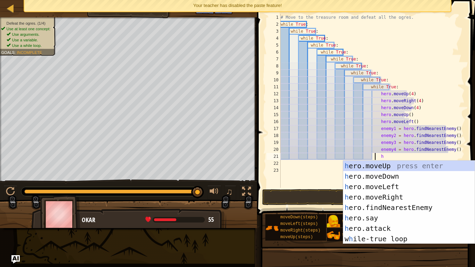
scroll to position [3, 8]
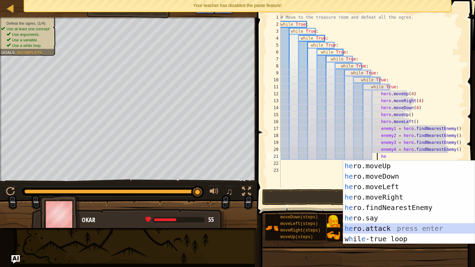
click at [399, 228] on div "he ro.moveUp press enter he ro.moveDown press enter he ro.moveLeft press enter …" at bounding box center [410, 213] width 132 height 104
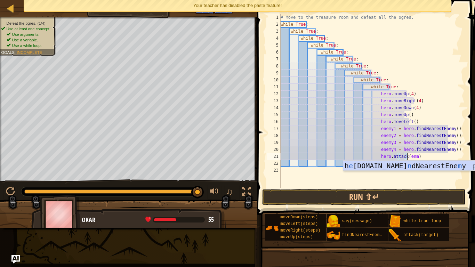
scroll to position [3, 10]
click at [409, 165] on div "h e ro.fi n dNearestEne m y press enter" at bounding box center [410, 176] width 132 height 31
type textarea "hero.attack(enemy1)"
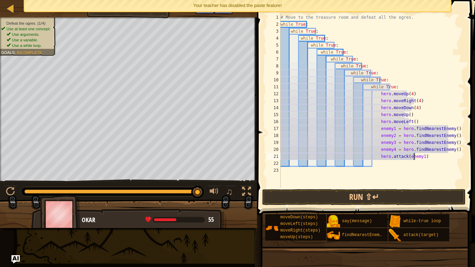
click at [381, 162] on div "# Move to the treasure room and defeat all the ogres. while True : while True :…" at bounding box center [373, 108] width 186 height 188
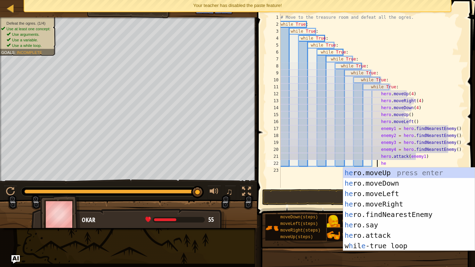
scroll to position [3, 8]
type textarea "h"
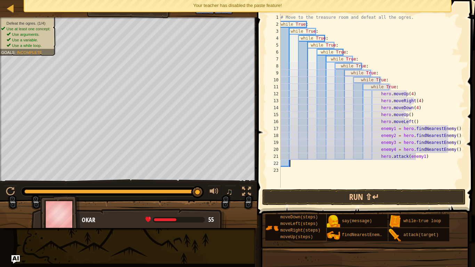
scroll to position [3, 0]
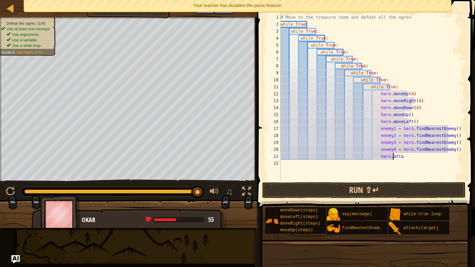
type textarea "h"
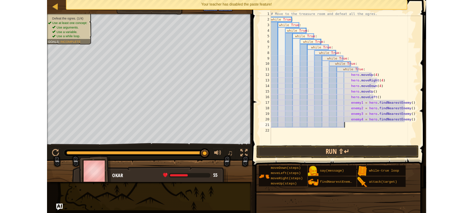
scroll to position [3, 0]
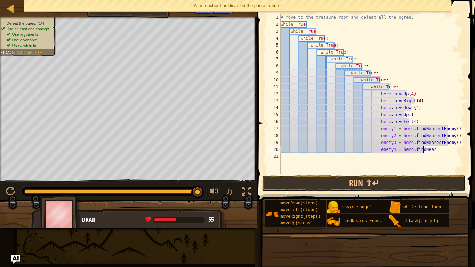
type textarea "e"
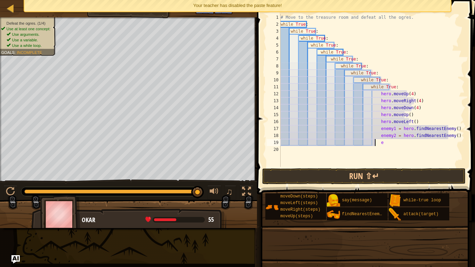
type textarea "e"
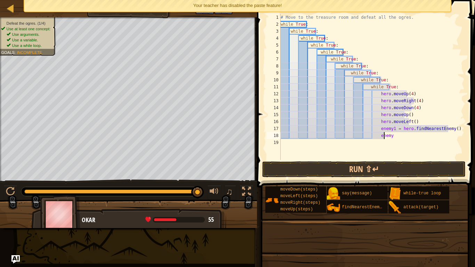
type textarea "e"
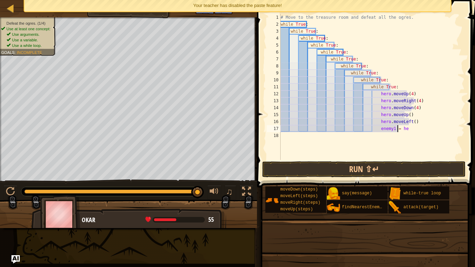
type textarea "e"
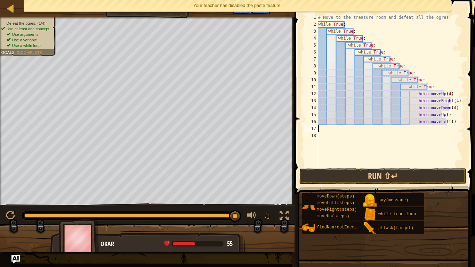
type textarea "h"
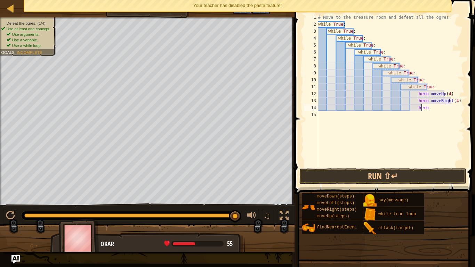
type textarea "h"
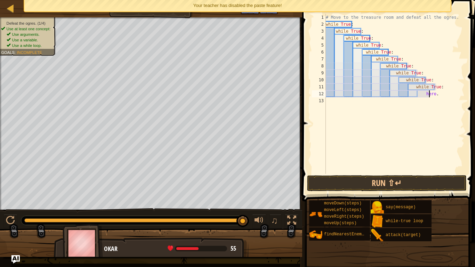
type textarea "h"
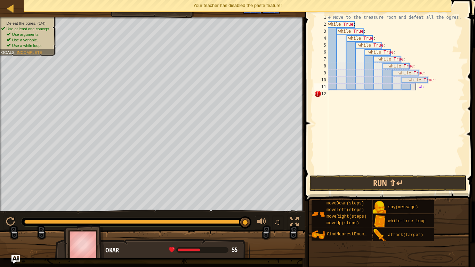
type textarea "w"
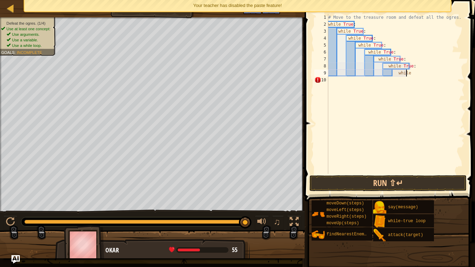
type textarea "w"
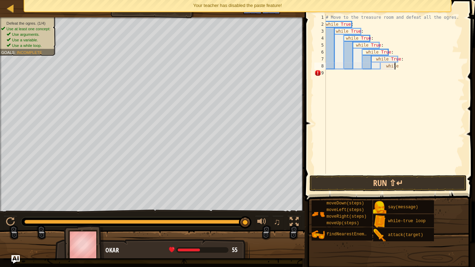
type textarea "w"
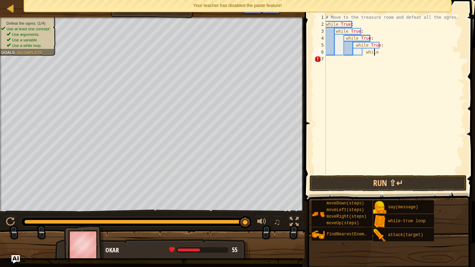
type textarea "w"
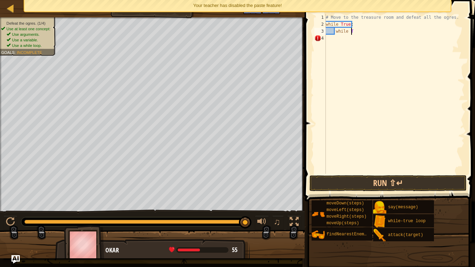
type textarea "w"
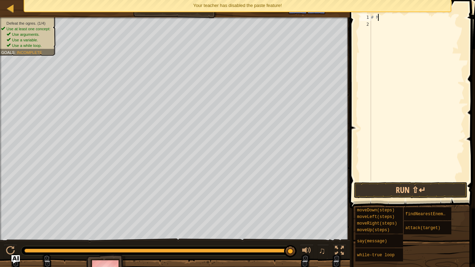
type textarea "#"
